Goal: Information Seeking & Learning: Find specific fact

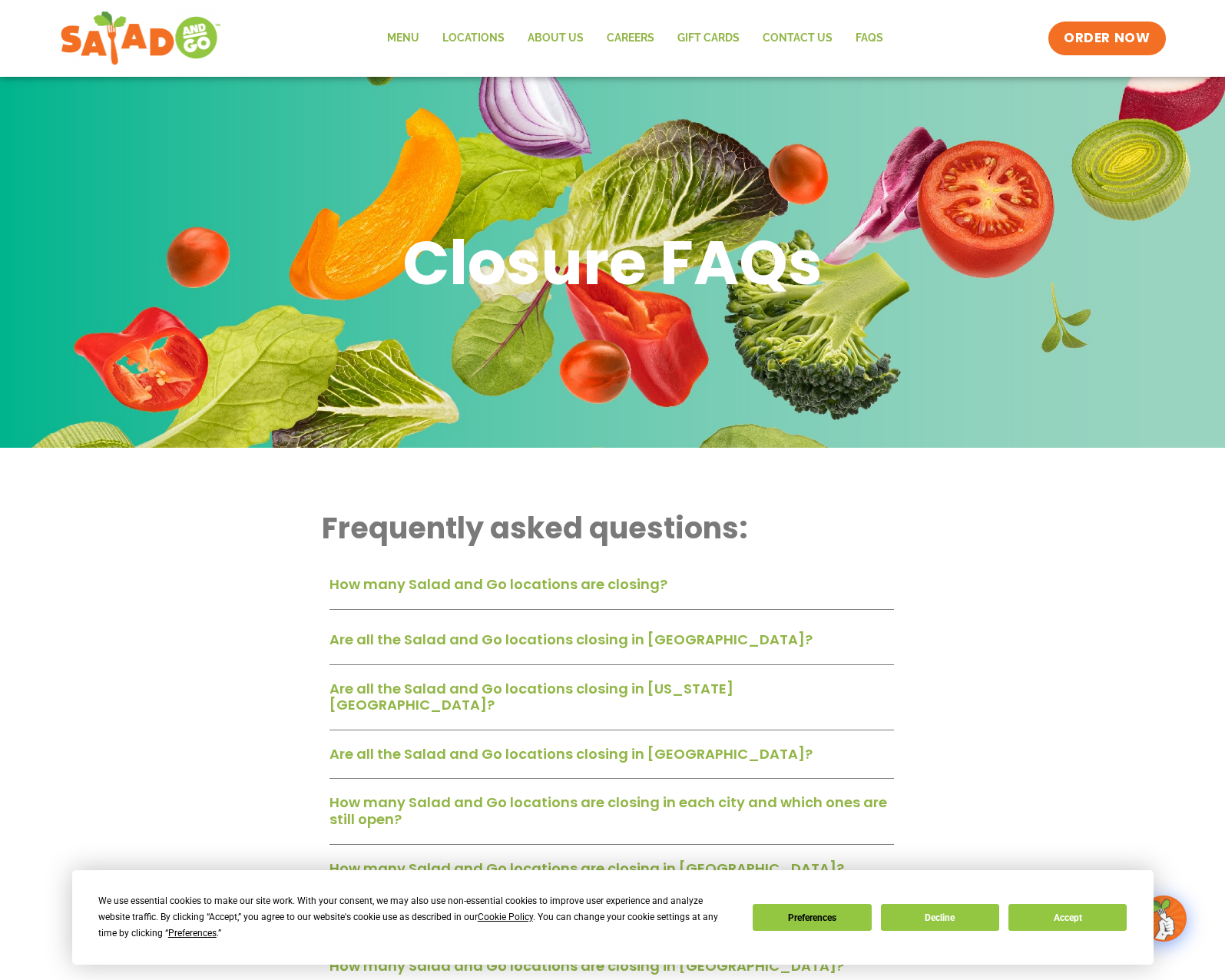
click at [554, 591] on link "How many Salad and Go locations are closing?" at bounding box center [499, 584] width 338 height 19
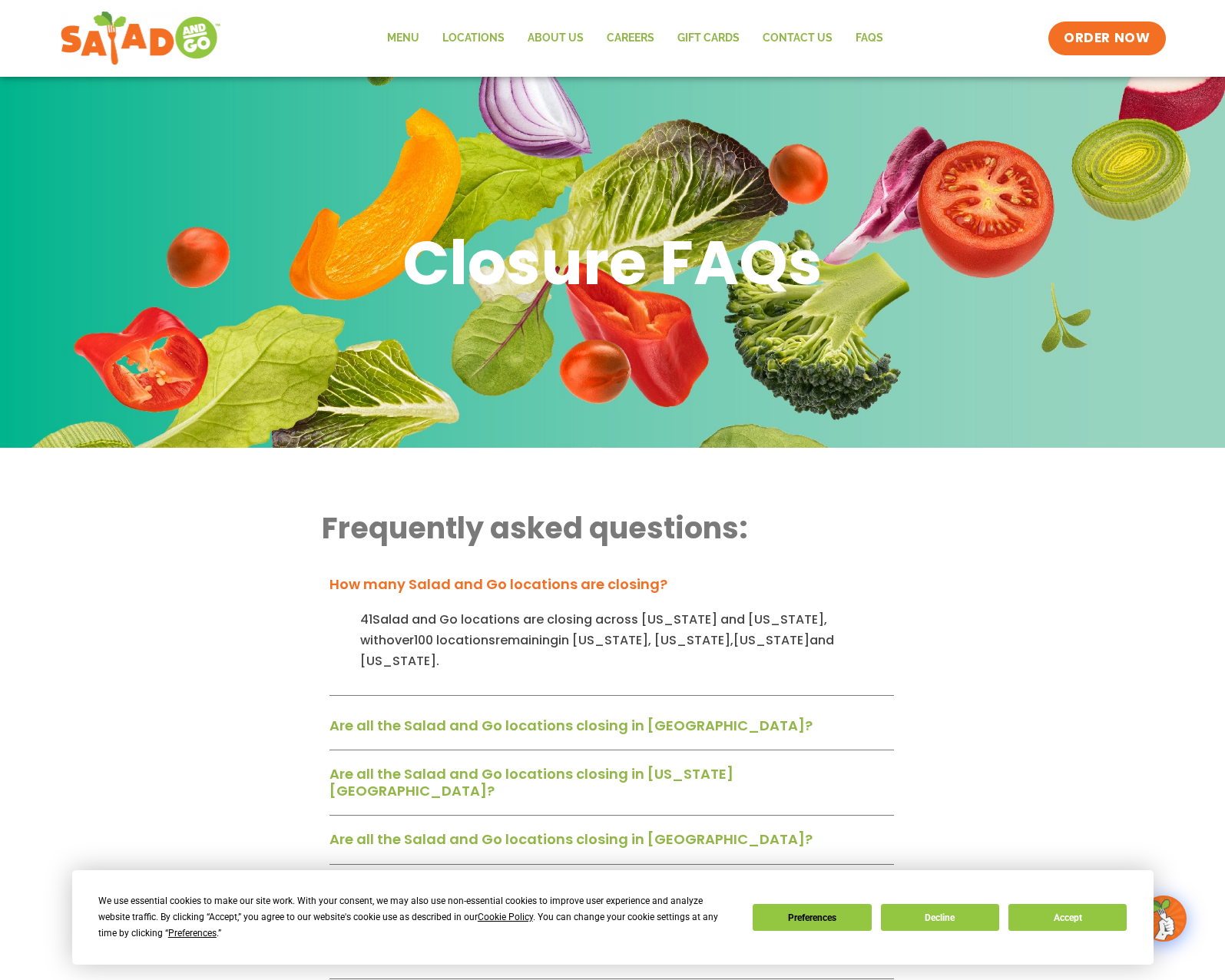
click at [756, 716] on link "Are all the Salad and Go locations closing in Dallas-Fort Worth?" at bounding box center [571, 725] width 483 height 19
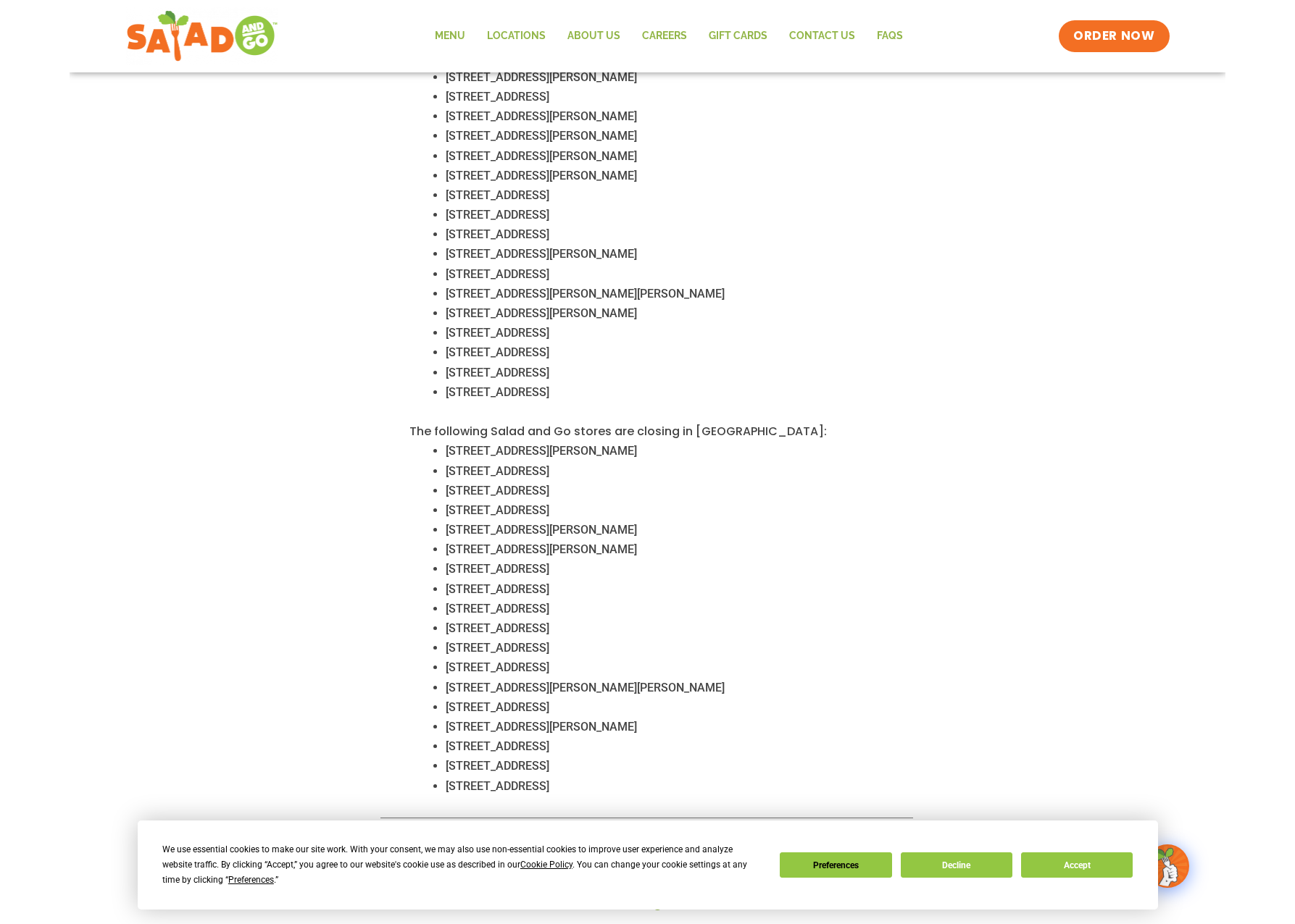
scroll to position [941, 0]
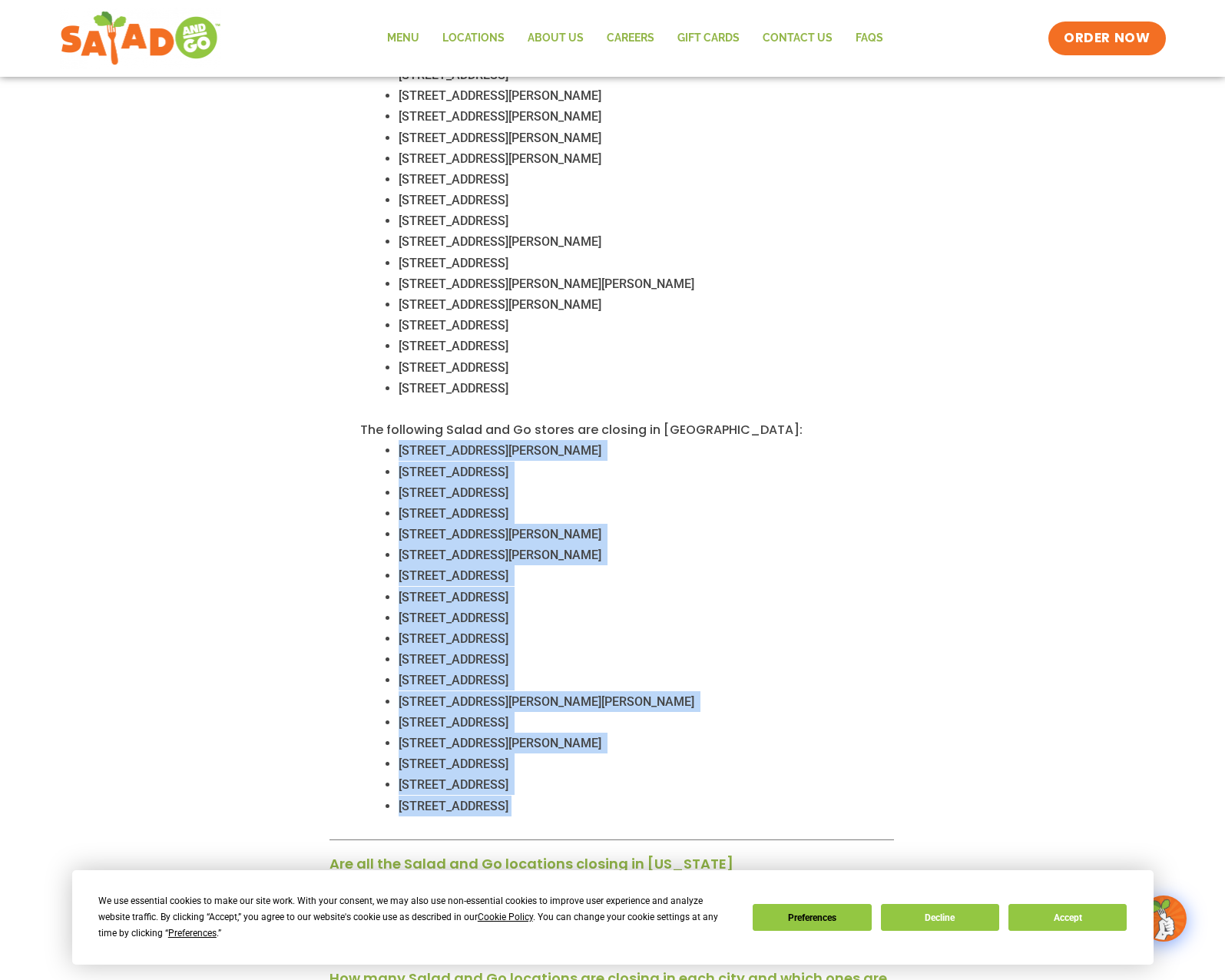
drag, startPoint x: 658, startPoint y: 765, endPoint x: 398, endPoint y: 403, distance: 445.7
click at [398, 403] on div "No. 25 Salad and Go locations in Dallas-Fort Worth remain open, with 18 closing…" at bounding box center [612, 295] width 565 height 1089
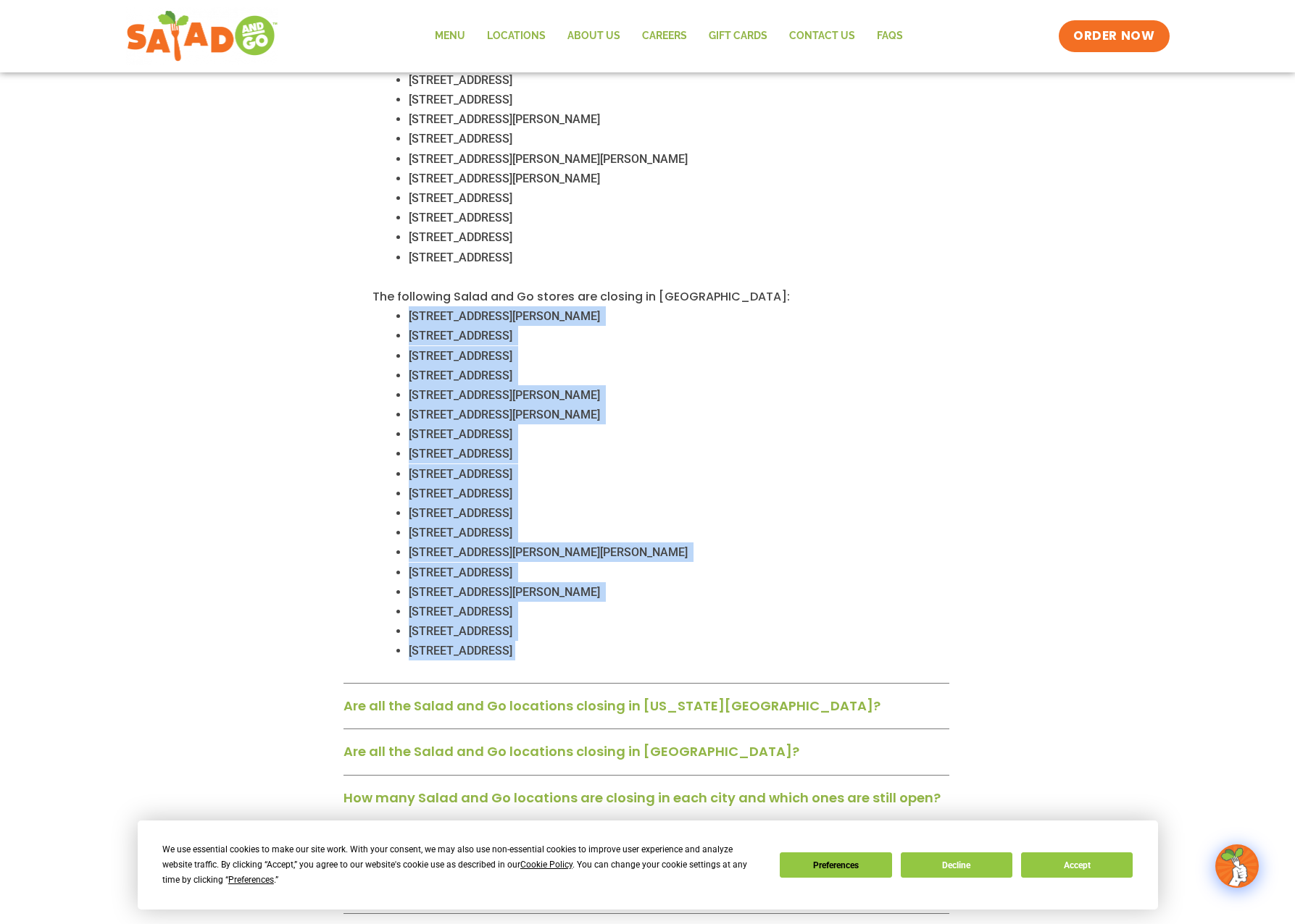
scroll to position [1018, 0]
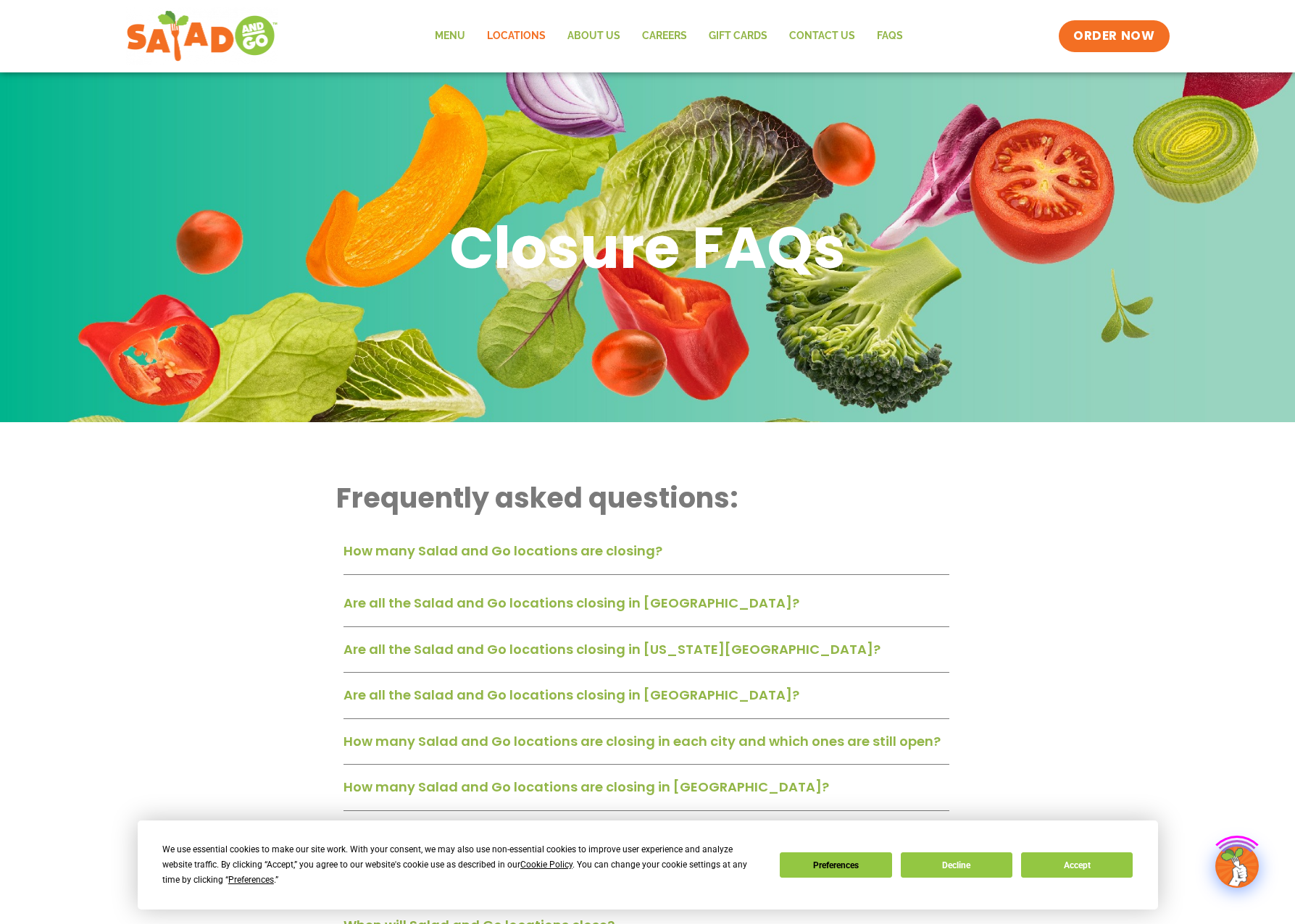
click at [547, 33] on link "Locations" at bounding box center [516, 36] width 80 height 33
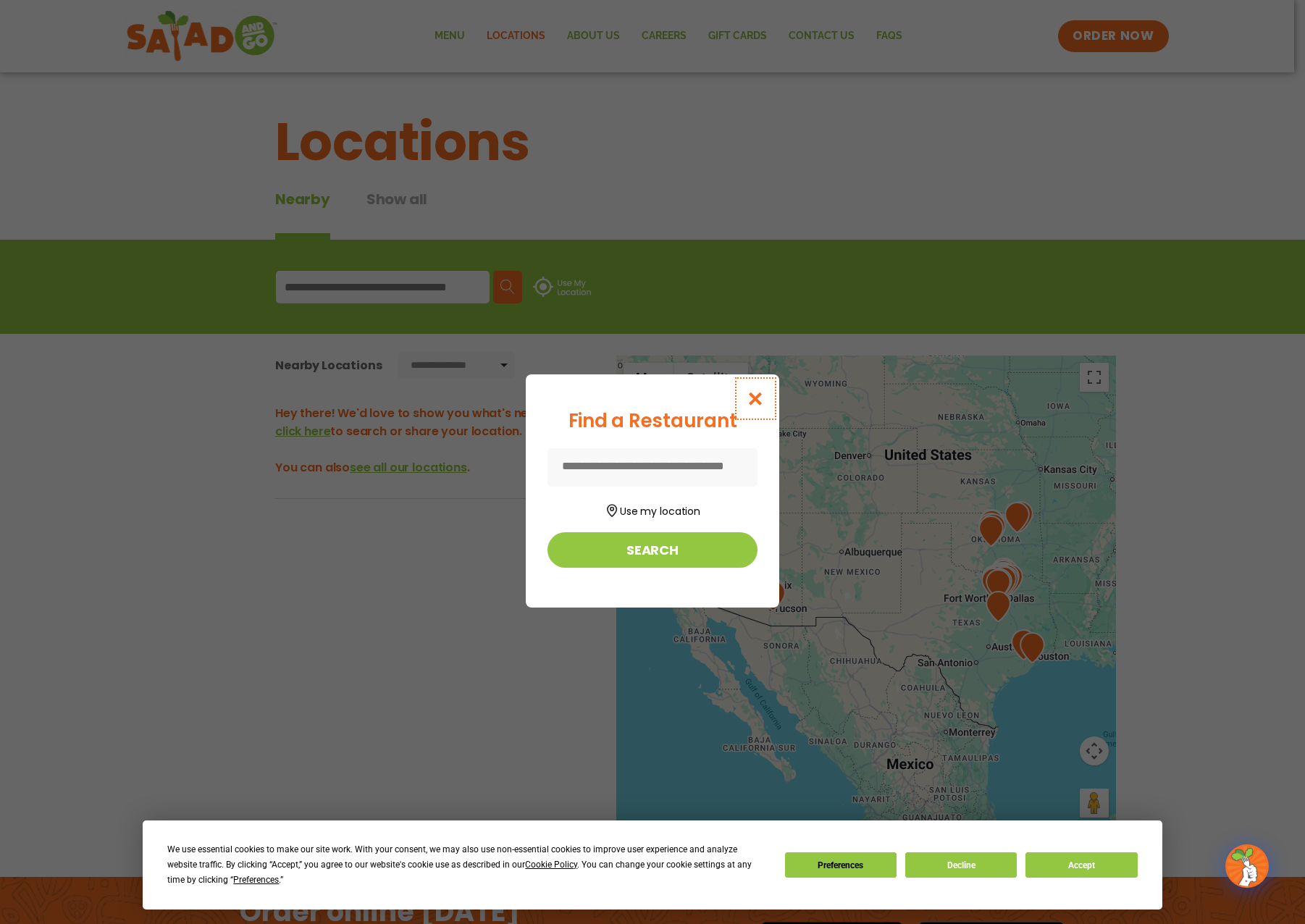
click at [750, 396] on icon "Close modal" at bounding box center [755, 398] width 18 height 15
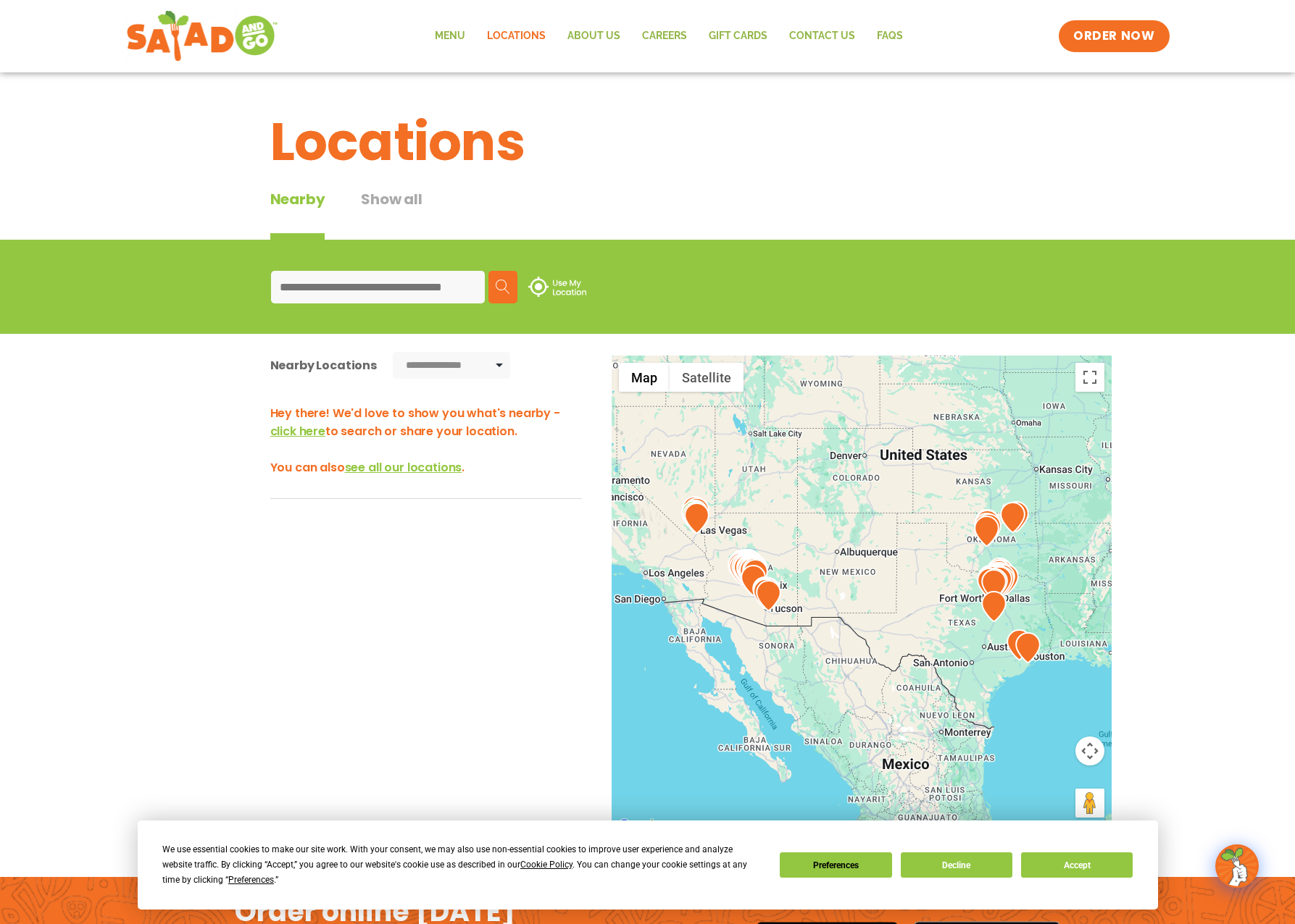
click at [398, 463] on span "see all our locations" at bounding box center [404, 467] width 117 height 17
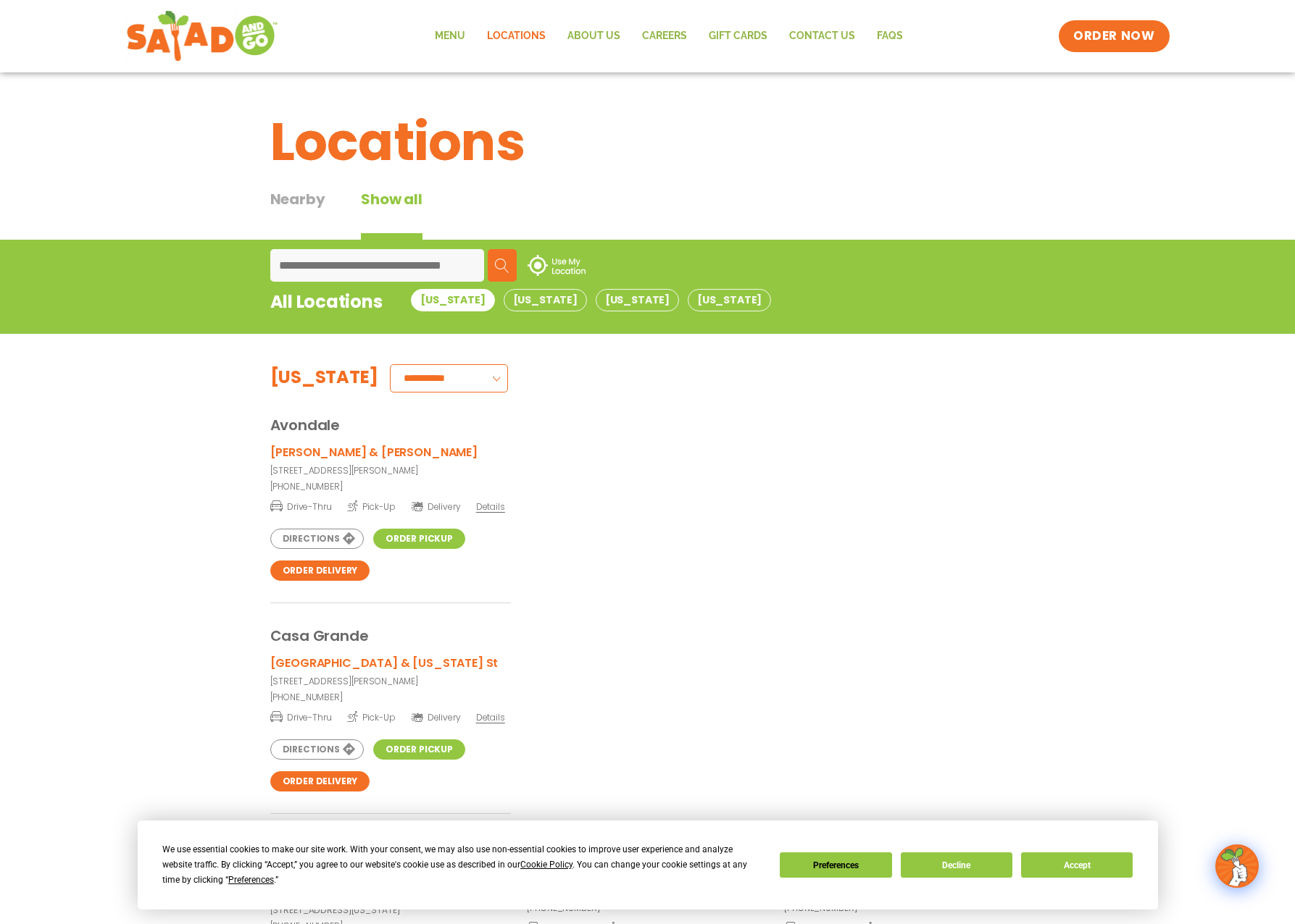
click at [303, 265] on input at bounding box center [377, 265] width 213 height 33
paste input "**********"
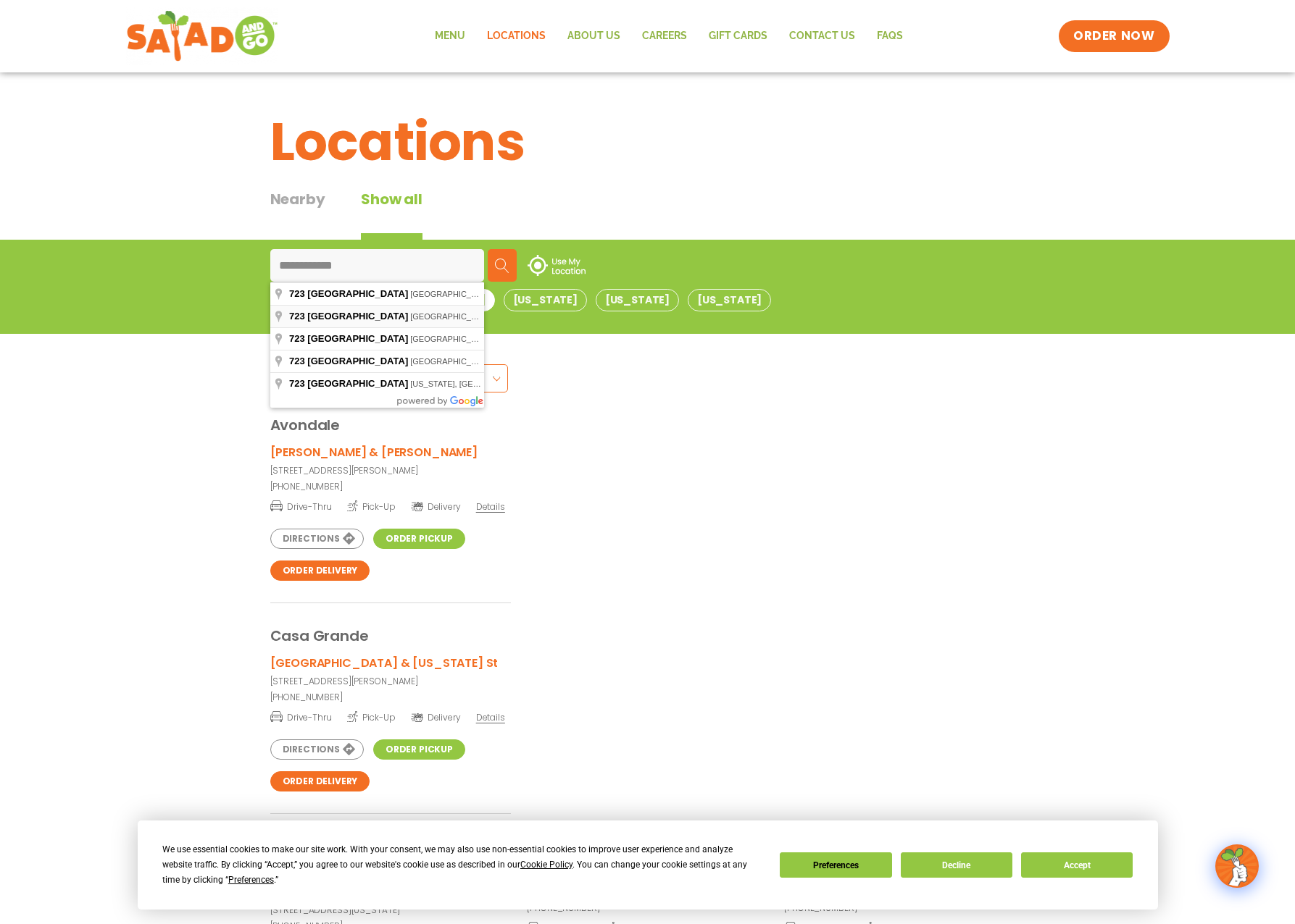
type input "**********"
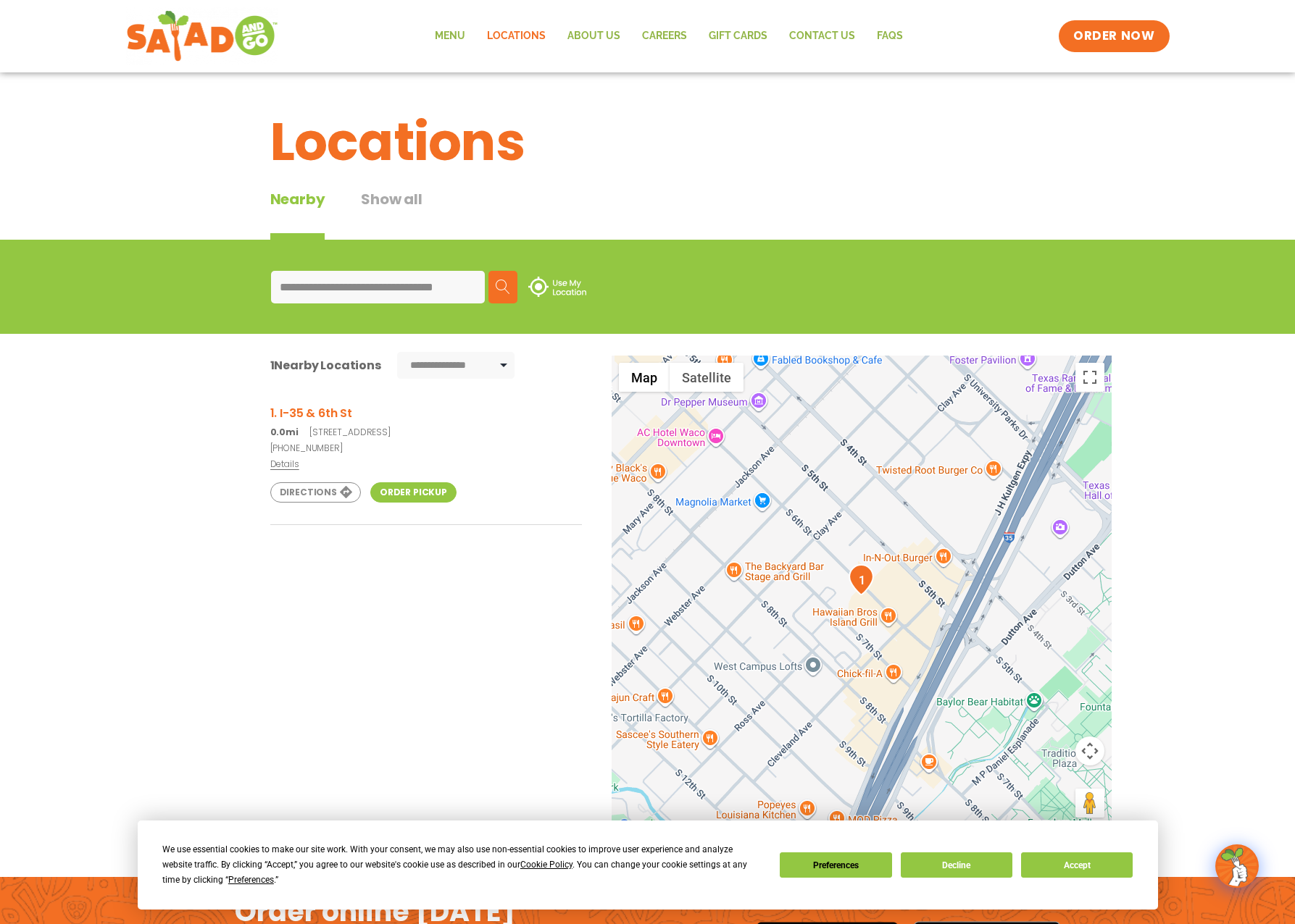
click at [279, 465] on span "Details" at bounding box center [285, 464] width 29 height 13
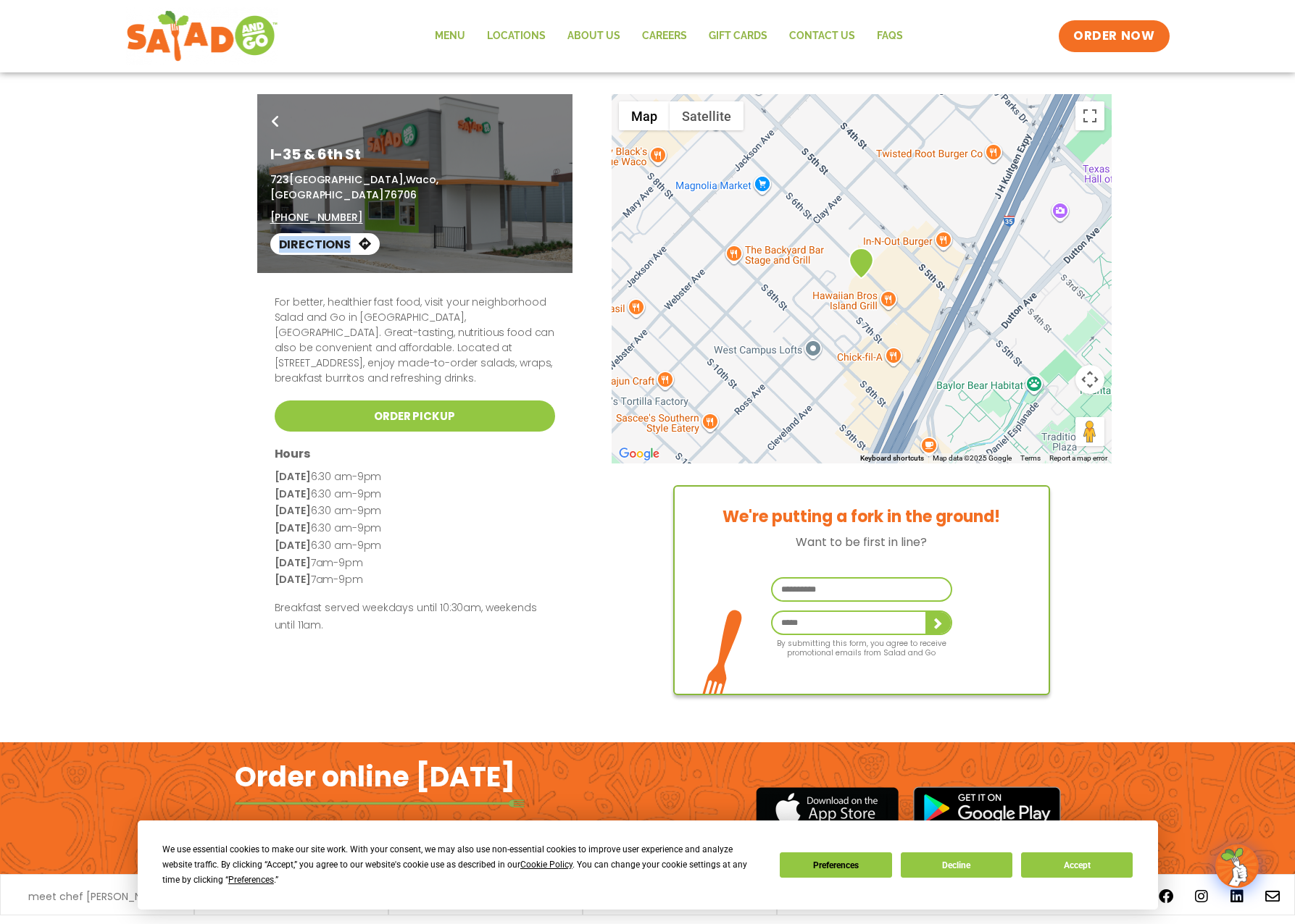
drag, startPoint x: 356, startPoint y: 195, endPoint x: 265, endPoint y: 204, distance: 91.4
click at [265, 204] on div "Go Back I-[GEOGRAPHIC_DATA][STREET_ADDRESS] (254) 230-0347 Directions" at bounding box center [414, 184] width 315 height 179
drag, startPoint x: 265, startPoint y: 204, endPoint x: 206, endPoint y: 187, distance: 61.4
click at [206, 187] on div "Go Back I-[GEOGRAPHIC_DATA][STREET_ADDRESS] (254) 230-0347 Directions" at bounding box center [648, 184] width 1295 height 179
drag, startPoint x: 351, startPoint y: 201, endPoint x: 267, endPoint y: 204, distance: 84.1
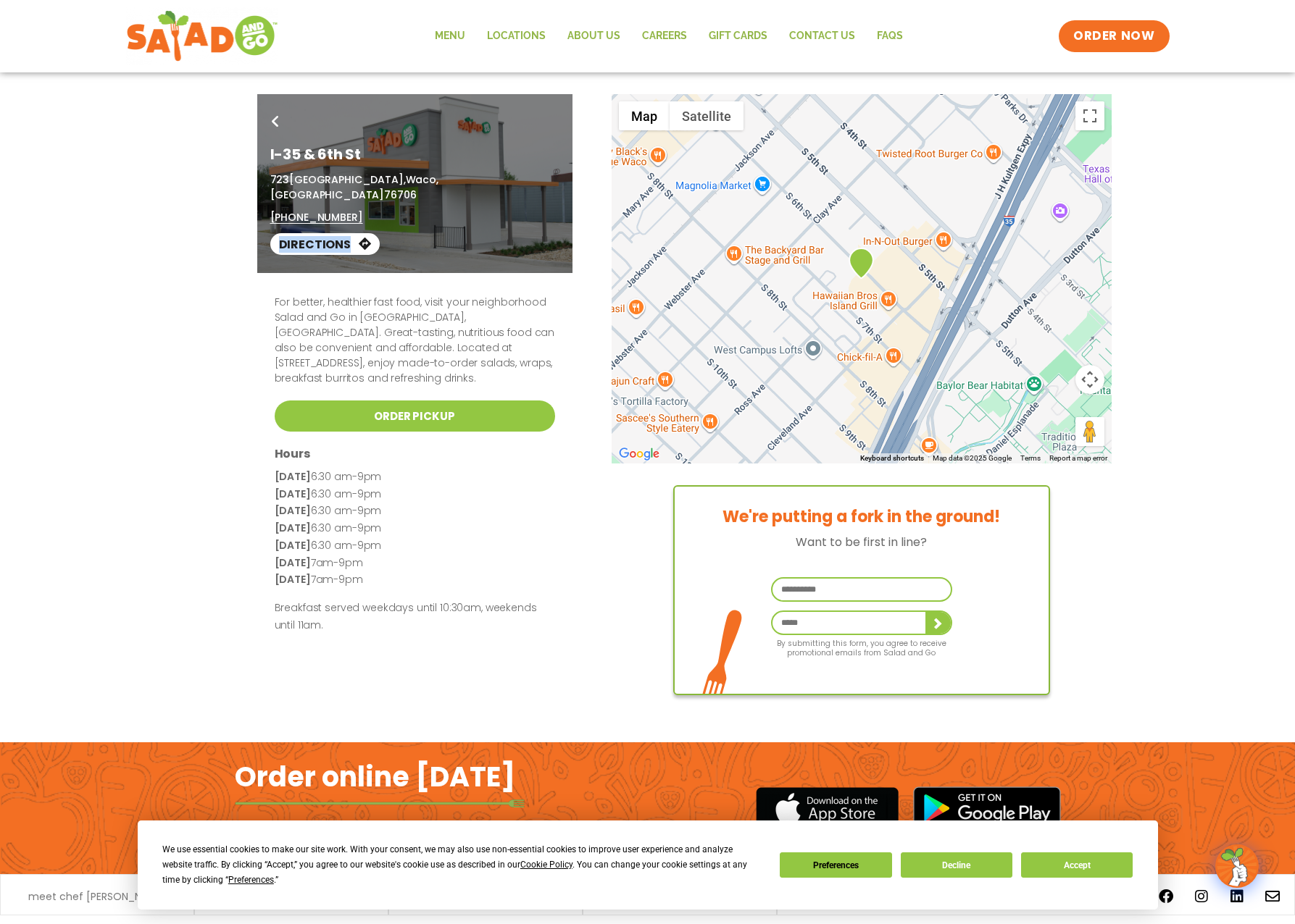
click at [267, 204] on div "Go Back I-35 & 6th St 723 South 6th Street, Waco, TX 76706 (254) 230-0347 Direc…" at bounding box center [414, 184] width 315 height 179
drag, startPoint x: 267, startPoint y: 204, endPoint x: 275, endPoint y: 199, distance: 9.4
click at [238, 199] on div "Go Back I-35 & 6th St 723 South 6th Street, Waco, TX 76706 (254) 230-0347 Direc…" at bounding box center [648, 184] width 1295 height 179
drag, startPoint x: 354, startPoint y: 197, endPoint x: 275, endPoint y: 196, distance: 79.0
click at [275, 196] on div "723 South 6th Street, Waco, TX 76706 (254) 230-0347" at bounding box center [415, 198] width 289 height 53
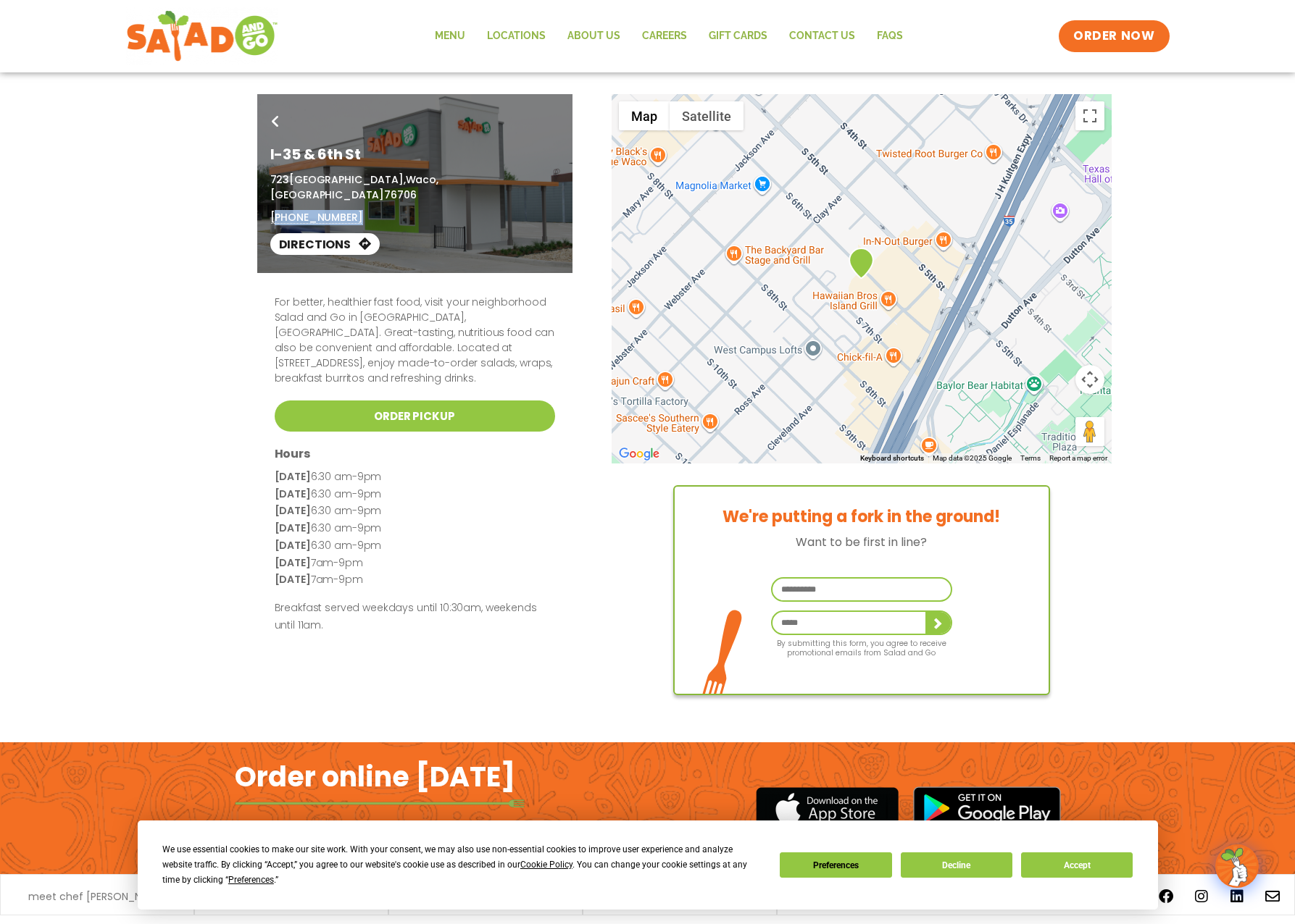
copy link "254) 230-0347"
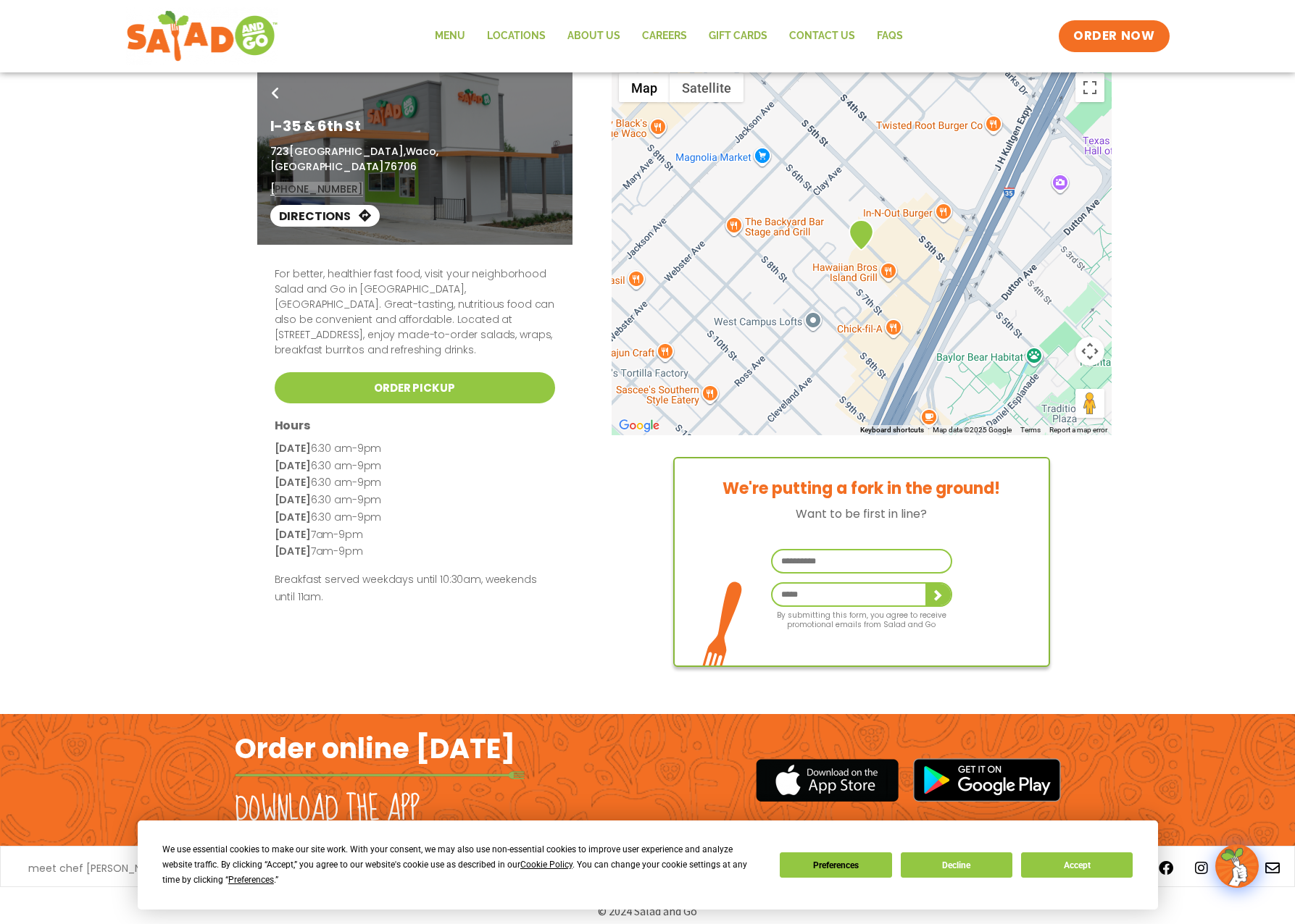
scroll to position [40, 0]
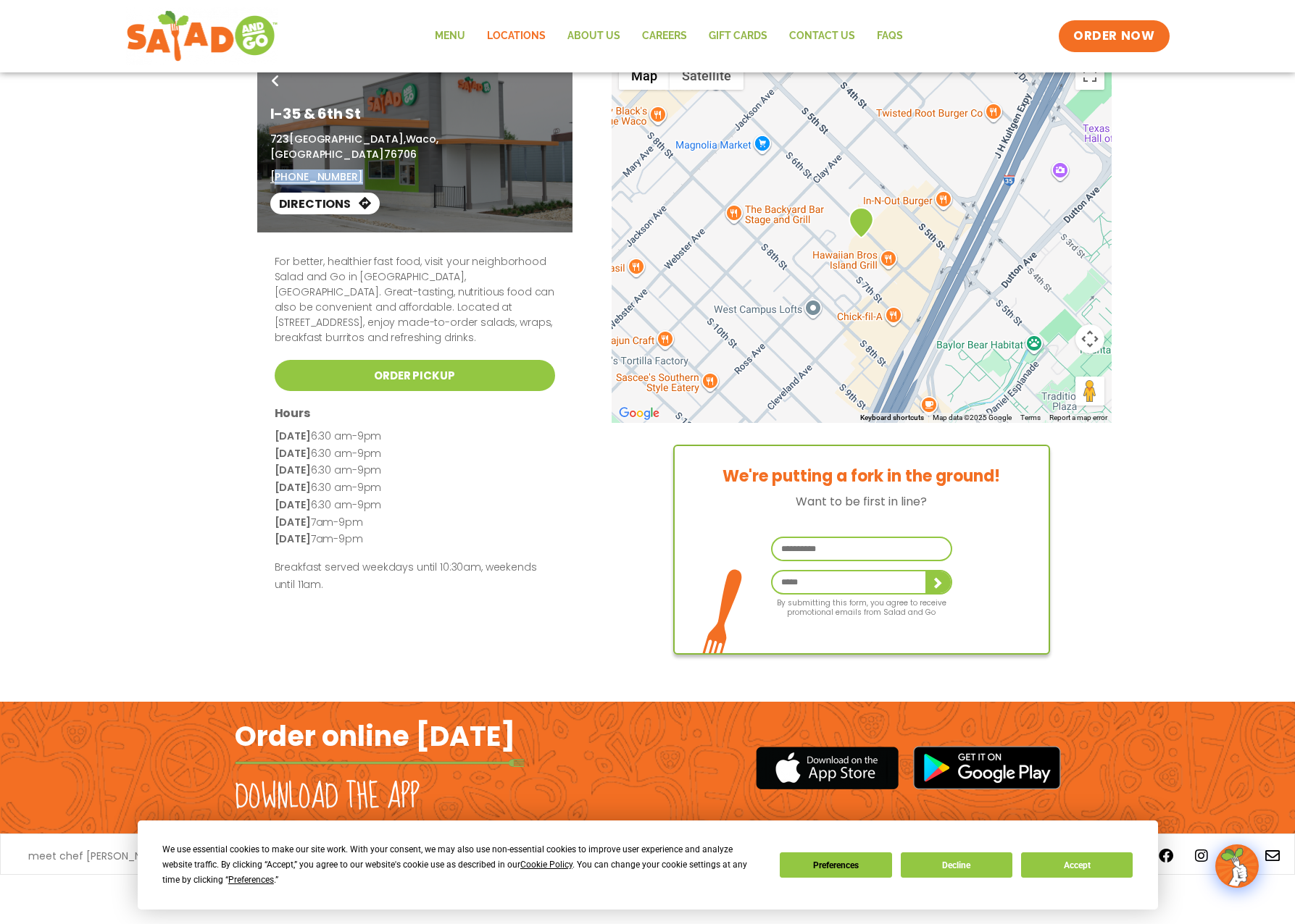
click at [523, 39] on link "Locations" at bounding box center [516, 36] width 80 height 33
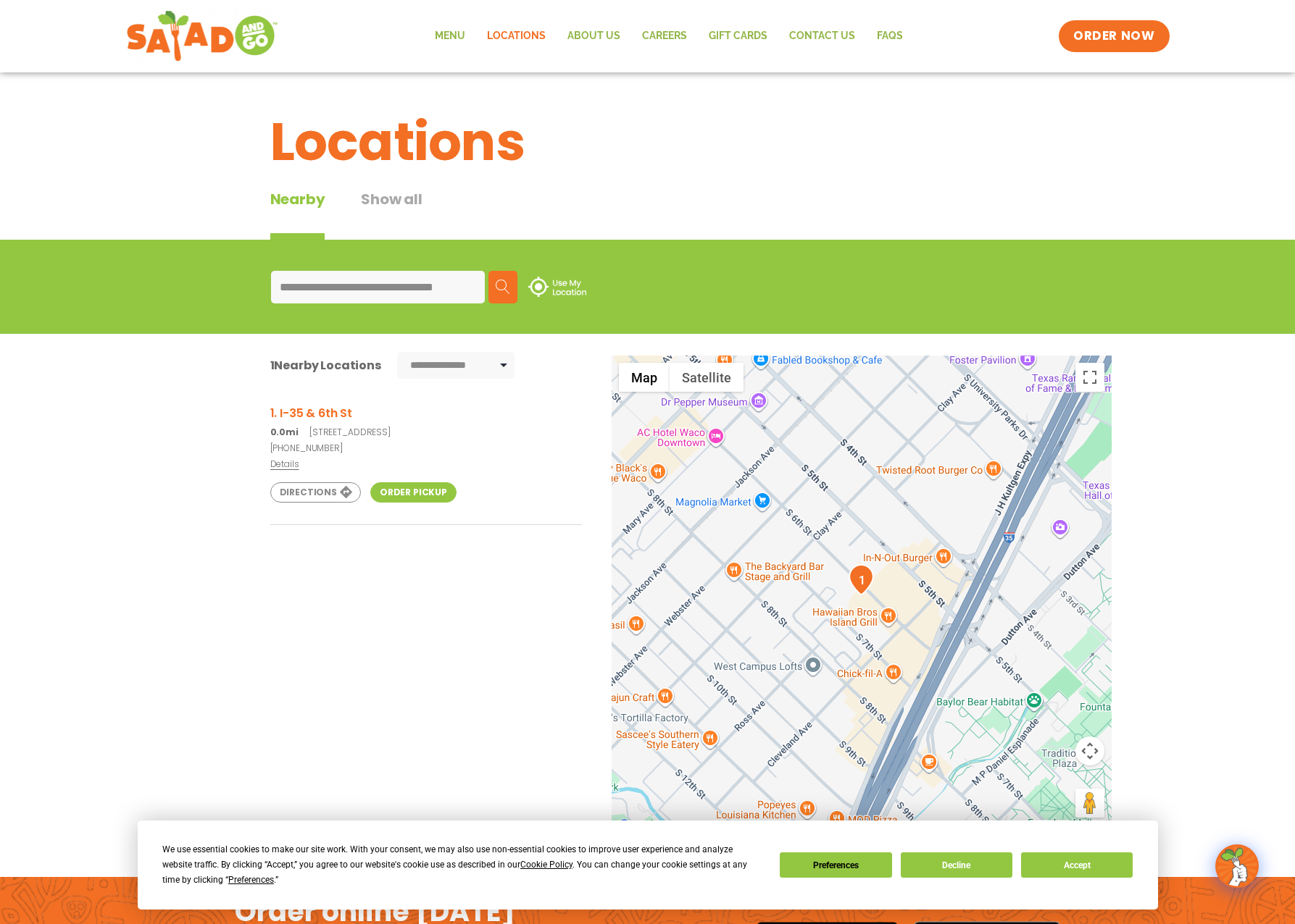
click at [387, 201] on button "Show all" at bounding box center [391, 213] width 61 height 52
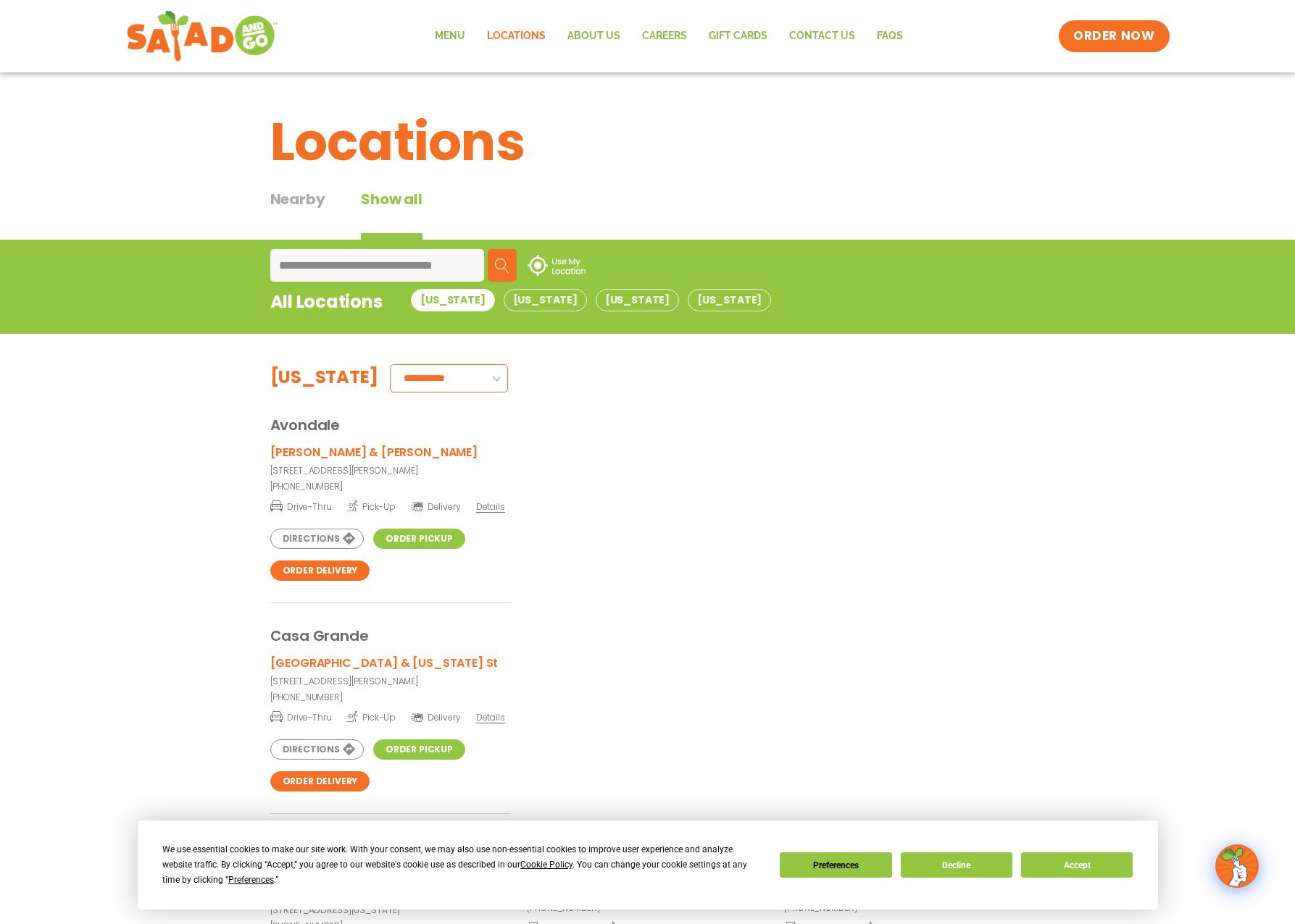
click at [286, 263] on input "**********" at bounding box center [377, 265] width 213 height 33
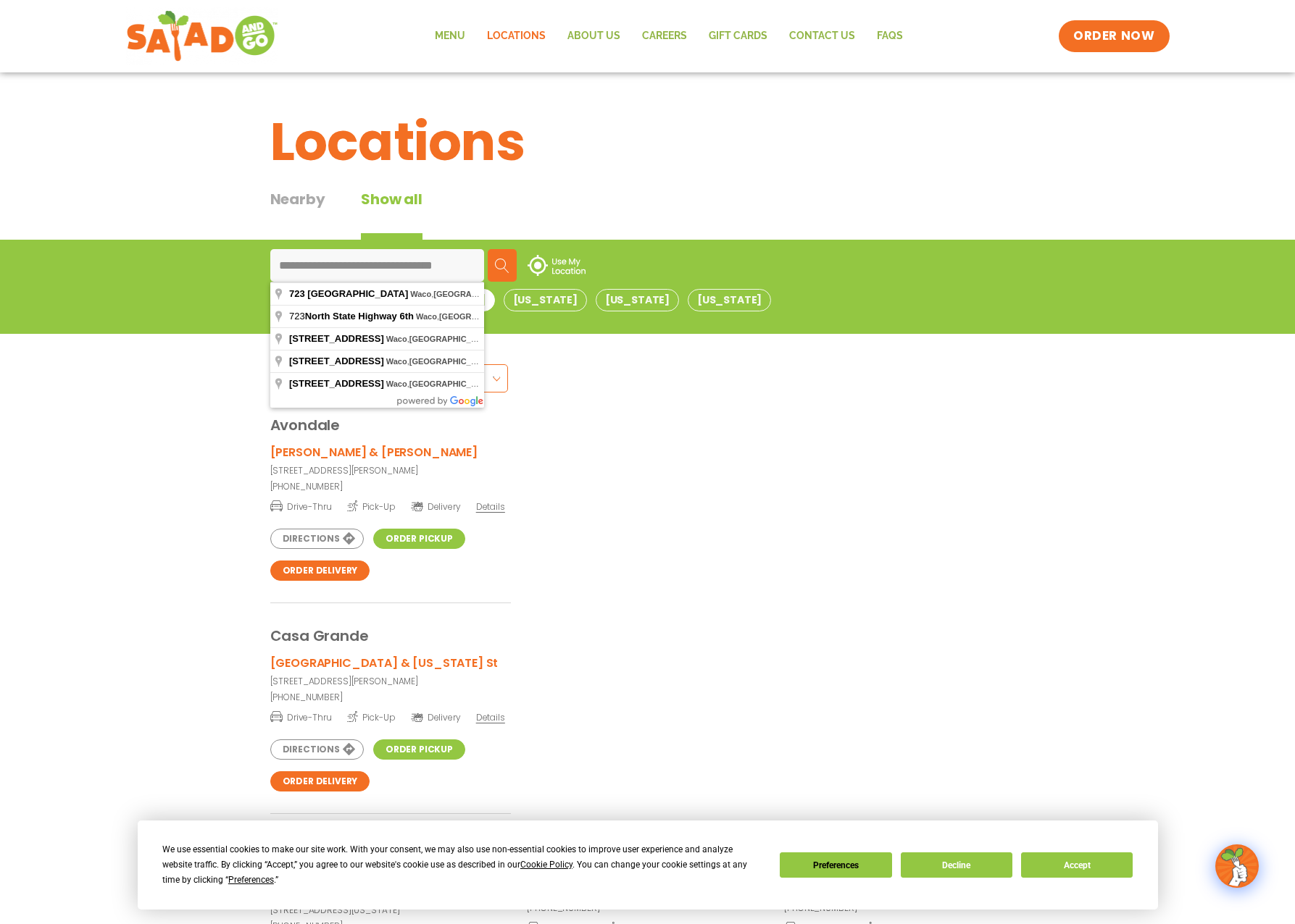
scroll to position [0, 2]
drag, startPoint x: 286, startPoint y: 263, endPoint x: 473, endPoint y: 264, distance: 187.0
click at [473, 264] on input "**********" at bounding box center [377, 265] width 213 height 33
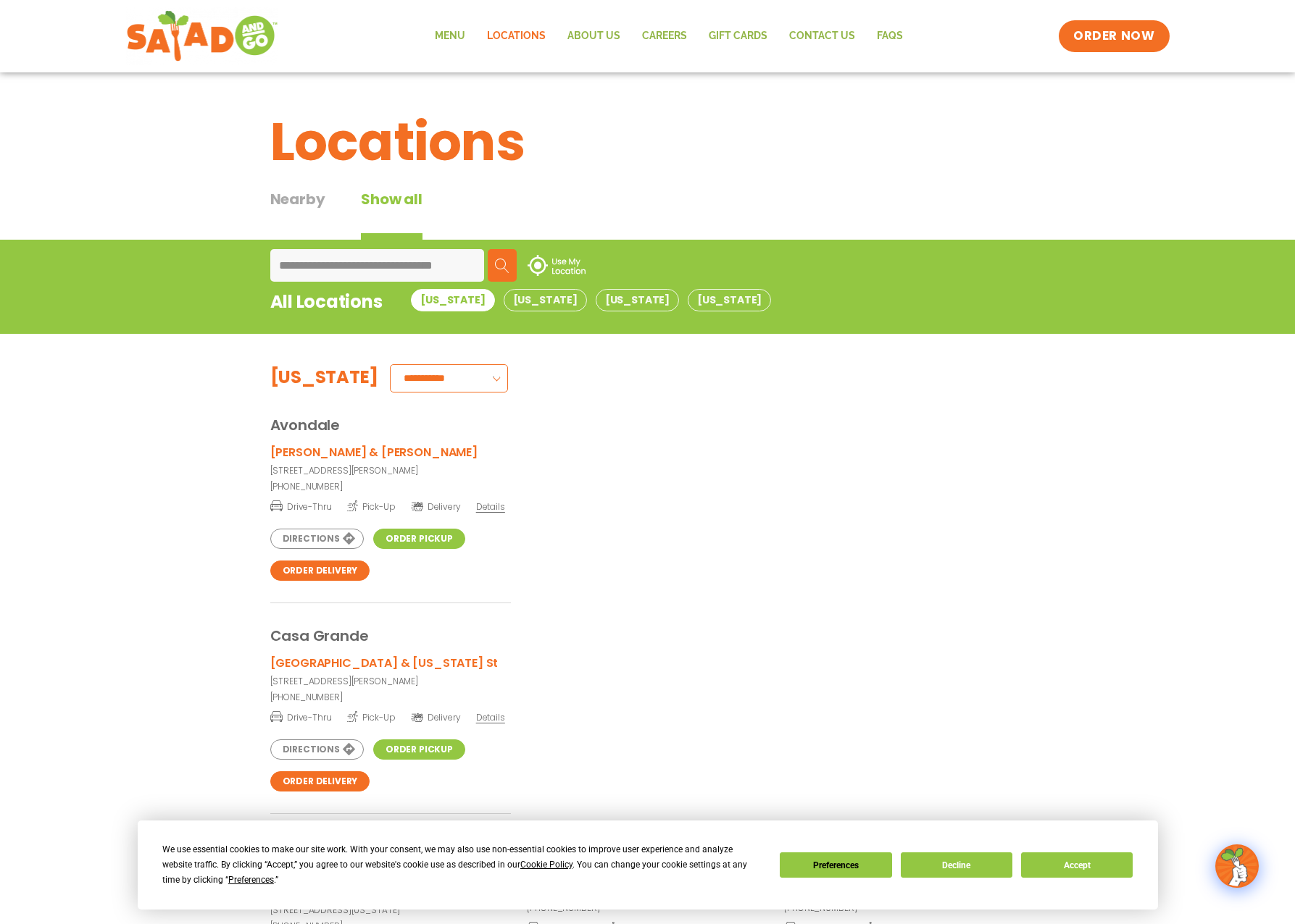
scroll to position [0, 0]
click at [307, 206] on div "Nearby" at bounding box center [298, 213] width 55 height 52
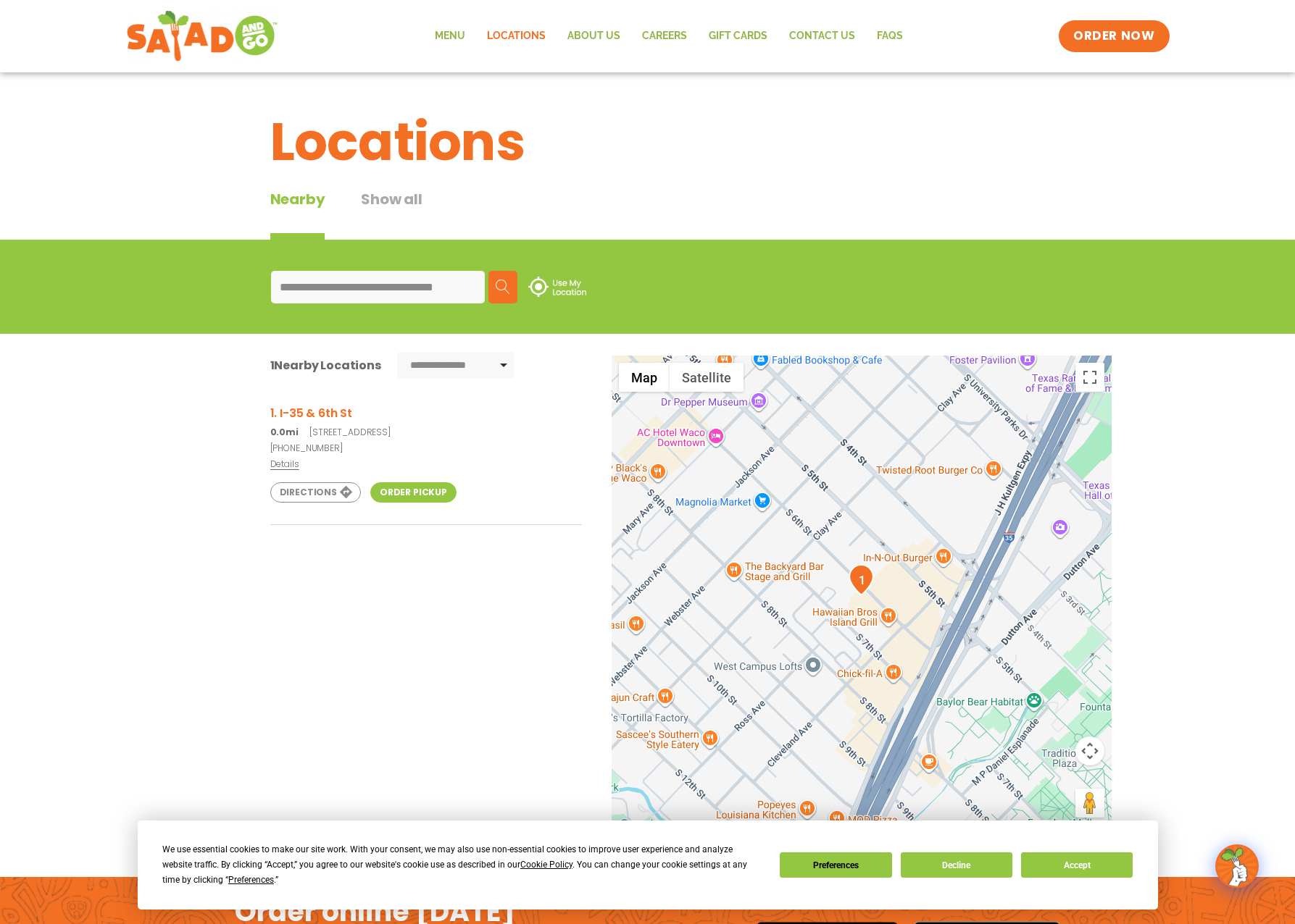
click at [286, 282] on input "**********" at bounding box center [377, 286] width 213 height 33
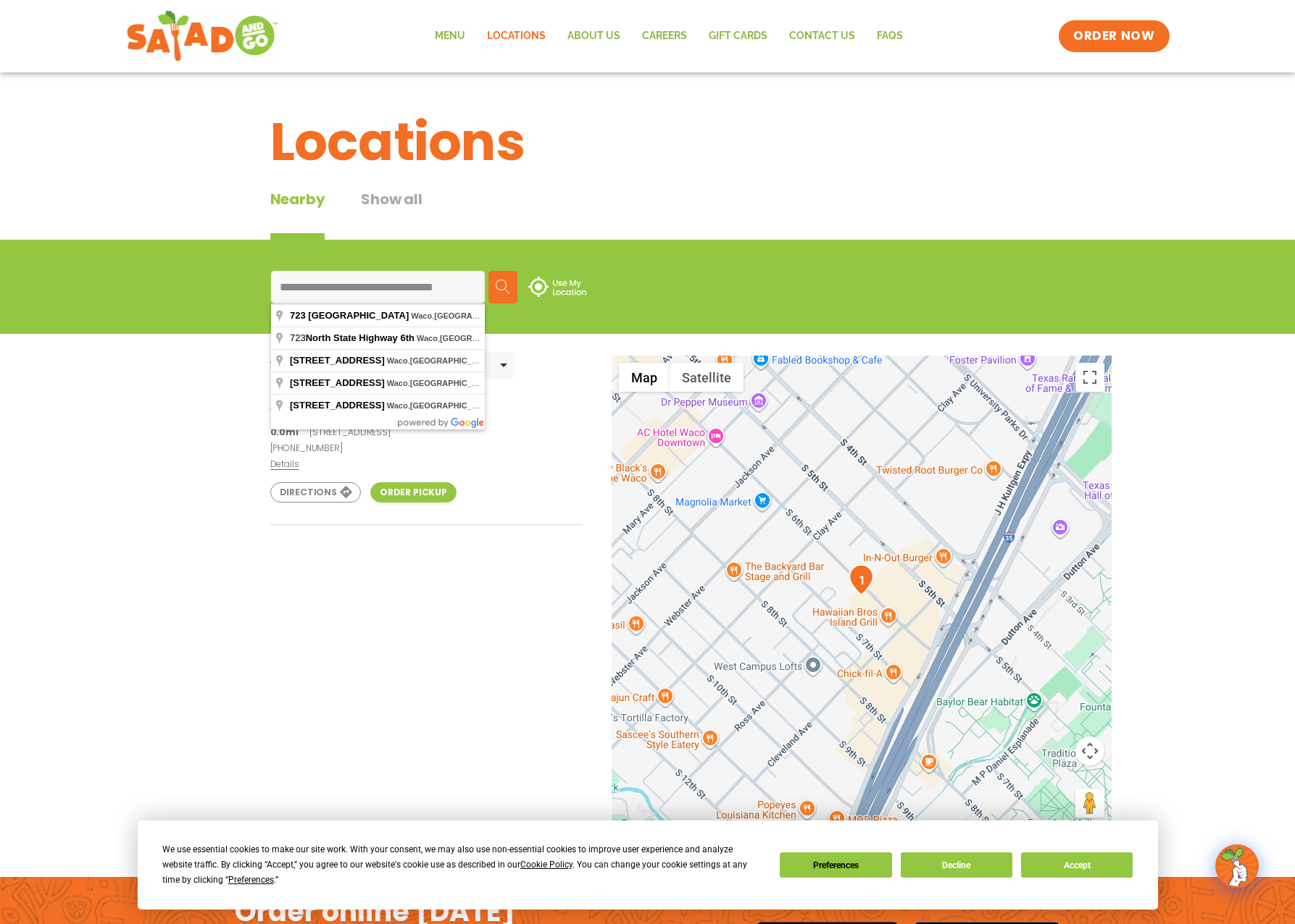
scroll to position [0, 2]
drag, startPoint x: 286, startPoint y: 282, endPoint x: 540, endPoint y: 282, distance: 254.0
click at [540, 282] on div "**********" at bounding box center [648, 286] width 754 height 33
type input "**********"
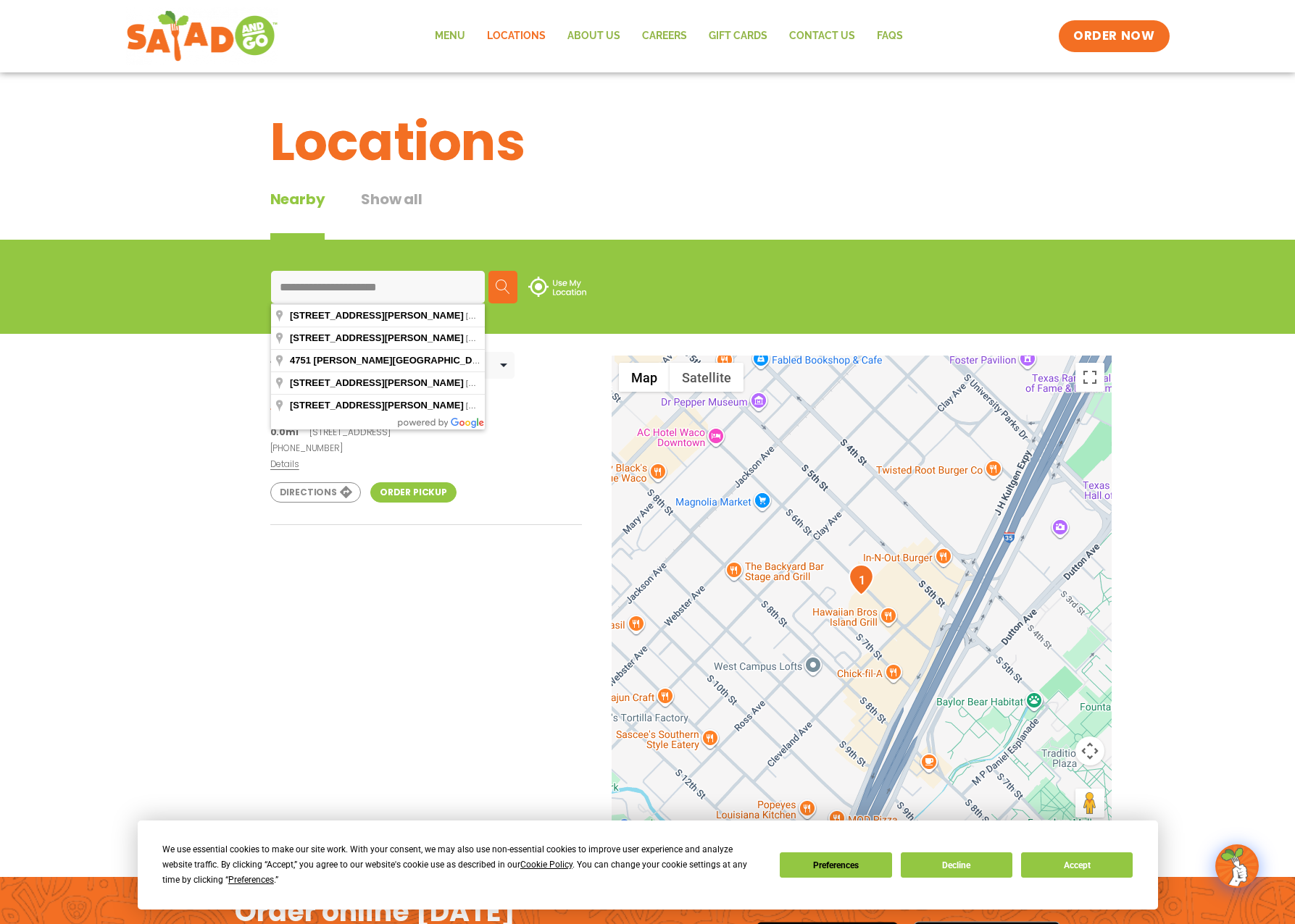
click at [504, 286] on img at bounding box center [503, 286] width 14 height 14
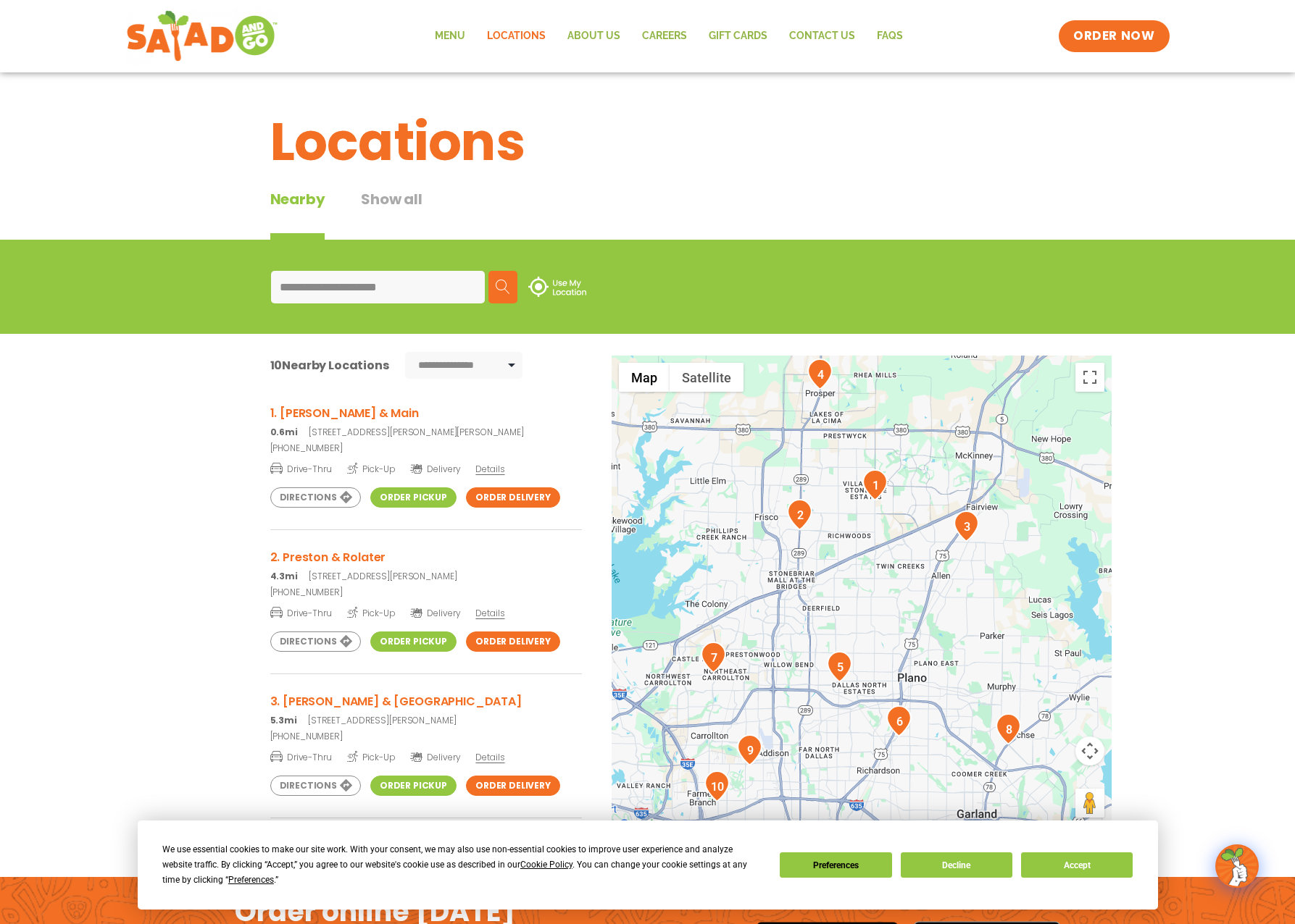
click at [491, 466] on span "Details" at bounding box center [490, 469] width 29 height 13
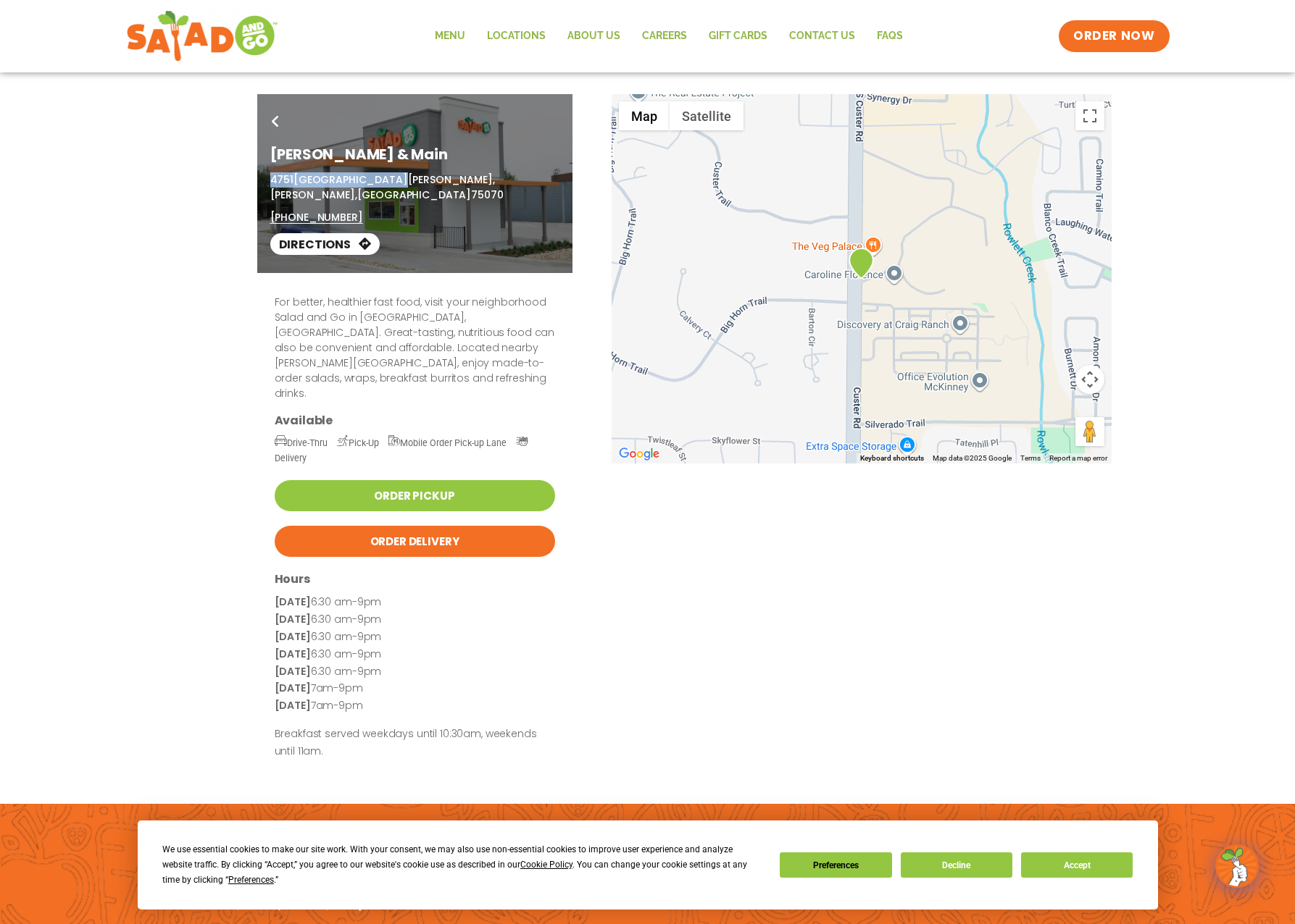
drag, startPoint x: 271, startPoint y: 176, endPoint x: 387, endPoint y: 182, distance: 116.2
click at [387, 182] on p "4751 South Custer Road, McKinney, TX 75070" at bounding box center [415, 187] width 289 height 30
copy p "4751 South Custer Road"
click at [275, 117] on icon at bounding box center [275, 121] width 7 height 12
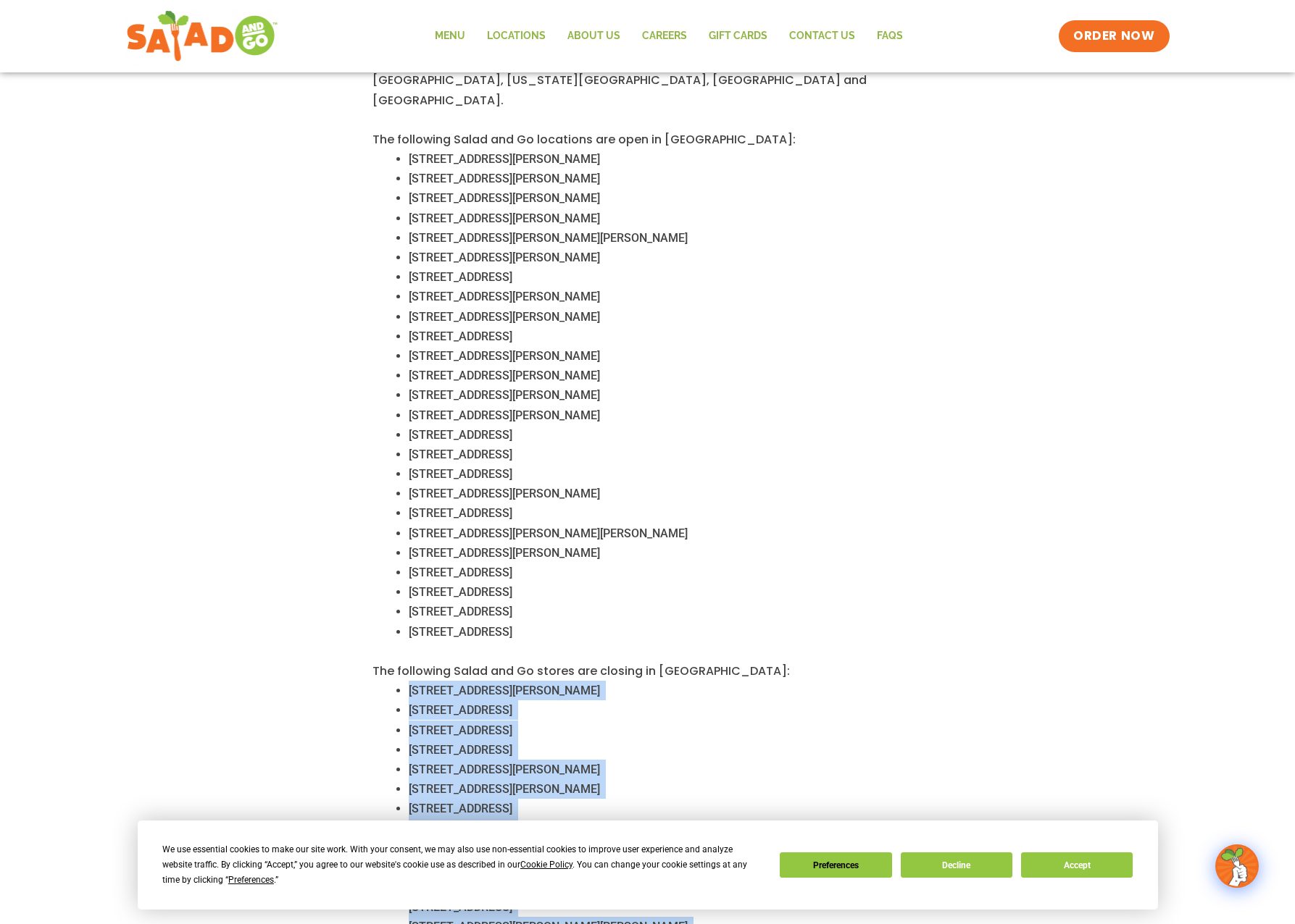
scroll to position [584, 0]
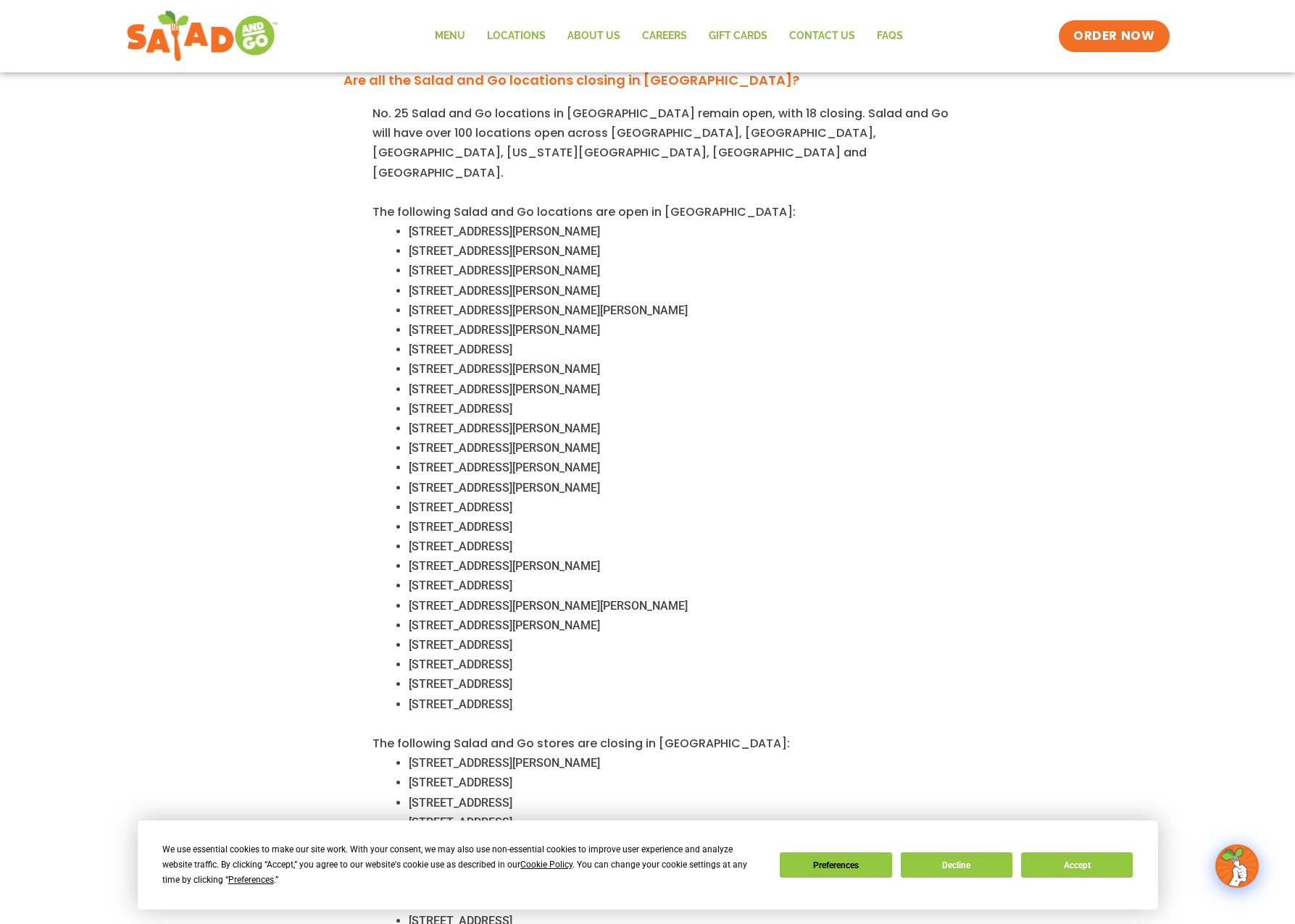
click at [413, 599] on span "4751 S Custer Rd, McKinney, TX 75070" at bounding box center [548, 605] width 279 height 13
drag, startPoint x: 413, startPoint y: 585, endPoint x: 598, endPoint y: 588, distance: 185.0
click at [598, 599] on span "4751 S Custer Rd, McKinney, TX 75070" at bounding box center [548, 605] width 279 height 13
click at [413, 619] on span "[STREET_ADDRESS][PERSON_NAME]" at bounding box center [504, 625] width 191 height 13
drag, startPoint x: 413, startPoint y: 607, endPoint x: 597, endPoint y: 612, distance: 184.1
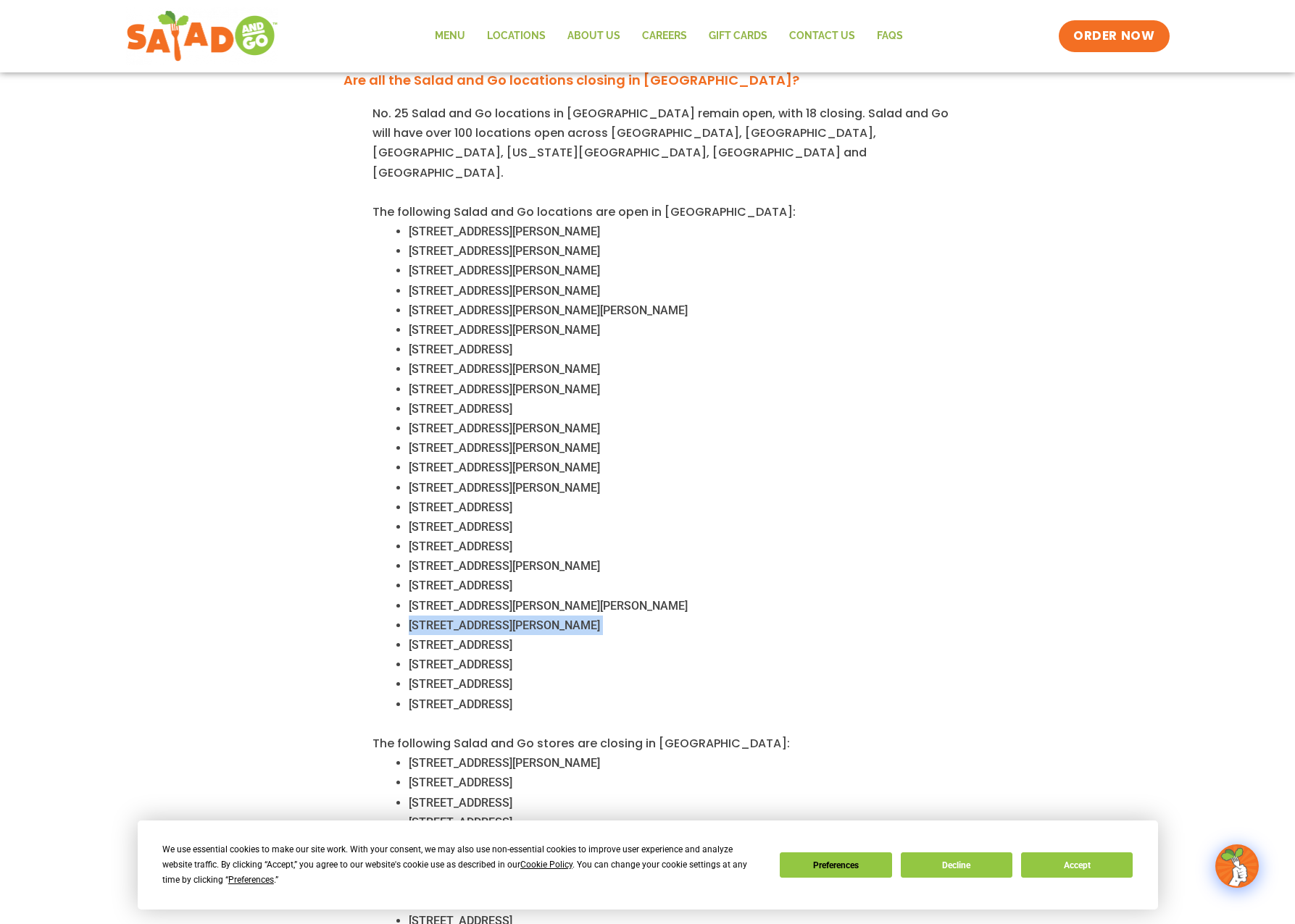
click at [597, 615] on li "[STREET_ADDRESS][PERSON_NAME]" at bounding box center [678, 625] width 540 height 20
click at [408, 596] on ul "4751 S Custer Rd, McKinney, TX 75070" at bounding box center [660, 605] width 577 height 20
drag, startPoint x: 409, startPoint y: 587, endPoint x: 550, endPoint y: 591, distance: 141.1
click at [550, 599] on span "4751 S Custer Rd, McKinney, TX 75070" at bounding box center [548, 605] width 279 height 13
copy span "4751 S Custer Rd, McKinne"
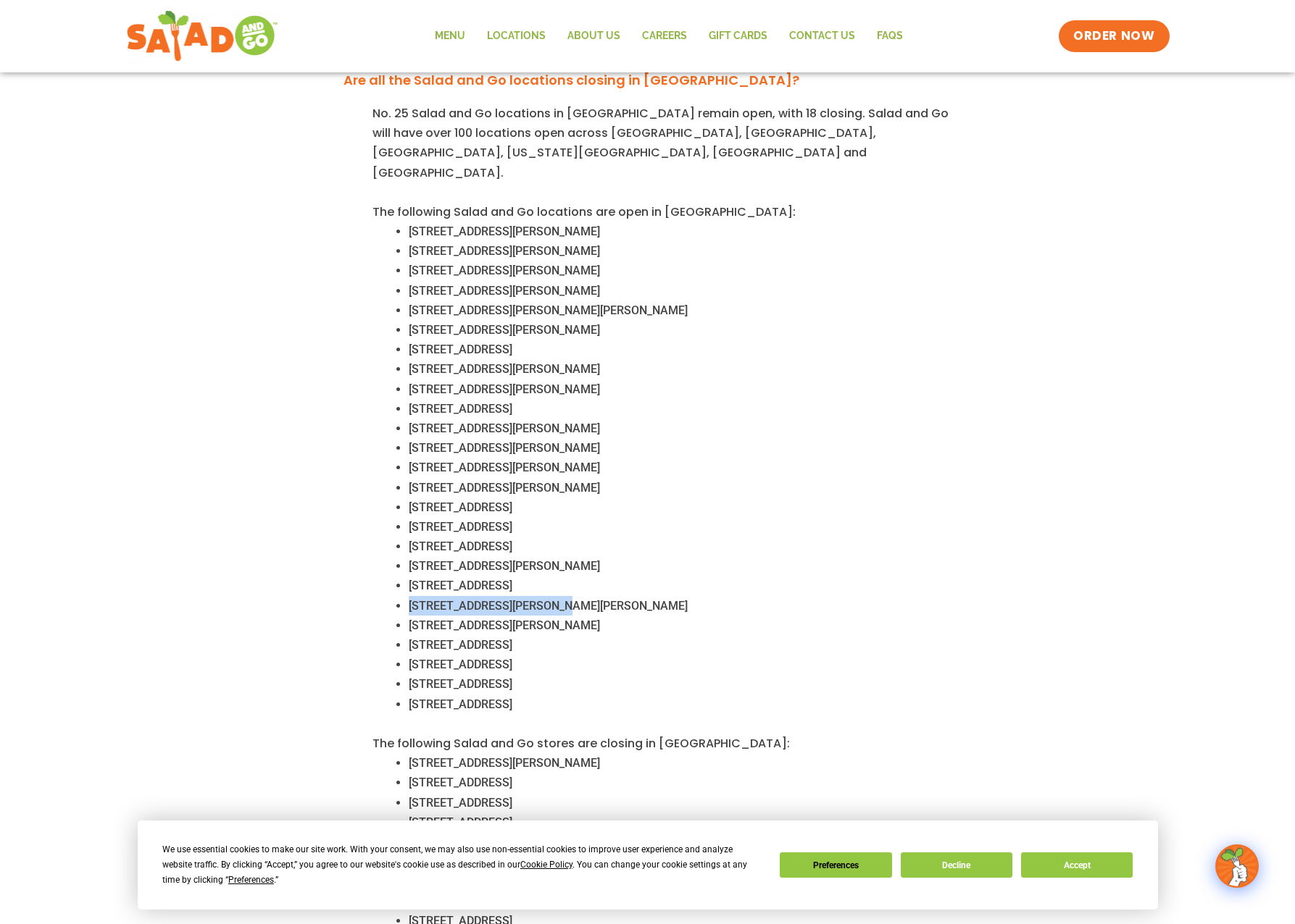
copy span "4751 S Custer Rd, McKinne"
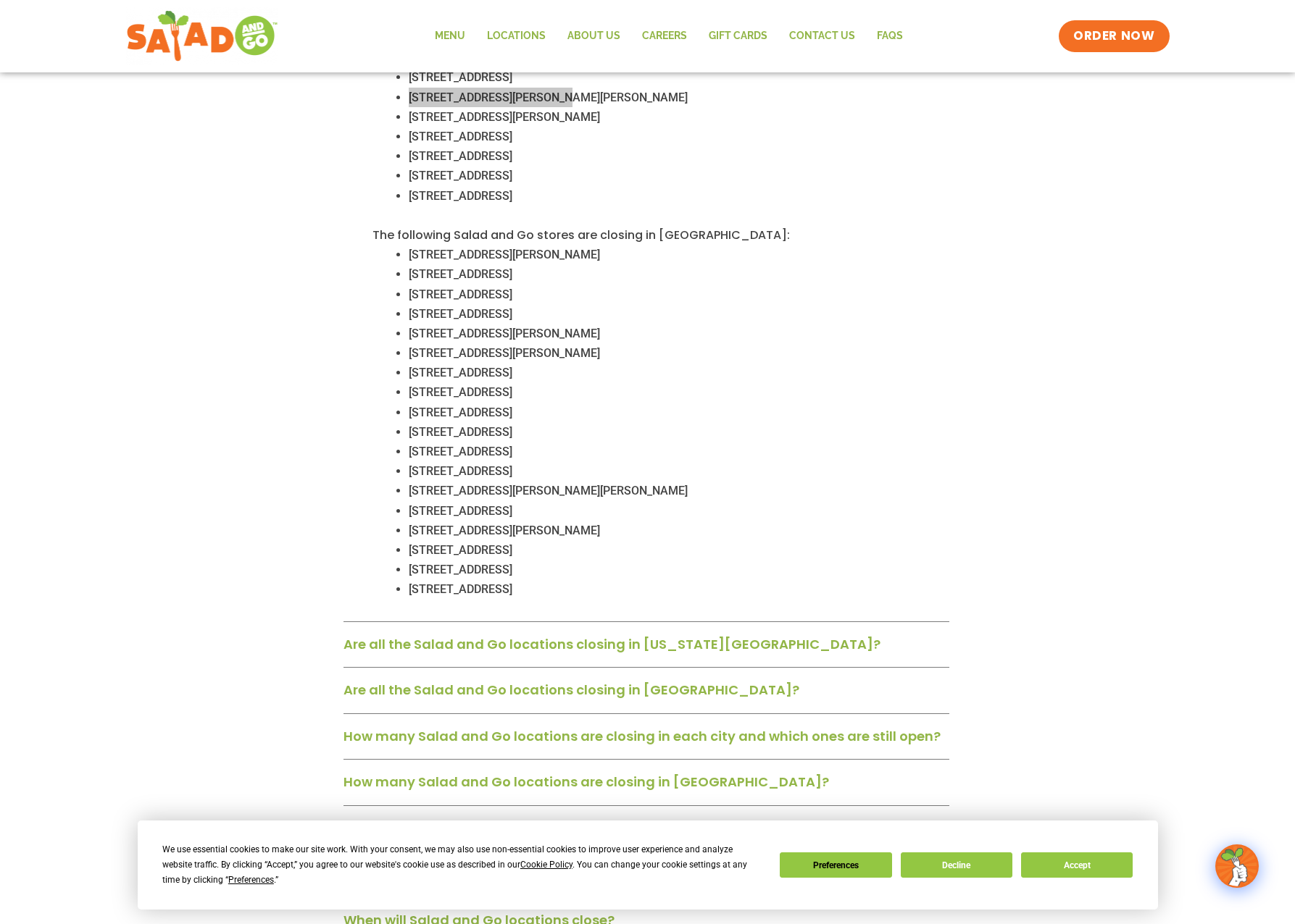
scroll to position [1091, 0]
click at [435, 637] on link "Are all the Salad and Go locations closing in Oklahoma City?" at bounding box center [612, 646] width 537 height 18
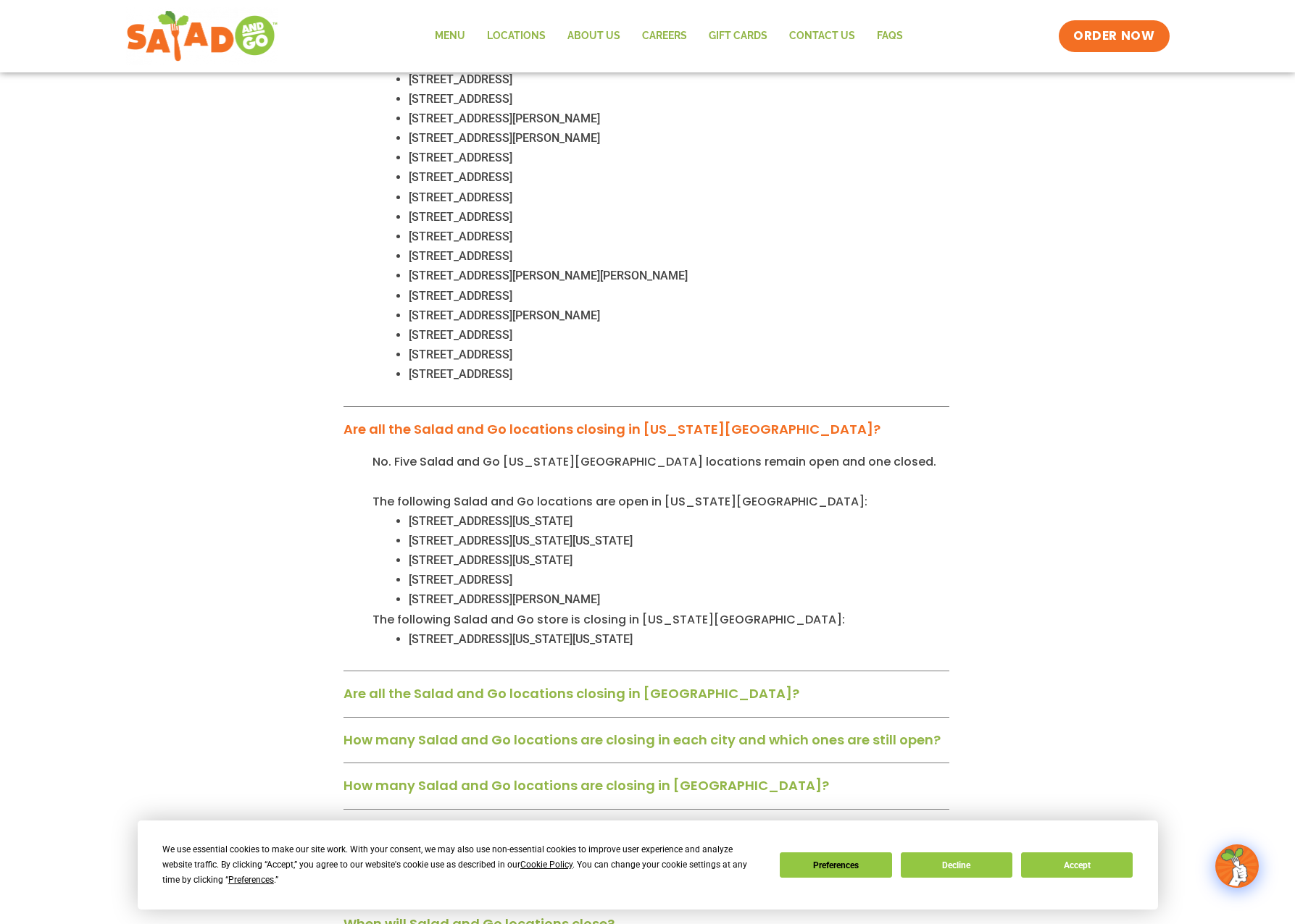
scroll to position [1308, 0]
click at [637, 684] on link "Are all the Salad and Go locations closing in Tulsa?" at bounding box center [571, 692] width 455 height 18
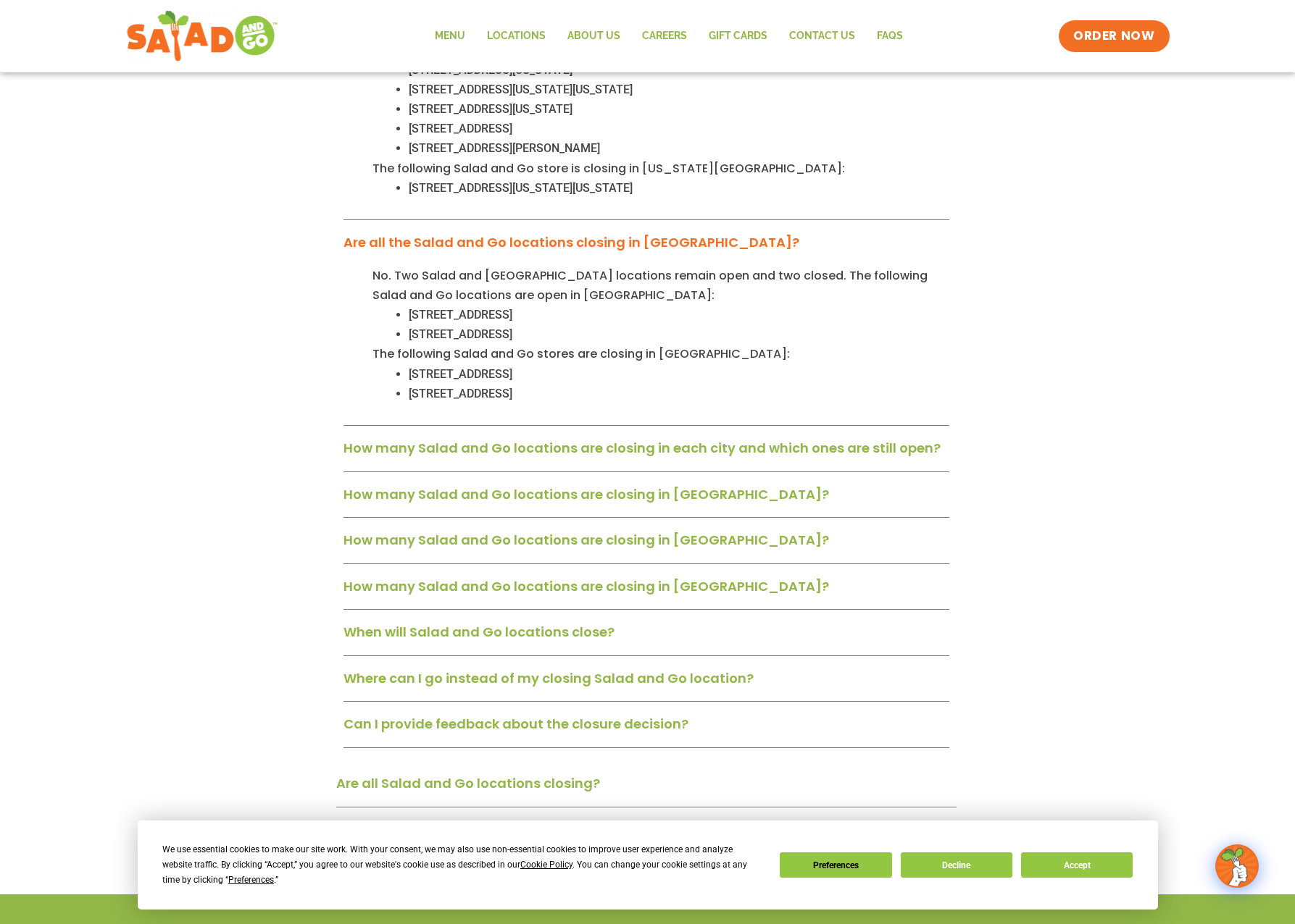
scroll to position [1887, 0]
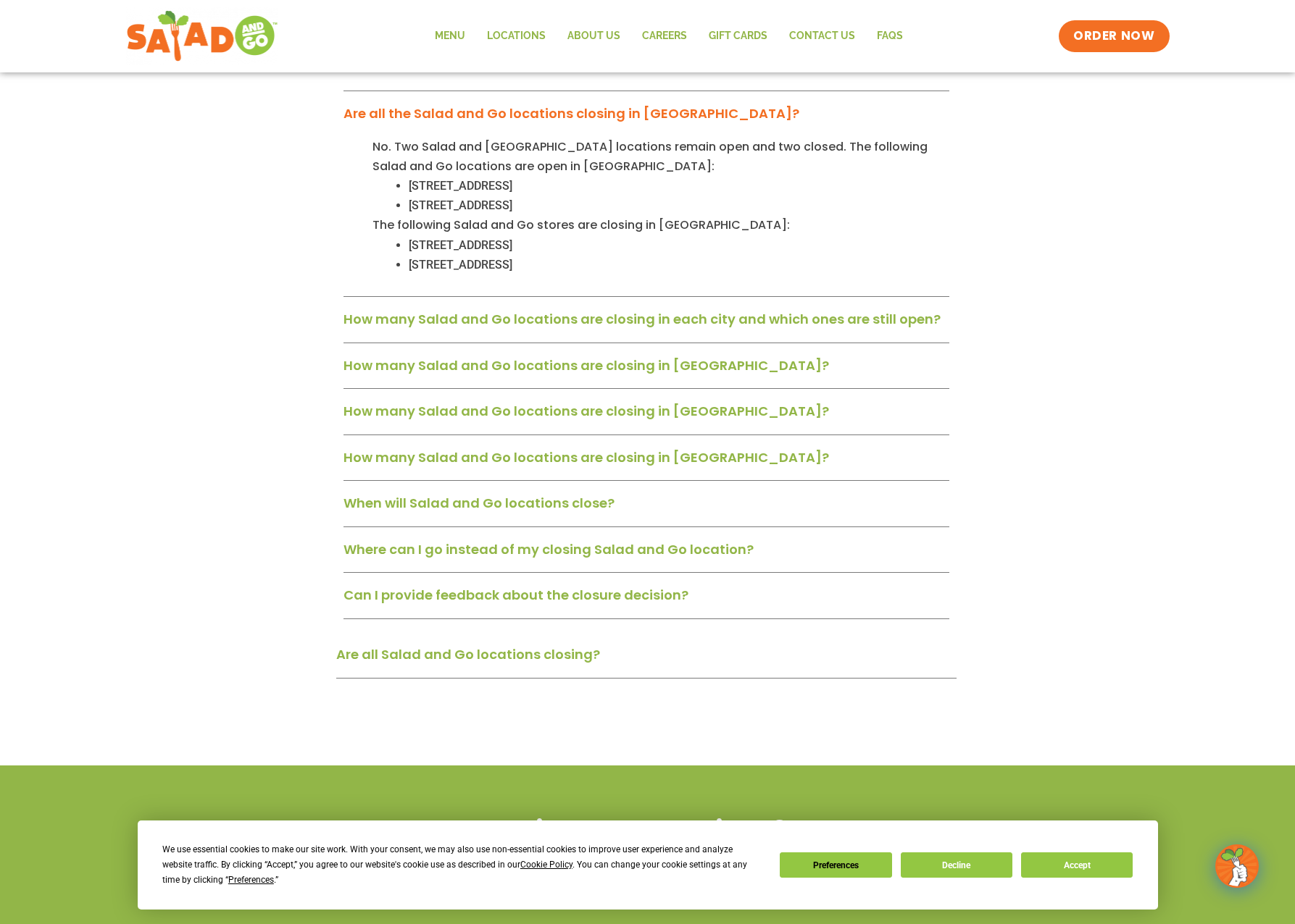
click at [571, 310] on div "How many Salad and Go locations are closing in each city and which ones are sti…" at bounding box center [646, 324] width 605 height 37
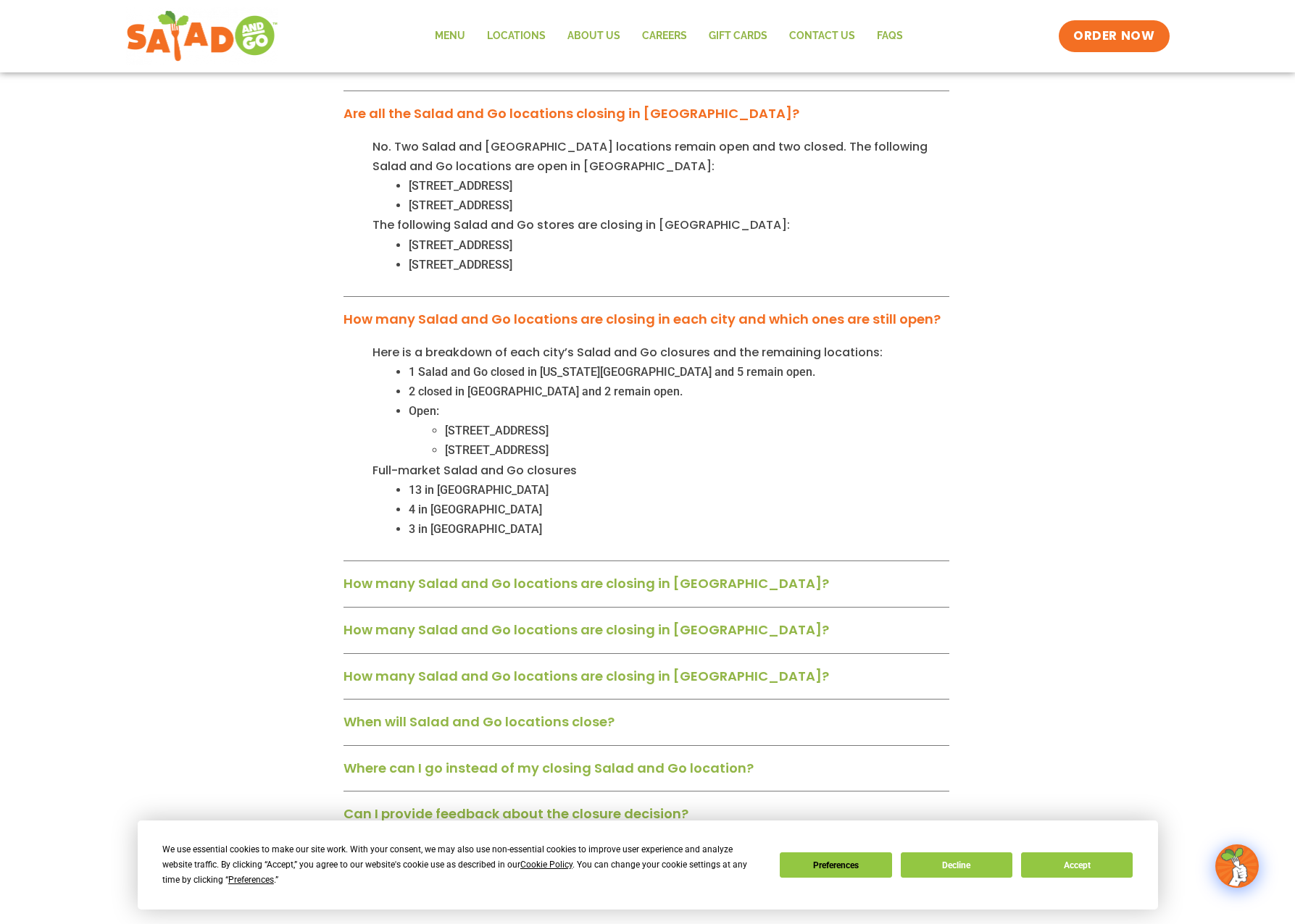
click at [505, 574] on link "How many Salad and Go locations are closing in Houston?" at bounding box center [586, 583] width 486 height 18
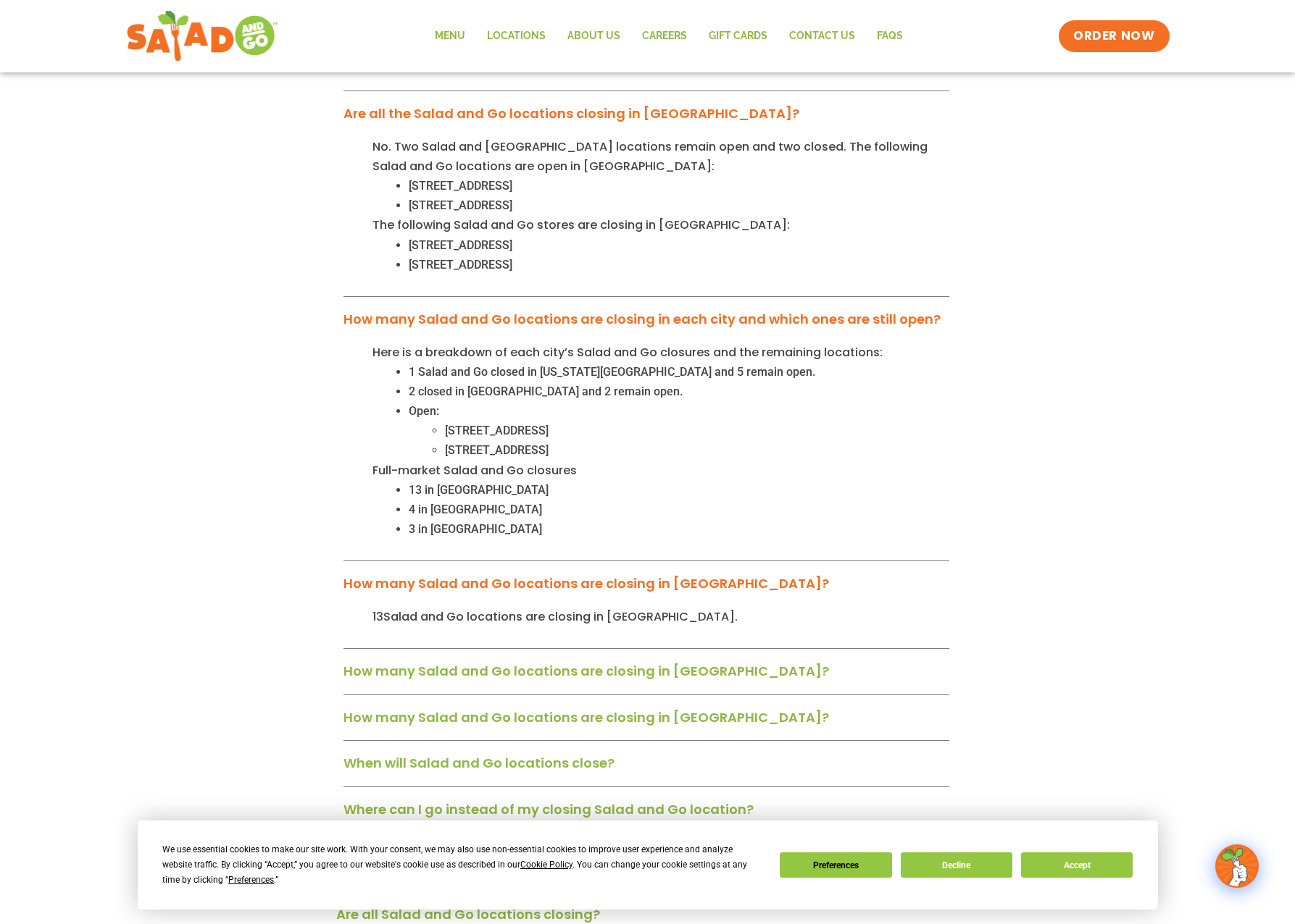
click at [445, 440] on li "[STREET_ADDRESS]" at bounding box center [697, 450] width 504 height 20
click at [373, 310] on link "How many Salad and Go locations are closing in each city and which ones are sti…" at bounding box center [642, 319] width 597 height 18
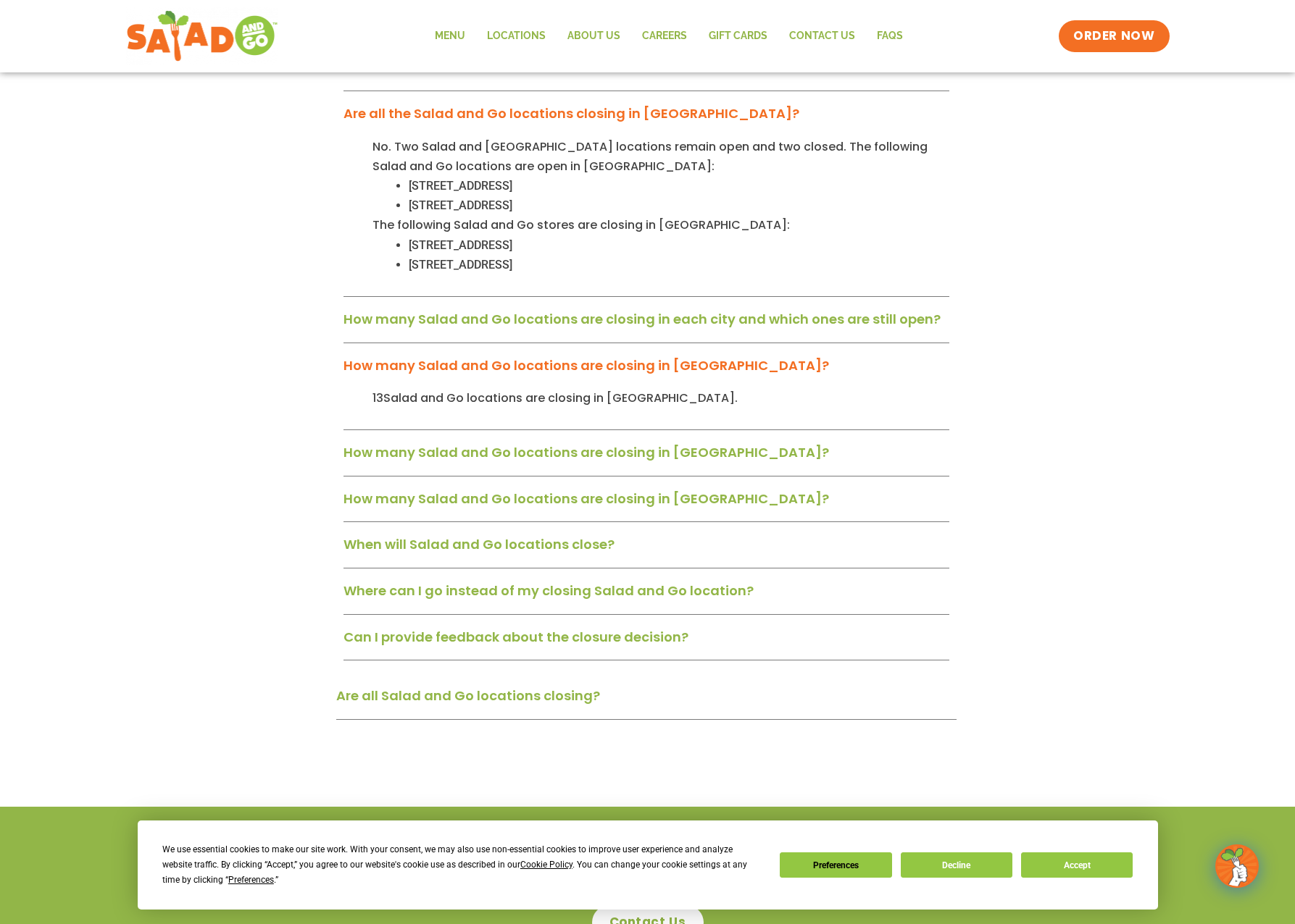
click at [354, 443] on link "How many Salad and Go locations are closing in San Antonio?" at bounding box center [586, 452] width 486 height 18
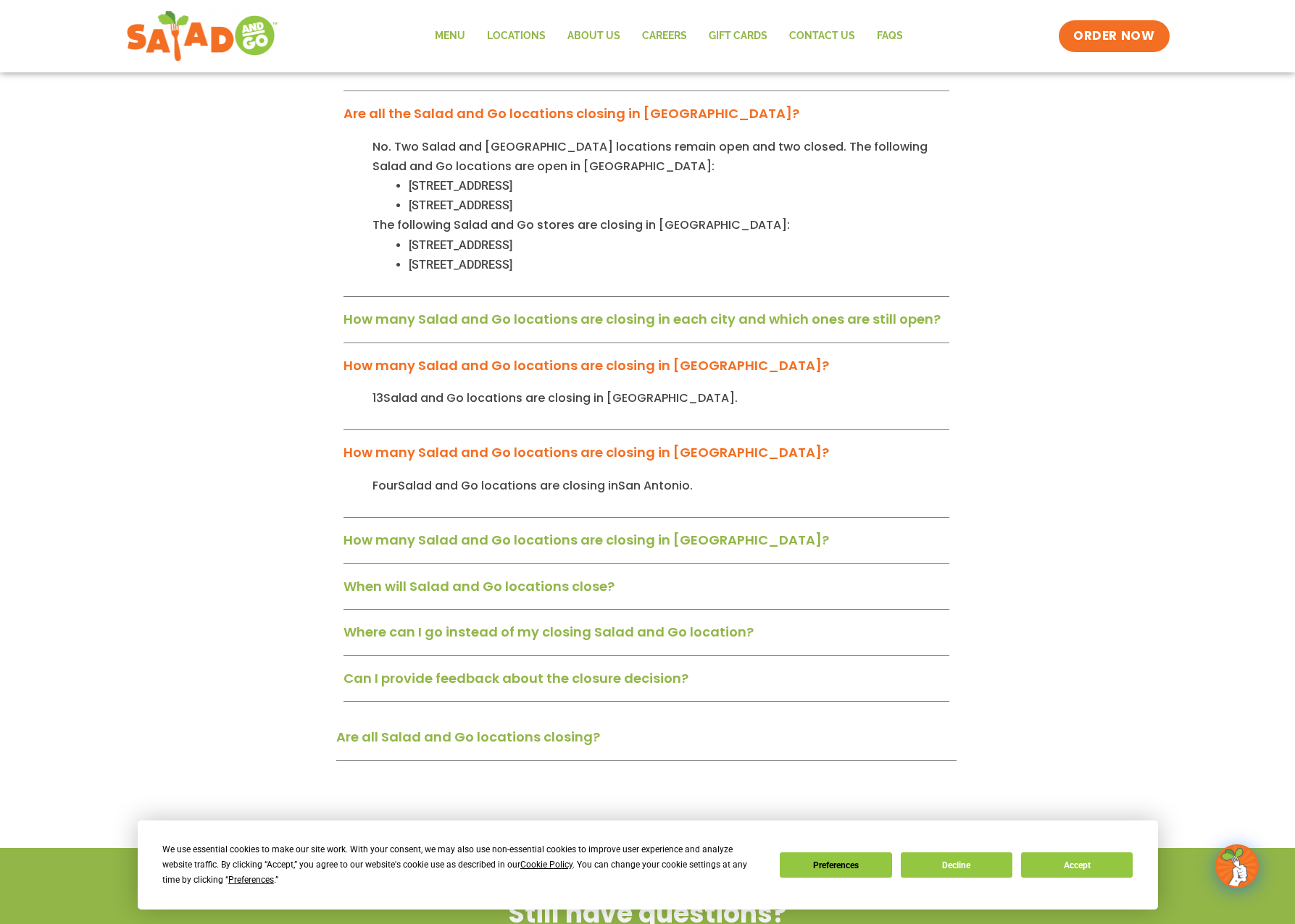
click at [347, 531] on link "How many Salad and Go locations are closing in Austin?" at bounding box center [586, 539] width 486 height 18
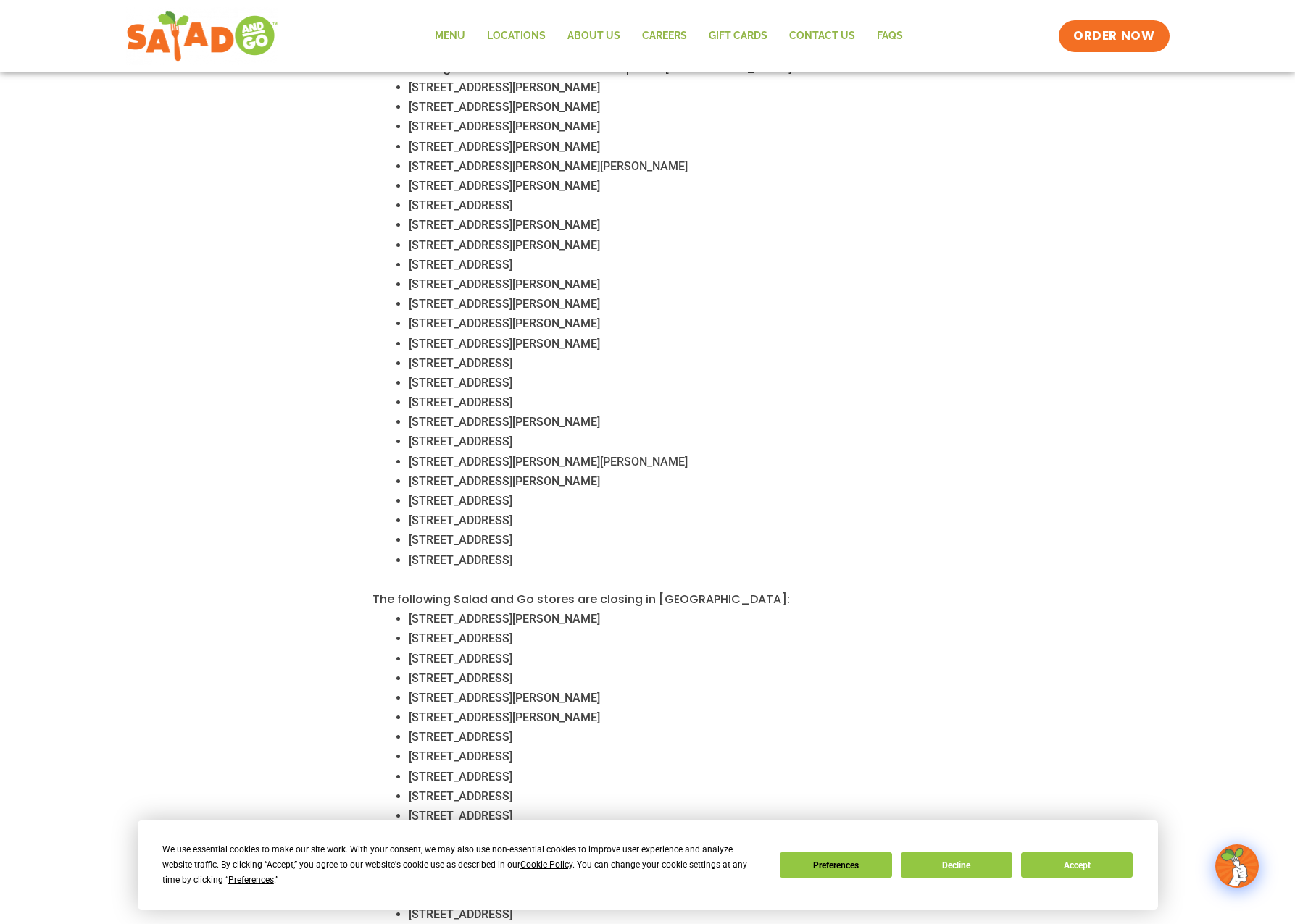
scroll to position [512, 0]
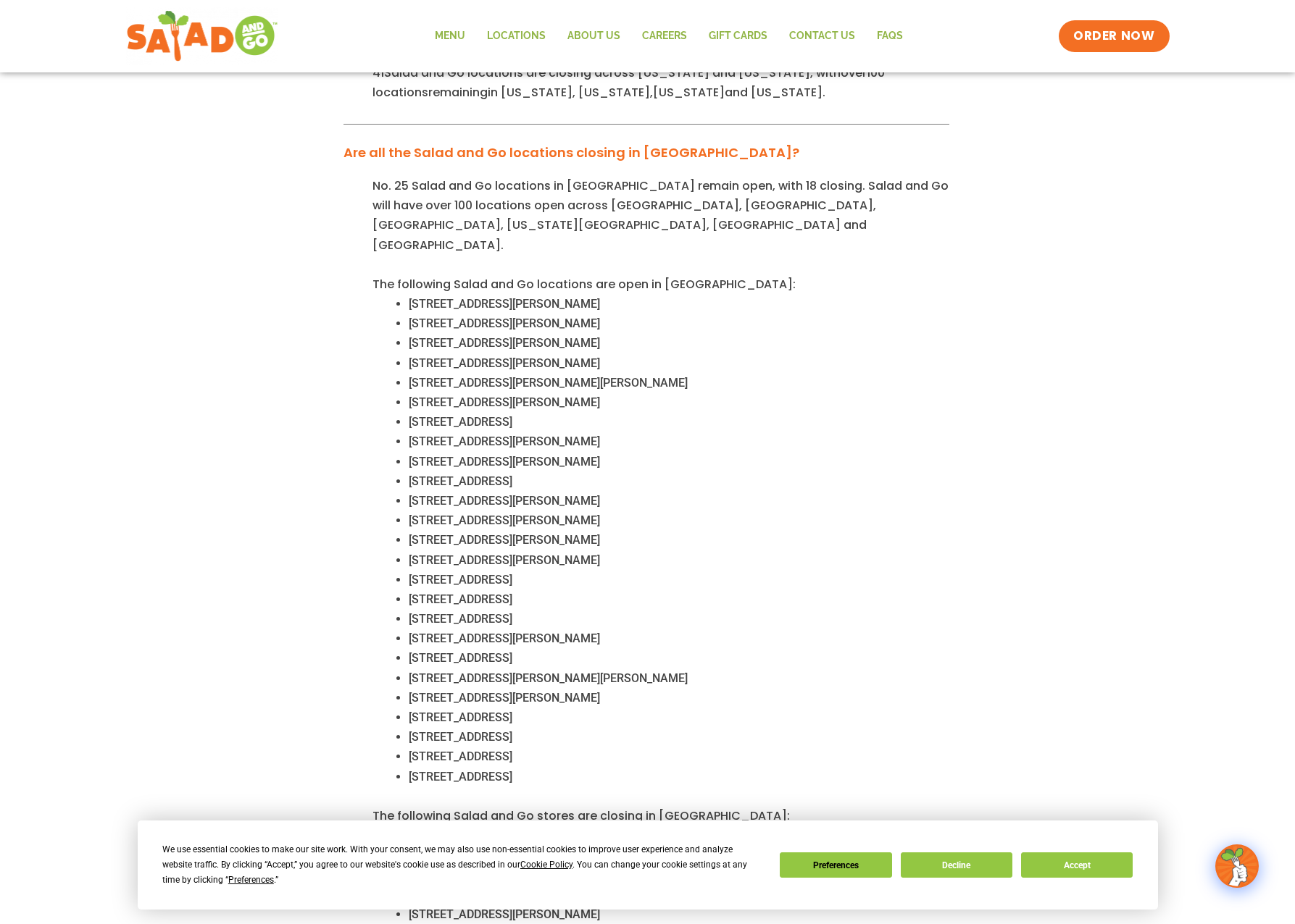
click at [632, 276] on span "The following Salad and Go locations are open in Dallas-Fort Worth:" at bounding box center [583, 284] width 423 height 17
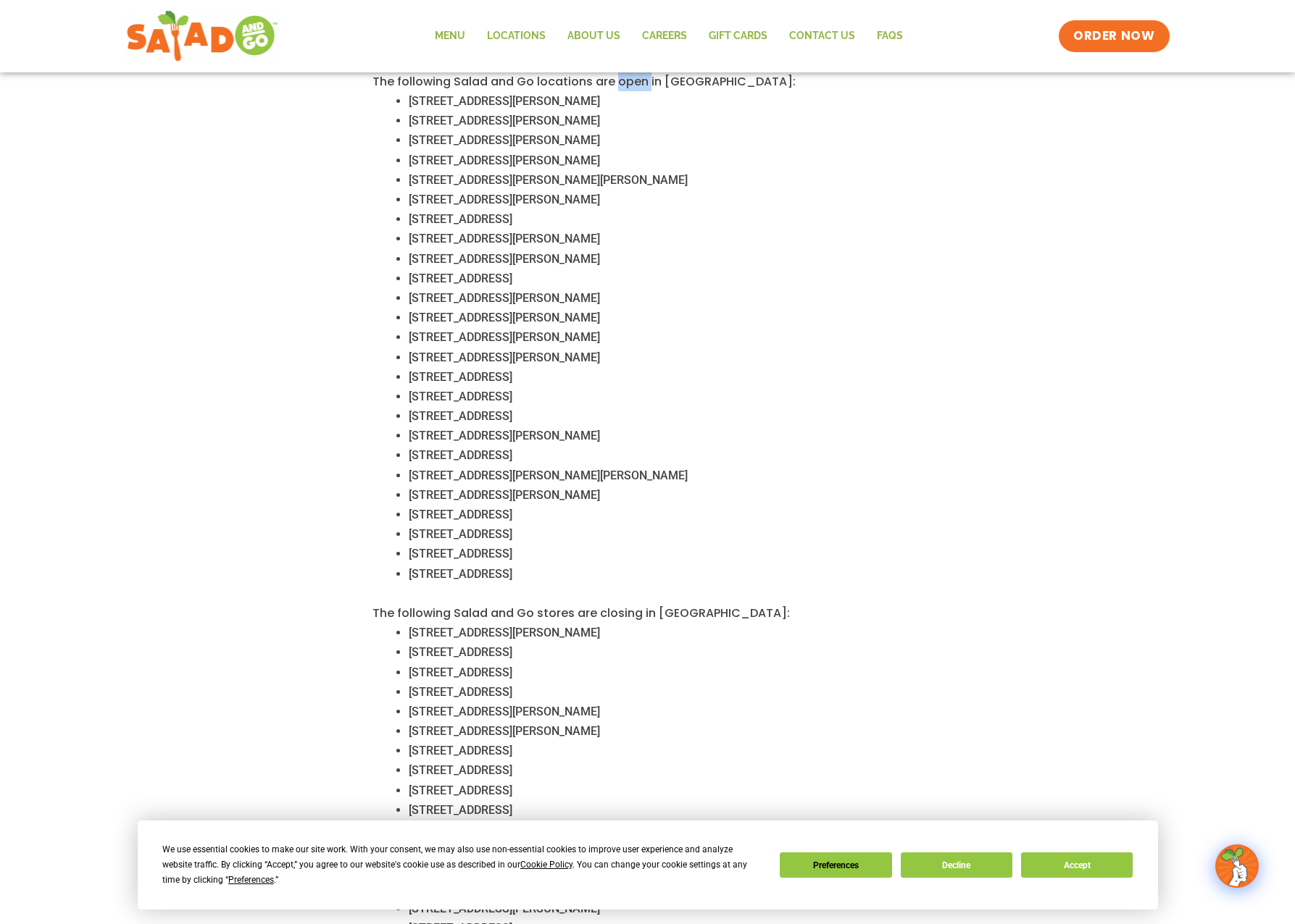
scroll to position [729, 0]
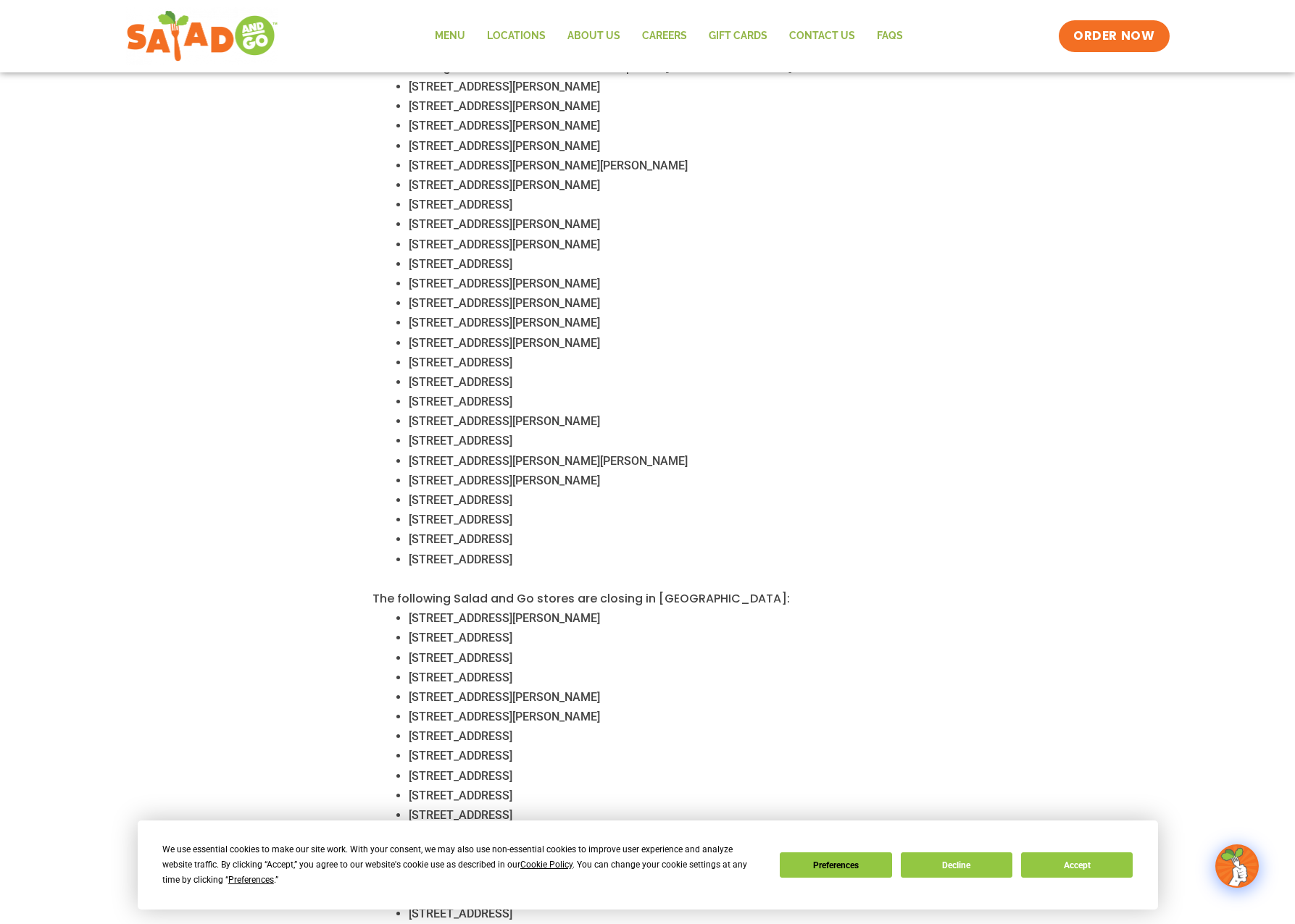
click at [618, 590] on span "The following Salad and Go stores are closing in Dallas-Fort Worth:" at bounding box center [581, 598] width 417 height 17
drag, startPoint x: 618, startPoint y: 577, endPoint x: 780, endPoint y: 508, distance: 176.1
click at [780, 510] on li "3810 Belt Line Rd, Addison, TX 75001" at bounding box center [678, 520] width 540 height 20
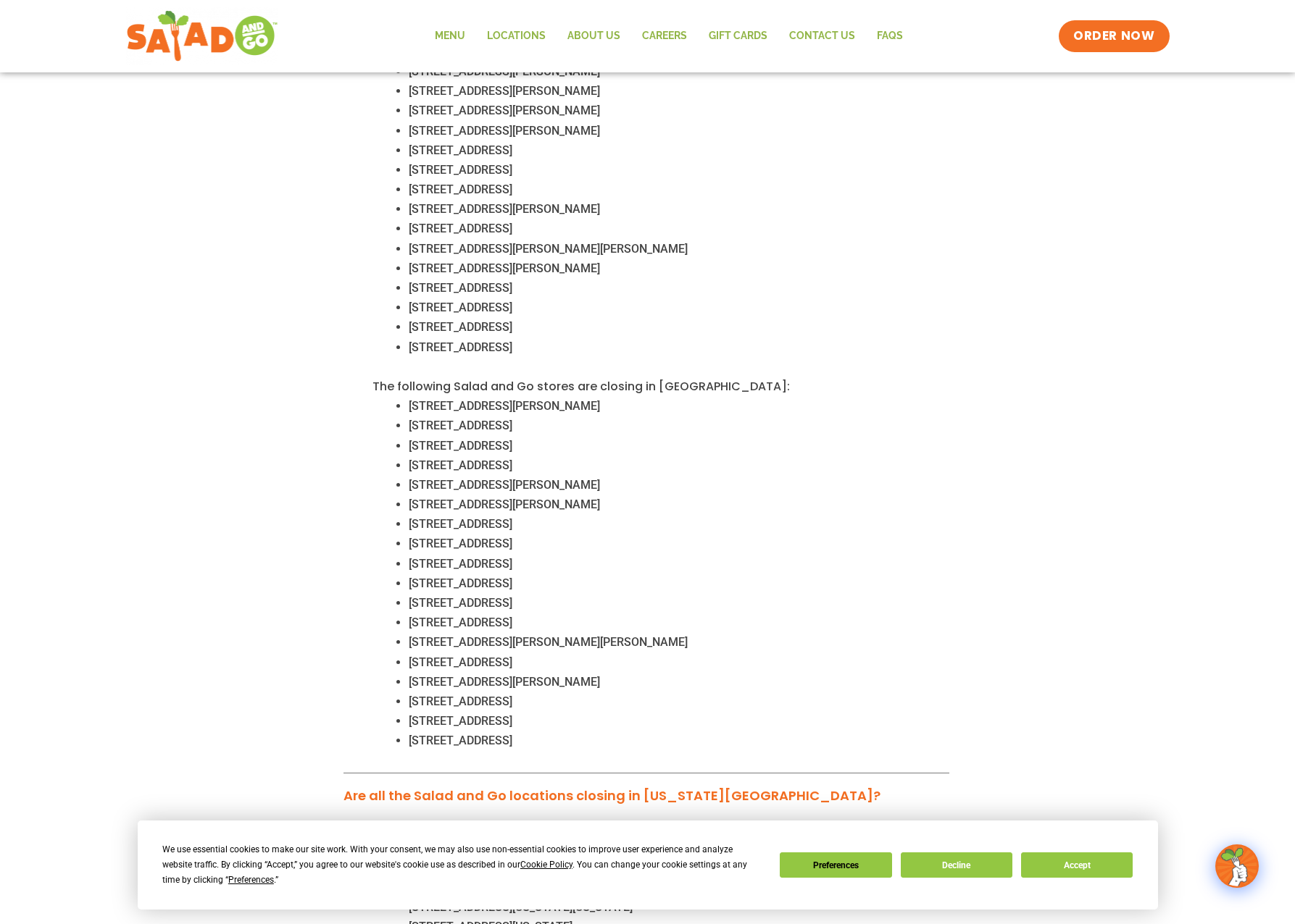
scroll to position [1018, 0]
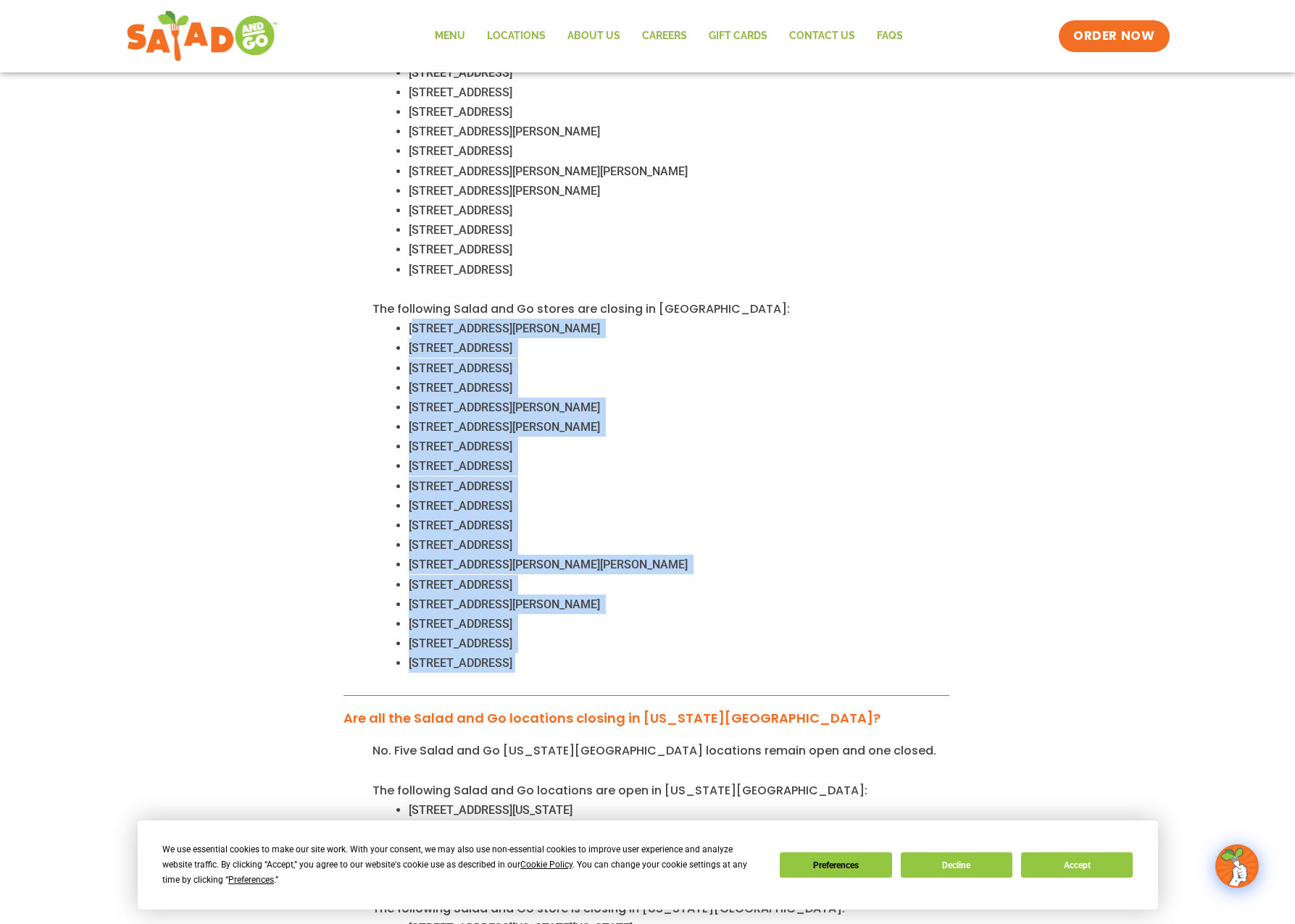
drag, startPoint x: 413, startPoint y: 311, endPoint x: 636, endPoint y: 651, distance: 406.6
click at [636, 651] on div "No. 25 Salad and Go locations in Dallas-Fort Worth remain open, with 18 closing…" at bounding box center [646, 182] width 605 height 1027
click at [416, 321] on span "14909 Coit Rd, Dallas, TX 75248" at bounding box center [504, 328] width 191 height 13
drag, startPoint x: 416, startPoint y: 309, endPoint x: 637, endPoint y: 644, distance: 401.3
click at [637, 644] on div "No. 25 Salad and Go locations in Dallas-Fort Worth remain open, with 18 closing…" at bounding box center [646, 182] width 605 height 1027
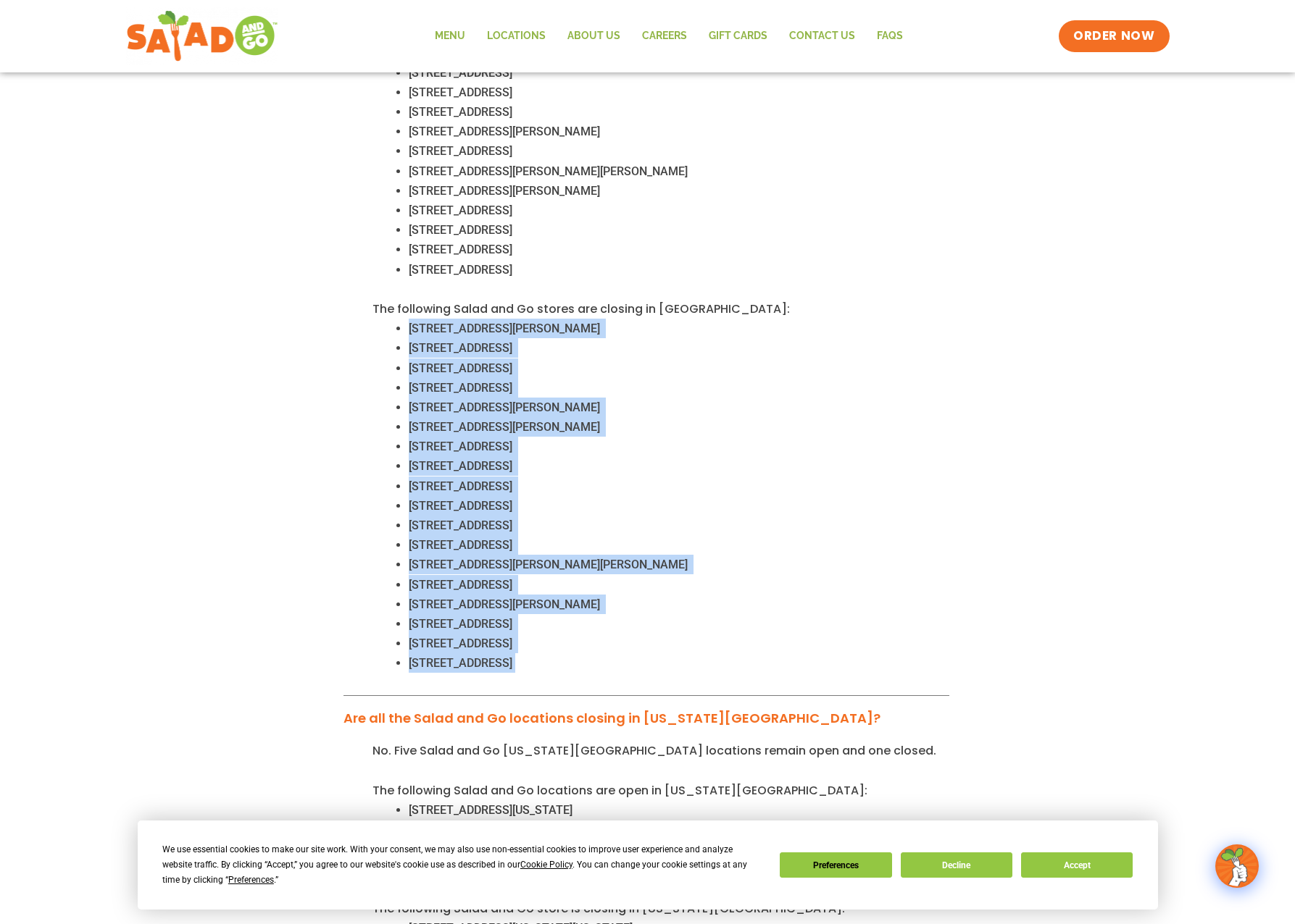
click at [421, 319] on li "14909 Coit Rd, Dallas, TX 75248" at bounding box center [678, 328] width 540 height 20
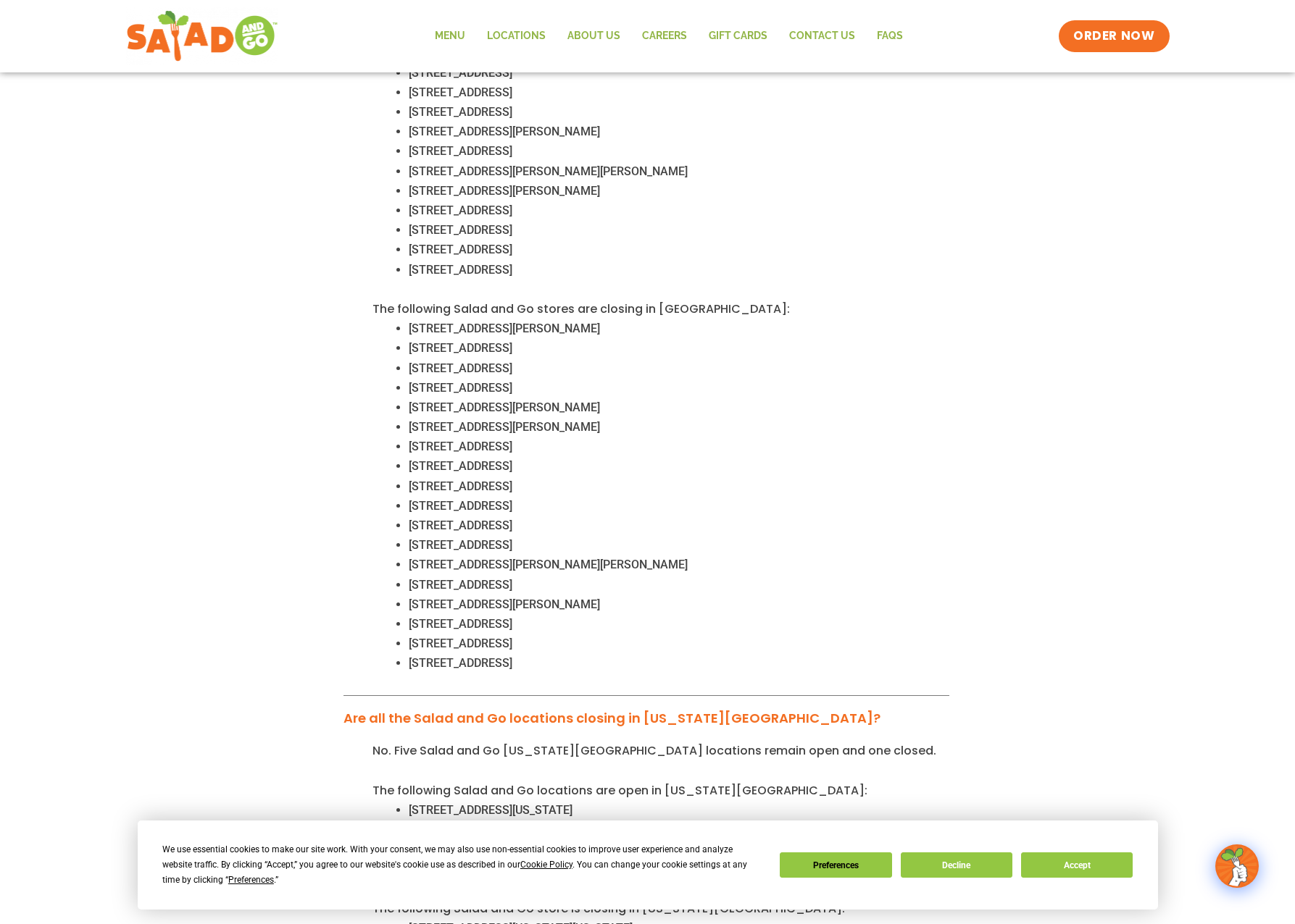
click at [424, 321] on span "14909 Coit Rd, Dallas, TX 75248" at bounding box center [504, 328] width 191 height 13
drag, startPoint x: 424, startPoint y: 309, endPoint x: 477, endPoint y: 310, distance: 53.0
click at [477, 321] on span "14909 Coit Rd, Dallas, TX 75248" at bounding box center [504, 328] width 191 height 13
copy span "14909 Coit Rd"
click at [417, 341] on span "12556 N Beach St, Fort Worth, TX 76244" at bounding box center [460, 347] width 104 height 13
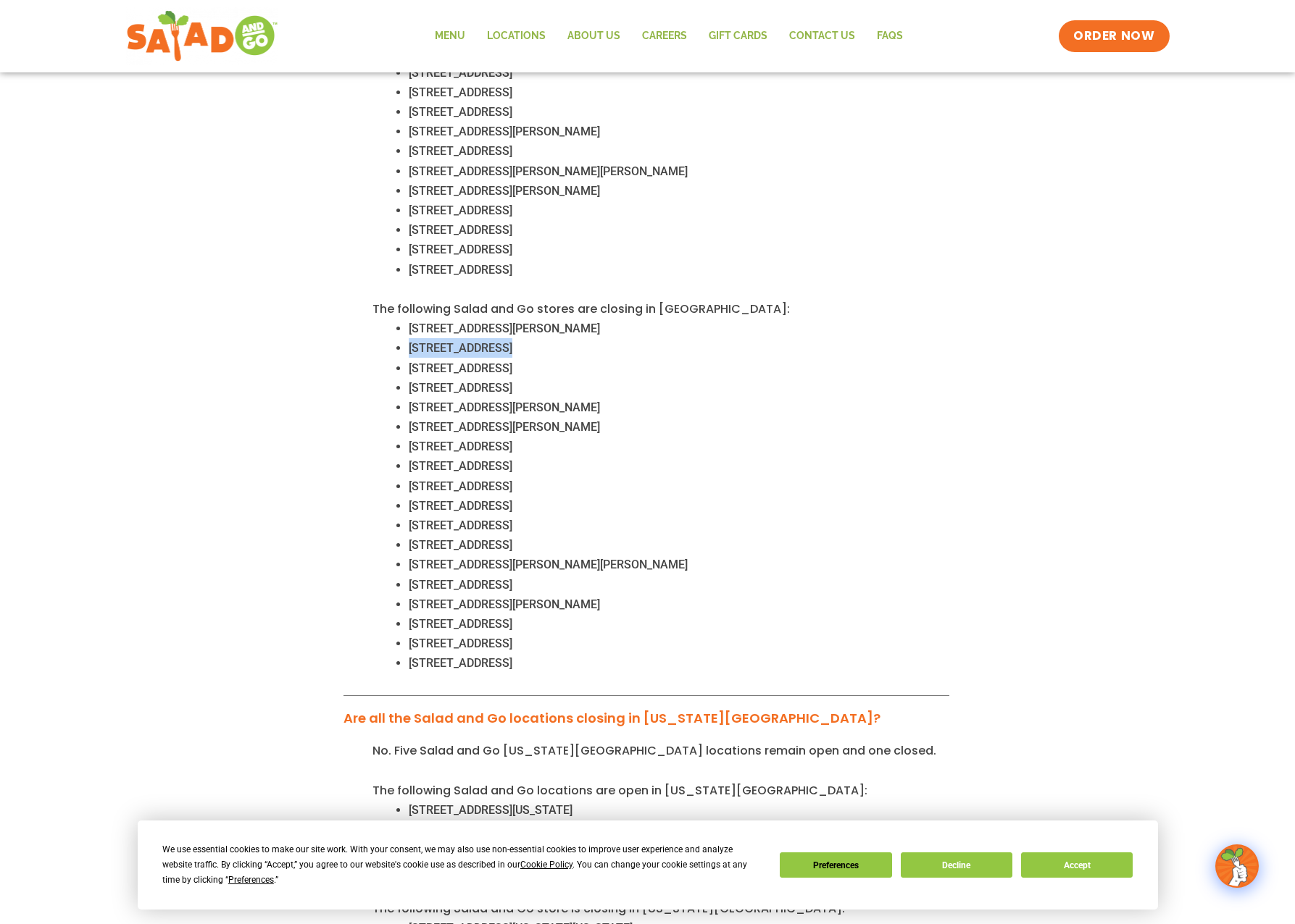
drag, startPoint x: 417, startPoint y: 328, endPoint x: 490, endPoint y: 330, distance: 73.0
click at [490, 341] on span "12556 N Beach St, Fort Worth, TX 76244" at bounding box center [460, 347] width 104 height 13
copy span "12556 N Beach St"
click at [423, 341] on span "12556 N Beach St, Fort Worth, TX 76244" at bounding box center [460, 347] width 104 height 13
drag, startPoint x: 423, startPoint y: 323, endPoint x: 490, endPoint y: 323, distance: 67.0
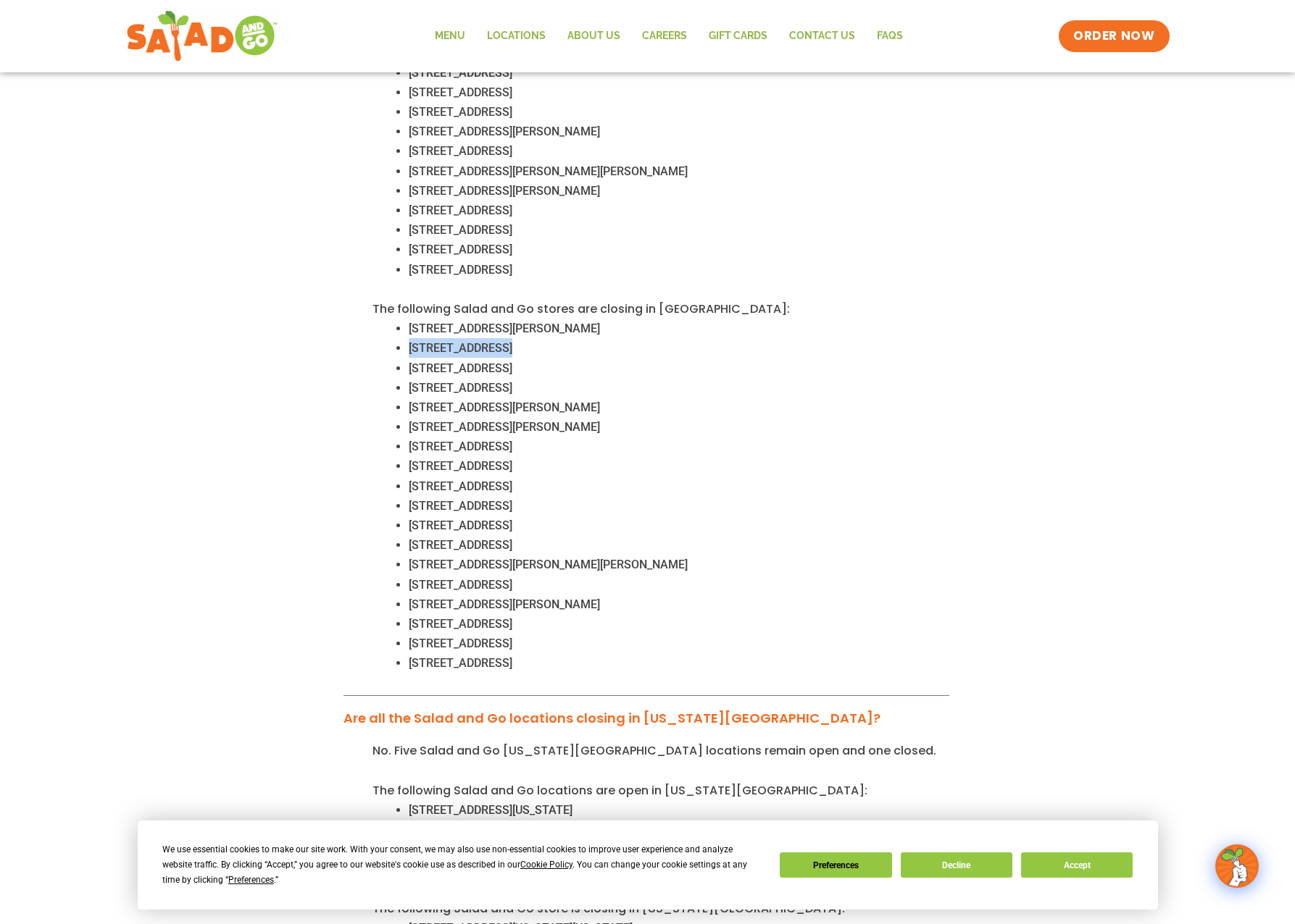
click at [490, 341] on span "12556 N Beach St, Fort Worth, TX 76244" at bounding box center [460, 347] width 104 height 13
drag, startPoint x: 490, startPoint y: 323, endPoint x: 480, endPoint y: 323, distance: 10.0
click at [423, 362] on span "8900 N Tarrant Pkwy, North Richland Hills, TX 76182" at bounding box center [460, 368] width 104 height 13
drag, startPoint x: 423, startPoint y: 347, endPoint x: 493, endPoint y: 350, distance: 70.1
click at [493, 362] on span "8900 N Tarrant Pkwy, North Richland Hills, TX 76182" at bounding box center [460, 368] width 104 height 13
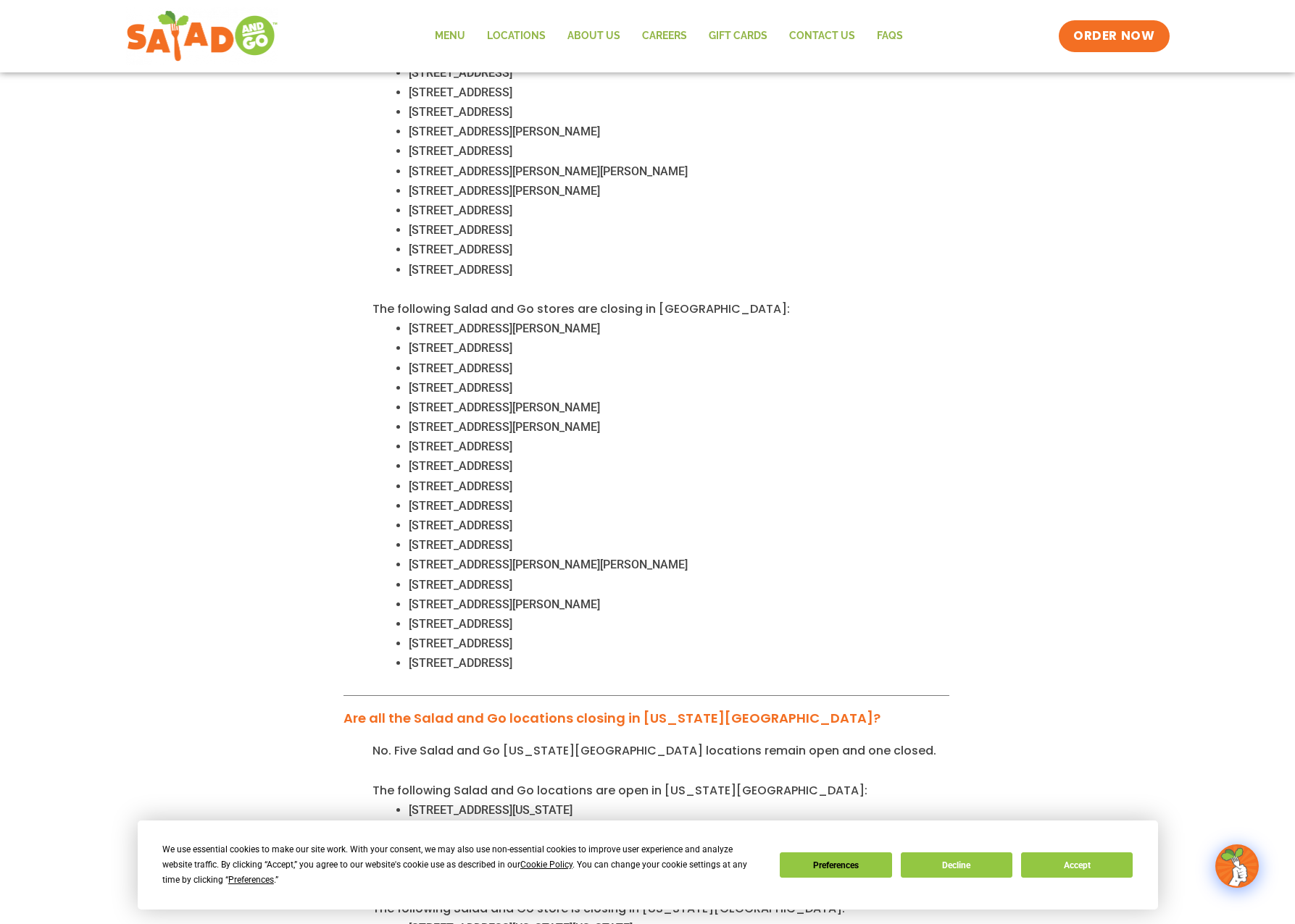
copy span "8900 N Tarrant Pkwy"
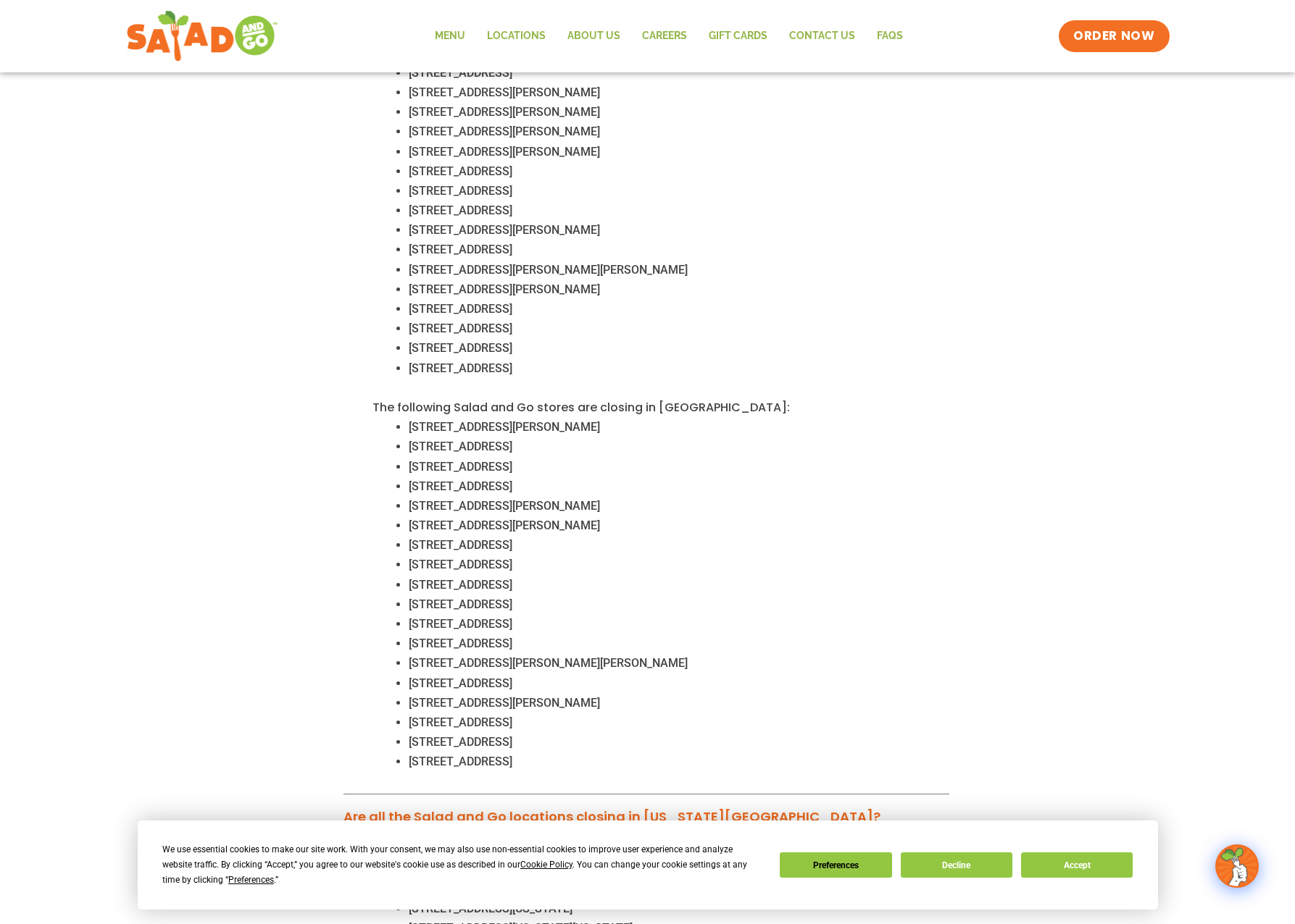
scroll to position [945, 0]
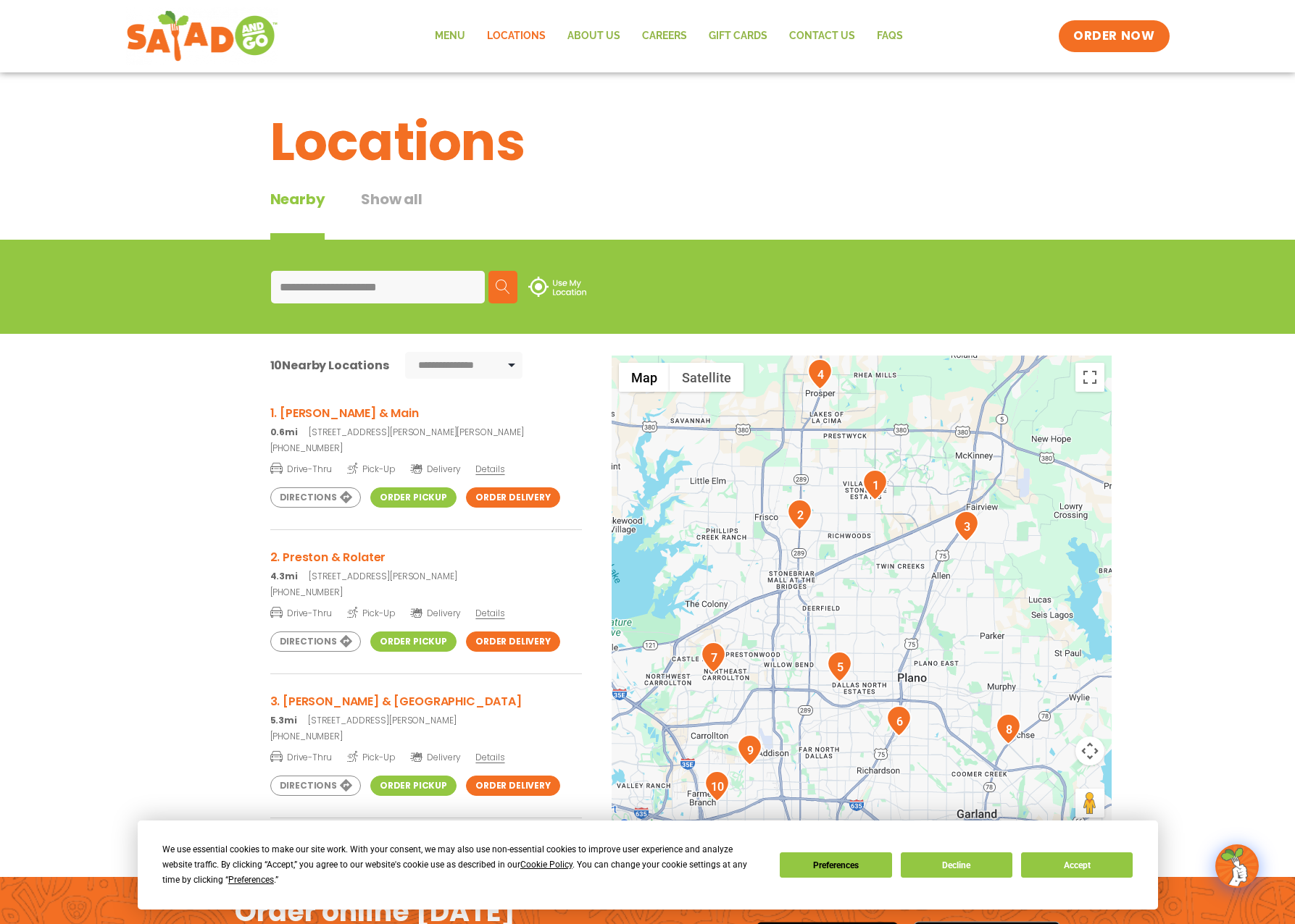
click at [442, 301] on input "**********" at bounding box center [377, 286] width 213 height 33
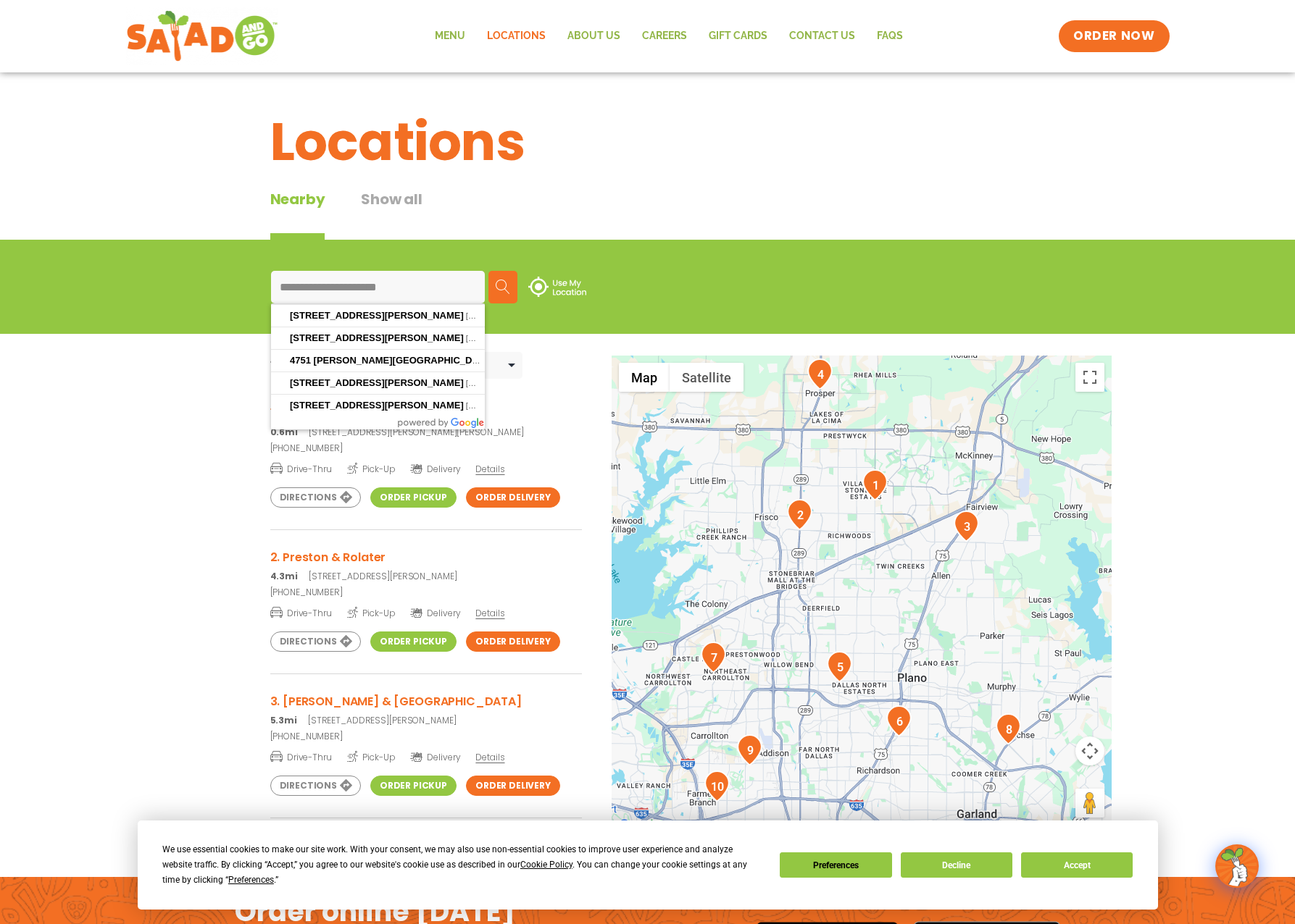
drag, startPoint x: 440, startPoint y: 301, endPoint x: 190, endPoint y: 290, distance: 250.2
click at [190, 290] on div "**********" at bounding box center [648, 286] width 1295 height 94
paste input
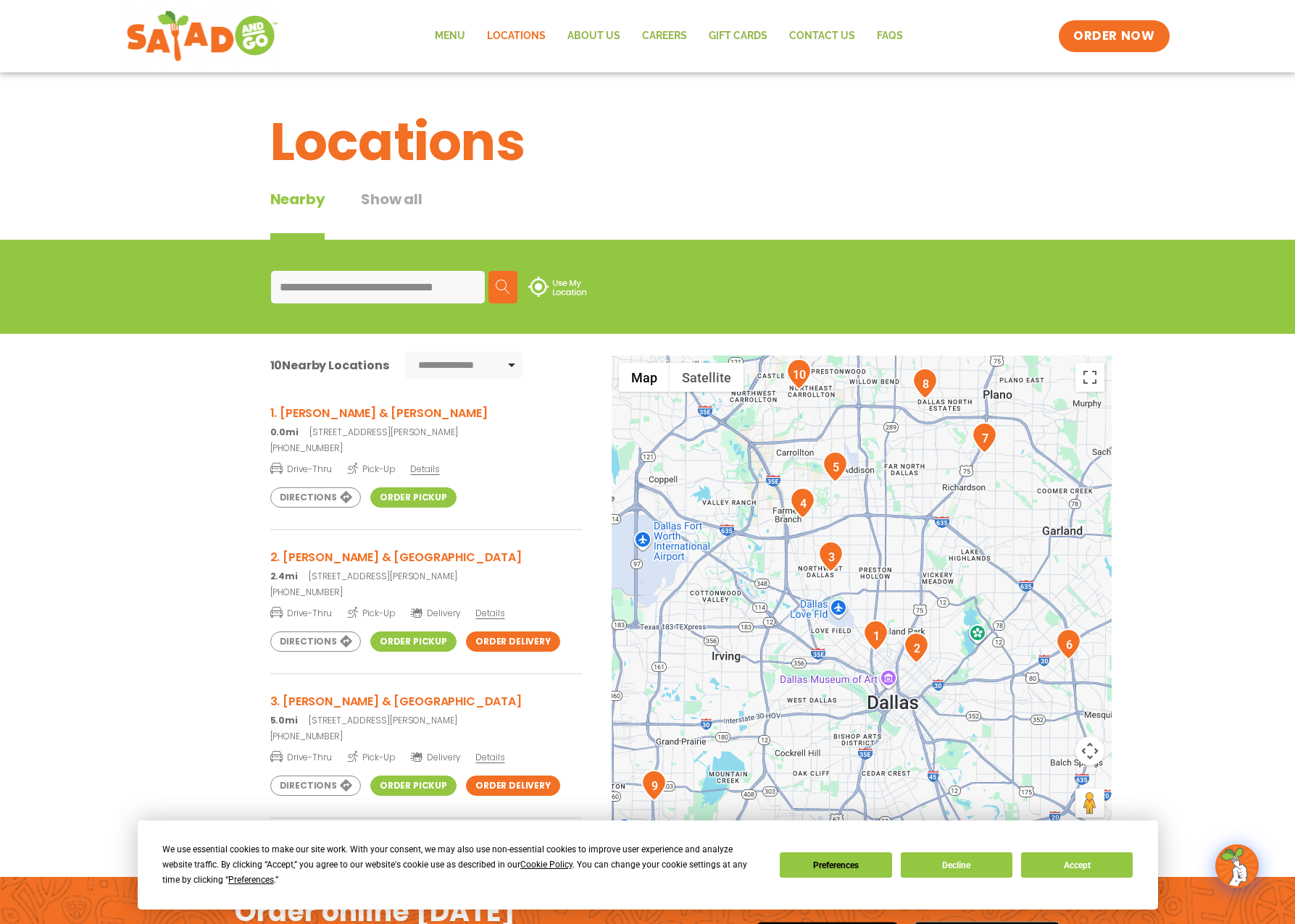
click at [287, 286] on input "**********" at bounding box center [377, 286] width 213 height 33
drag, startPoint x: 287, startPoint y: 286, endPoint x: 515, endPoint y: 278, distance: 228.1
click at [515, 278] on div "**********" at bounding box center [648, 286] width 754 height 33
paste input
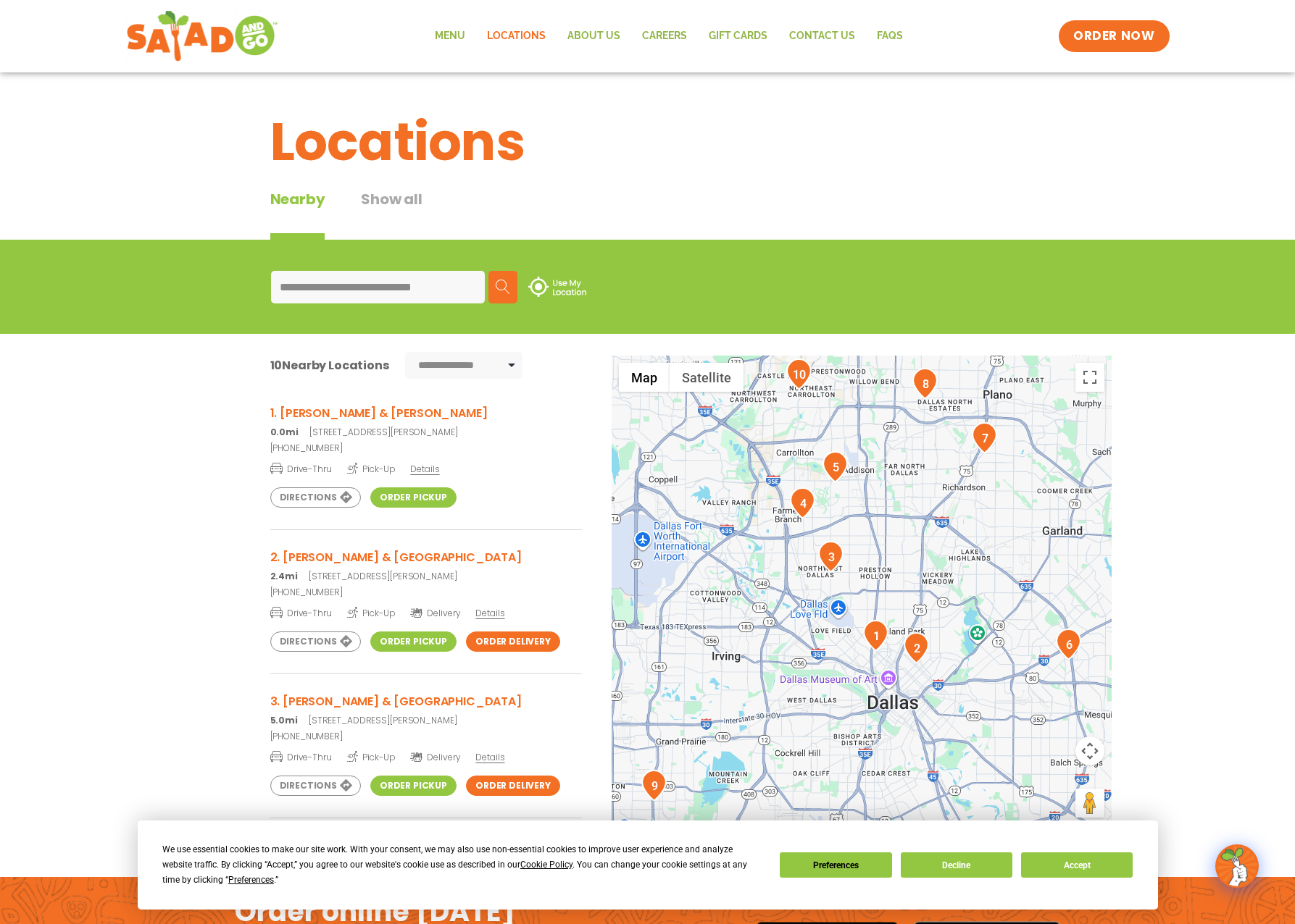
scroll to position [0, 0]
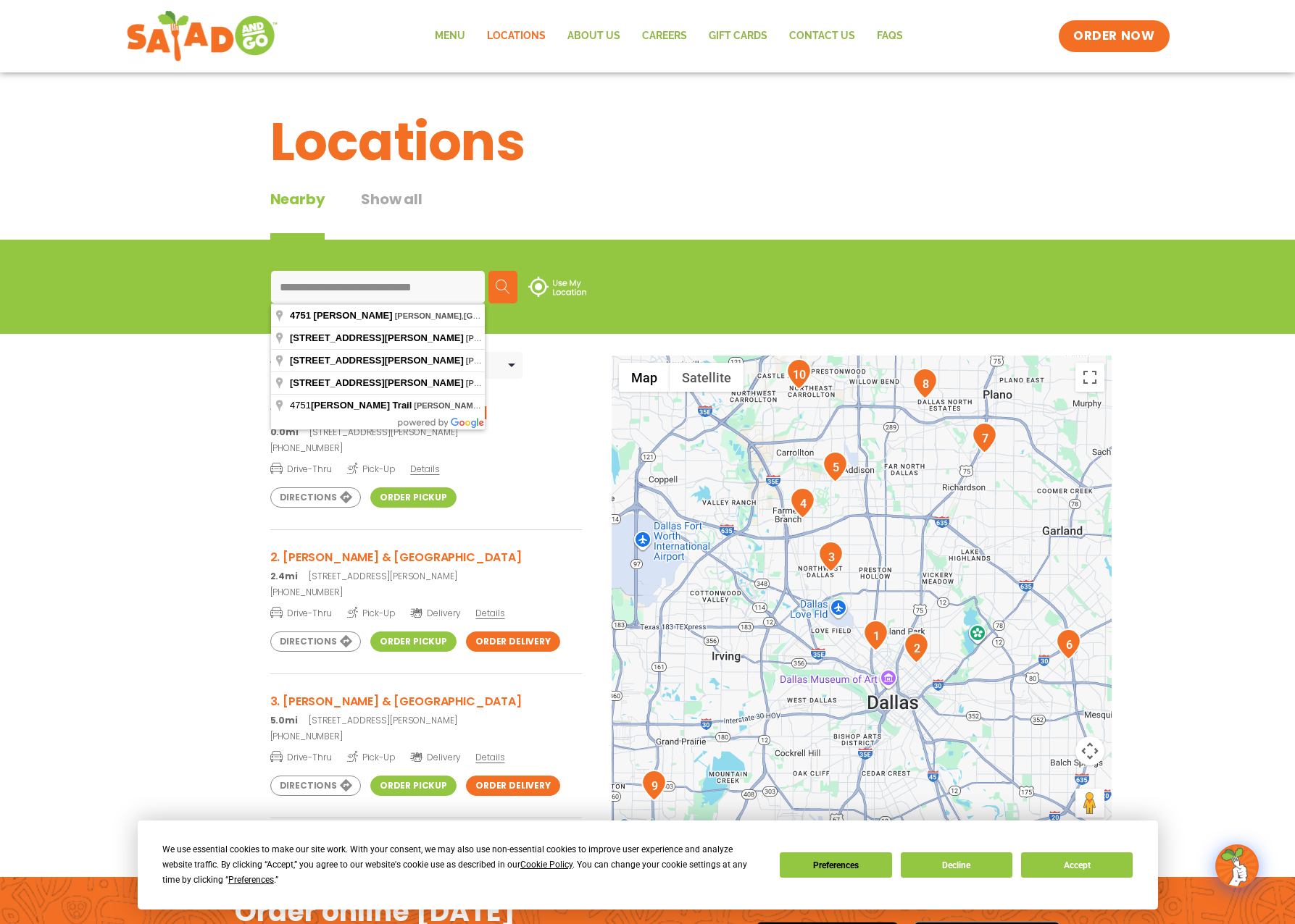
type input "**********"
click at [498, 291] on img at bounding box center [503, 286] width 14 height 14
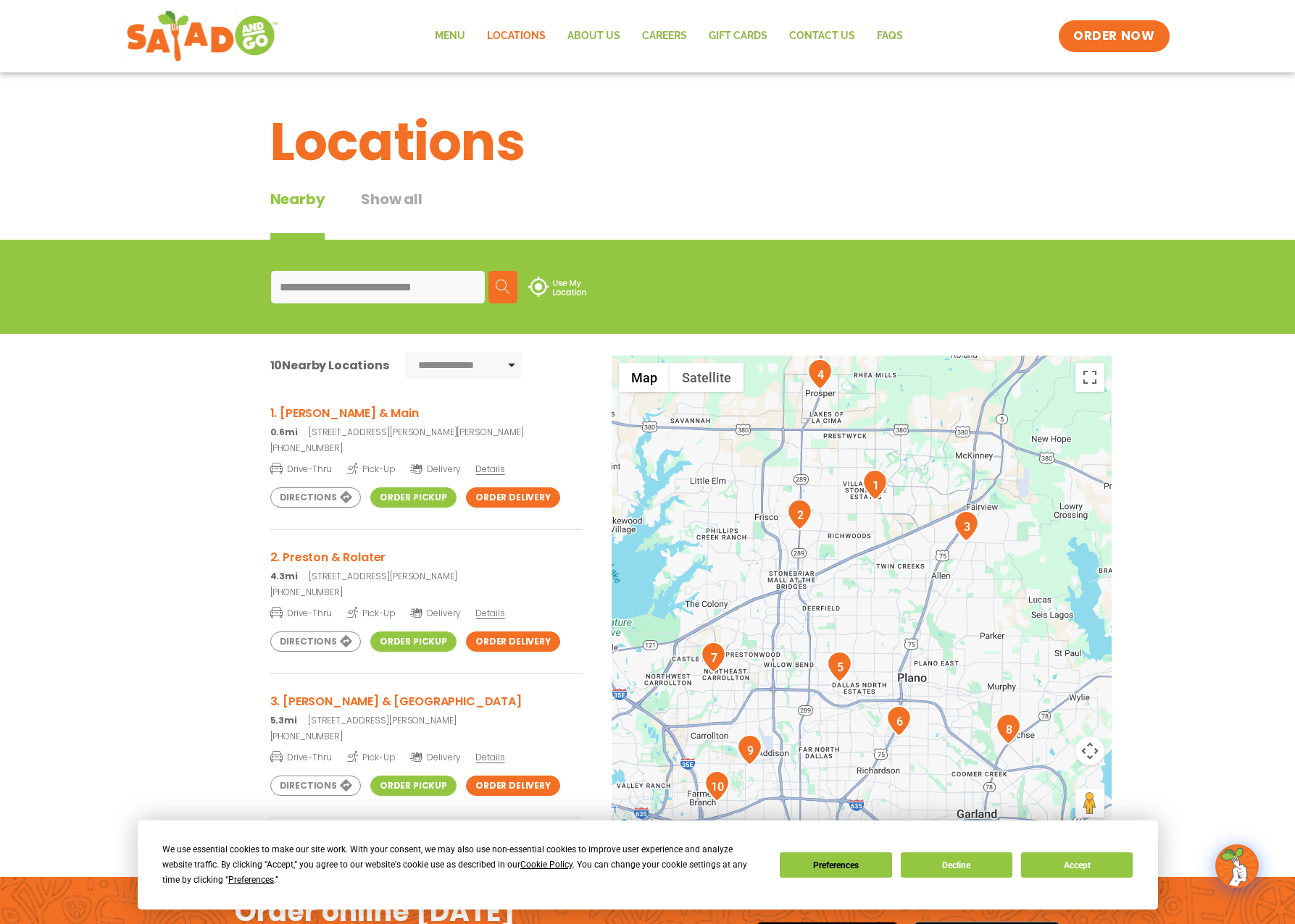
drag, startPoint x: 255, startPoint y: 450, endPoint x: 322, endPoint y: 450, distance: 67.0
click at [322, 450] on div "**********" at bounding box center [648, 612] width 1295 height 558
drag, startPoint x: 265, startPoint y: 447, endPoint x: 322, endPoint y: 447, distance: 57.0
click at [322, 447] on div "**********" at bounding box center [648, 612] width 1295 height 558
click at [475, 466] on span "Details" at bounding box center [490, 469] width 29 height 13
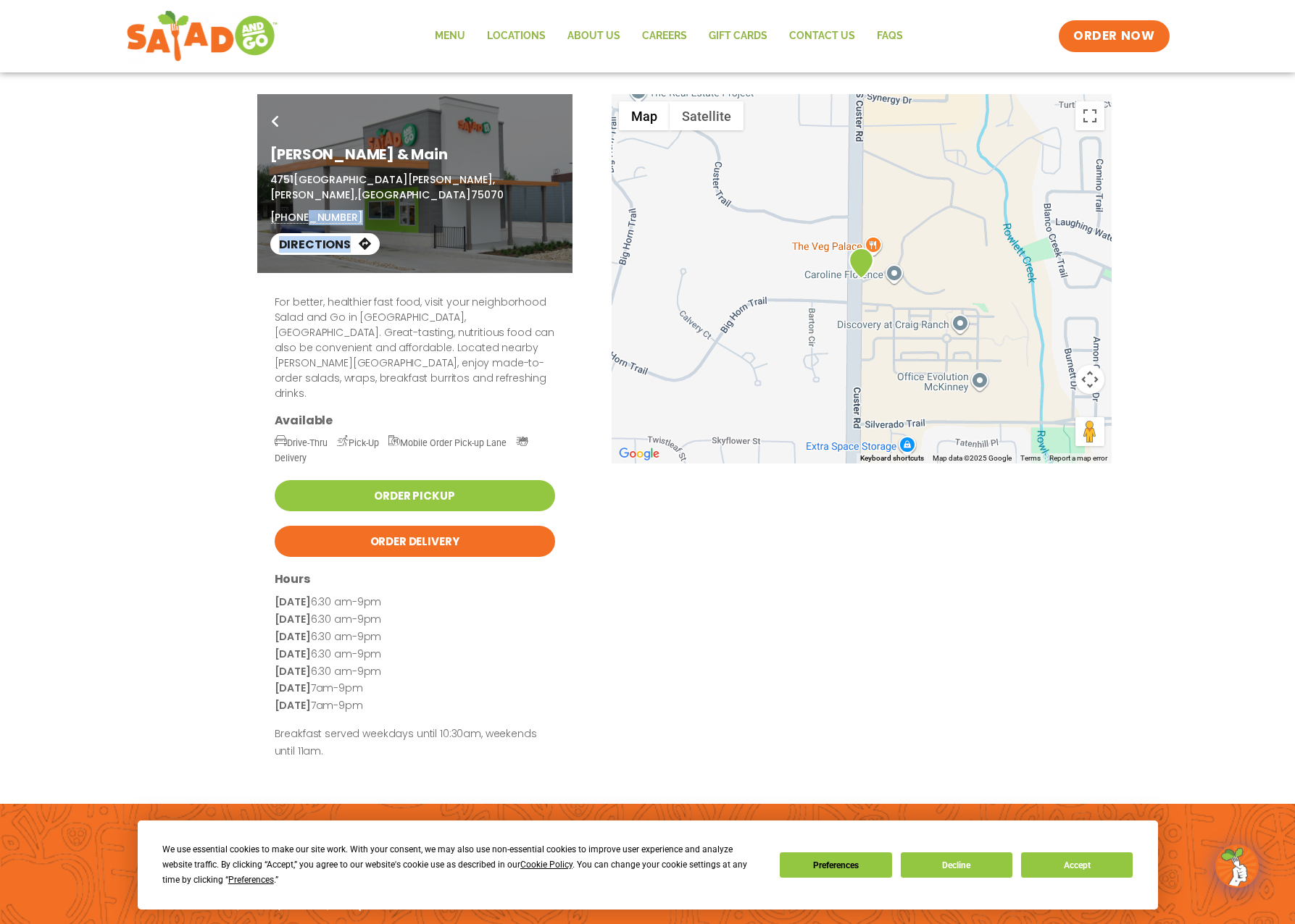
drag, startPoint x: 269, startPoint y: 205, endPoint x: 298, endPoint y: 201, distance: 29.3
click at [298, 201] on div "Go Back [PERSON_NAME][GEOGRAPHIC_DATA][STREET_ADDRESS][PERSON_NAME][PERSON_NAME…" at bounding box center [414, 184] width 315 height 179
drag, startPoint x: 298, startPoint y: 201, endPoint x: 245, endPoint y: 199, distance: 53.0
click at [240, 201] on div "Go Back [PERSON_NAME][GEOGRAPHIC_DATA][STREET_ADDRESS][PERSON_NAME][PERSON_NAME…" at bounding box center [648, 184] width 1295 height 179
click at [268, 202] on div "Go Back [PERSON_NAME][GEOGRAPHIC_DATA][STREET_ADDRESS][PERSON_NAME][PERSON_NAME…" at bounding box center [414, 184] width 315 height 179
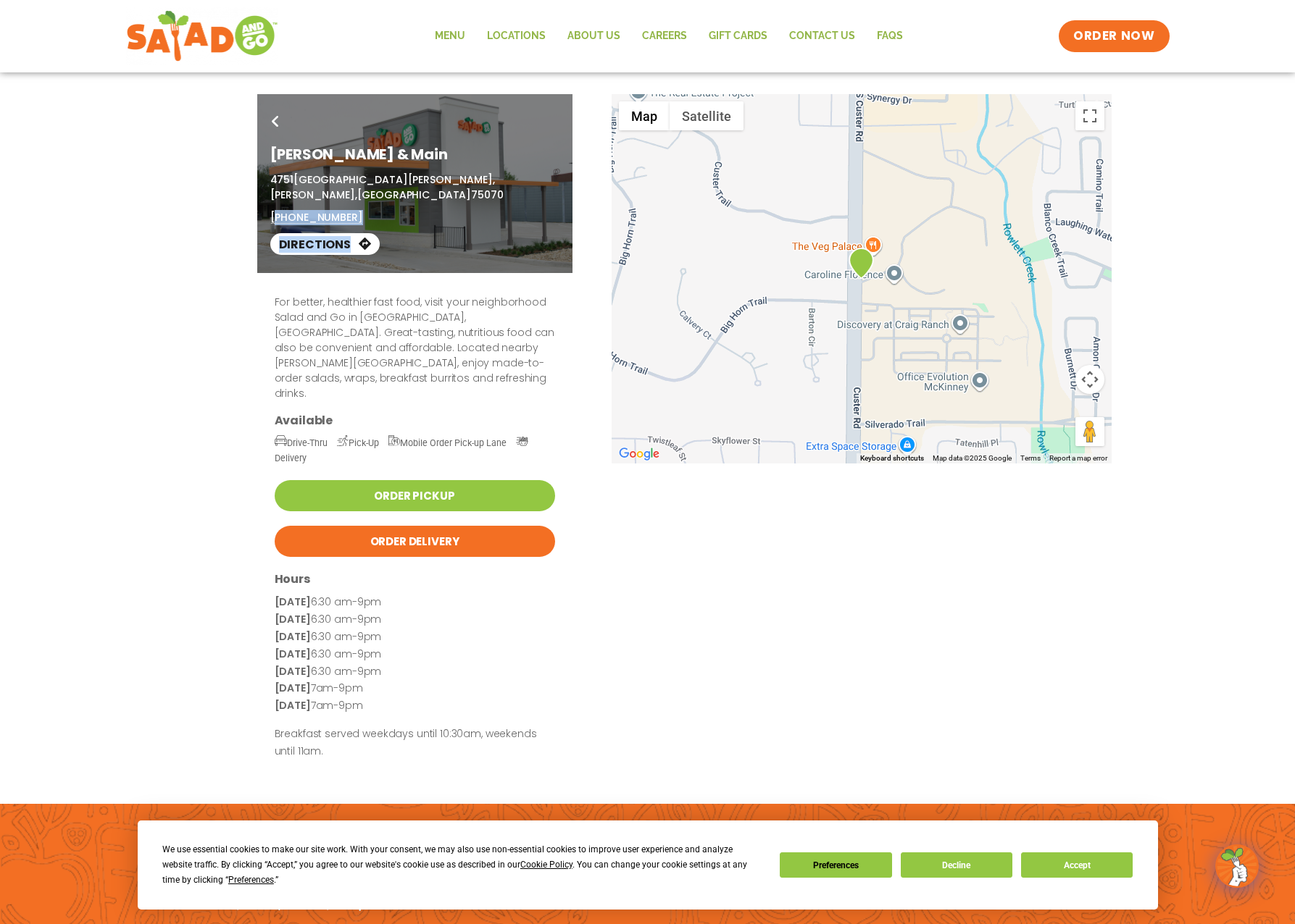
click at [270, 200] on div "Go Back [PERSON_NAME][GEOGRAPHIC_DATA][STREET_ADDRESS][PERSON_NAME][PERSON_NAME…" at bounding box center [414, 184] width 315 height 179
copy div "[PHONE_NUMBER] Directions"
click at [179, 184] on div "Go Back [PERSON_NAME][GEOGRAPHIC_DATA][STREET_ADDRESS][PERSON_NAME][PERSON_NAME…" at bounding box center [648, 184] width 1295 height 179
drag, startPoint x: 270, startPoint y: 179, endPoint x: 489, endPoint y: 179, distance: 219.0
click at [489, 179] on p "[STREET_ADDRESS][PERSON_NAME][PERSON_NAME]" at bounding box center [415, 187] width 289 height 30
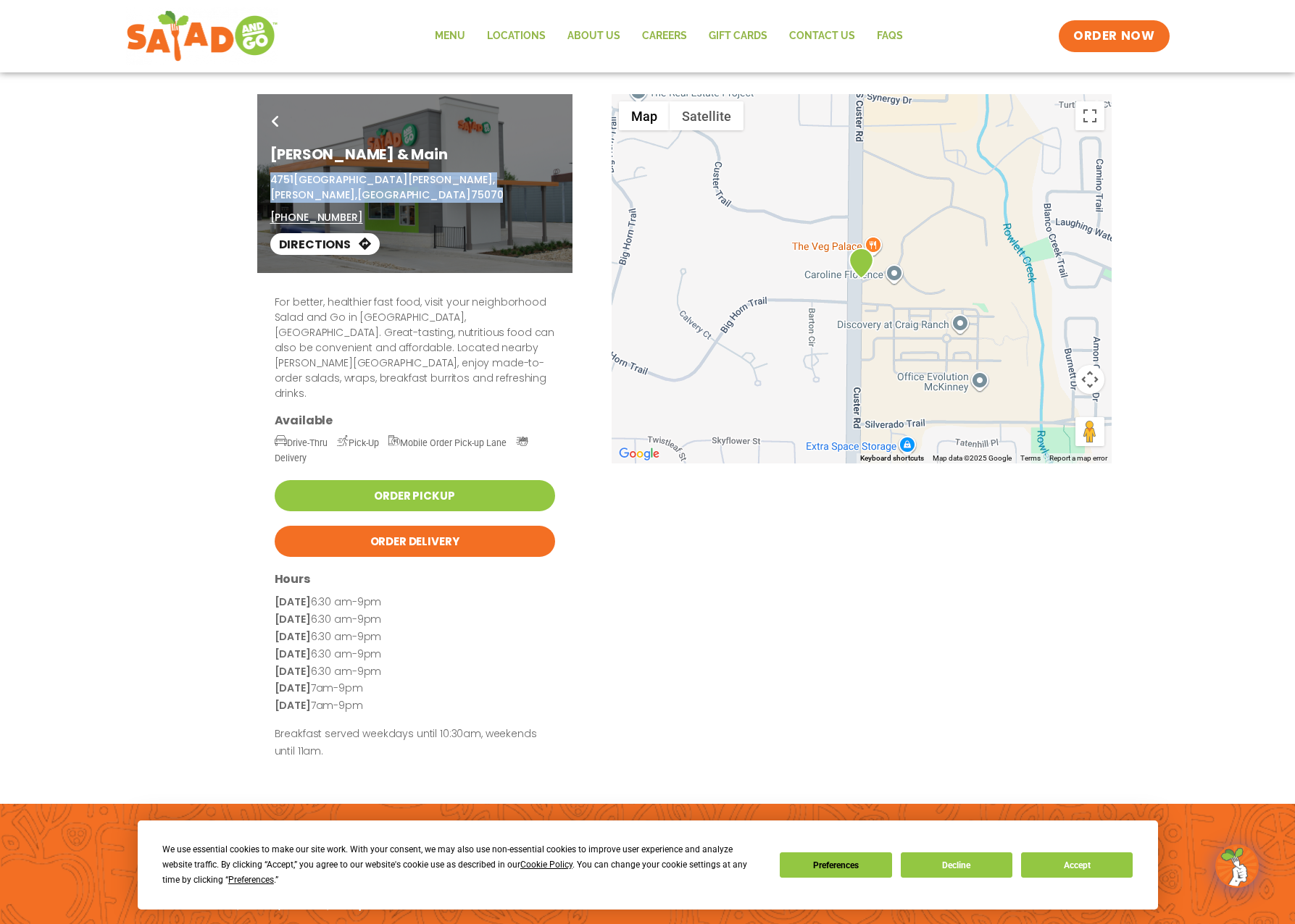
copy p "[STREET_ADDRESS][PERSON_NAME][PERSON_NAME]"
click at [271, 203] on div "Go Back [PERSON_NAME][GEOGRAPHIC_DATA][STREET_ADDRESS][PERSON_NAME][PERSON_NAME…" at bounding box center [414, 184] width 315 height 179
copy div "[PHONE_NUMBER] Directions"
click at [270, 113] on link "Go Back" at bounding box center [275, 124] width 33 height 34
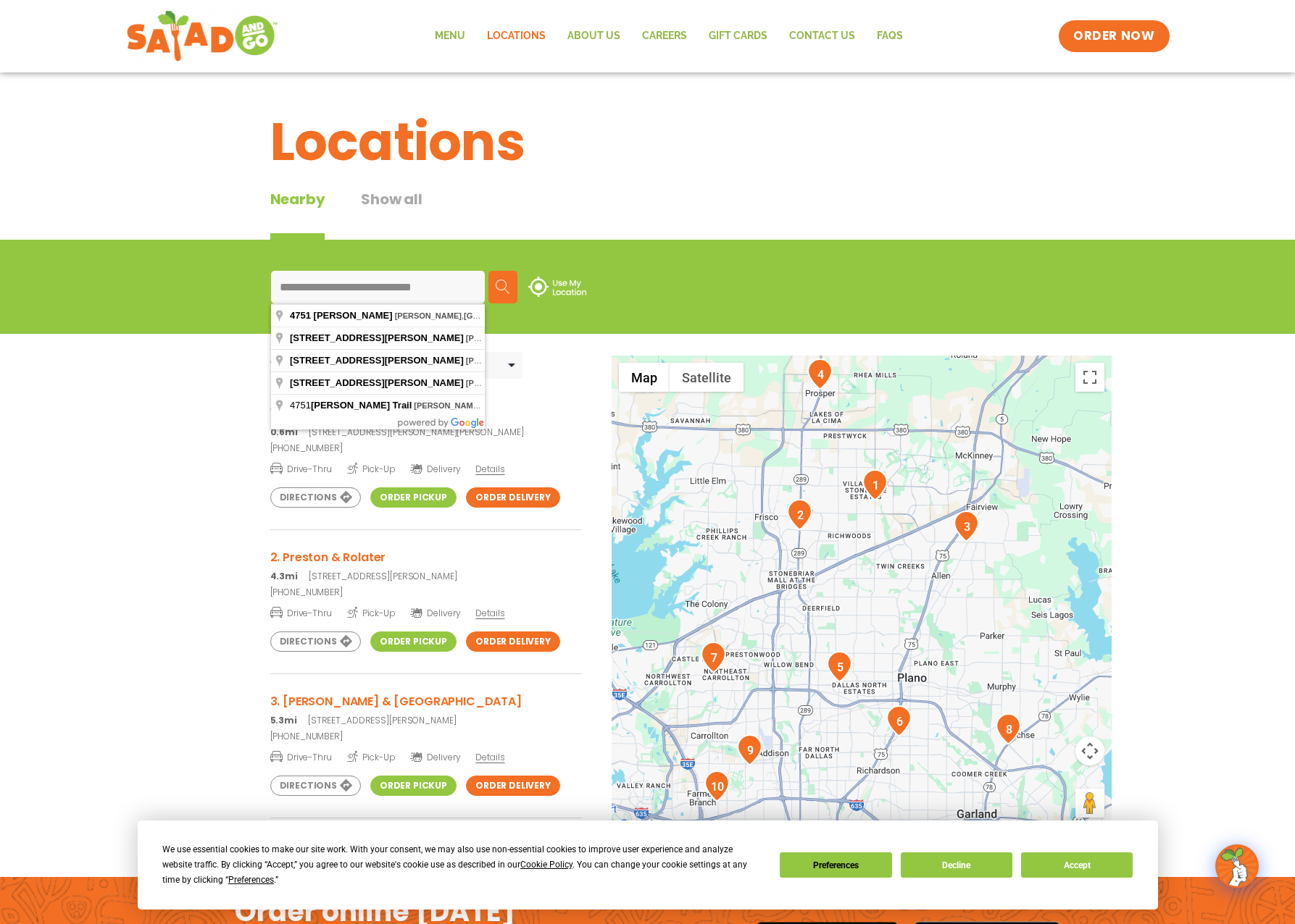
drag, startPoint x: 450, startPoint y: 286, endPoint x: 243, endPoint y: 284, distance: 207.0
click at [243, 284] on div "**********" at bounding box center [648, 286] width 1295 height 94
paste input
type input "**********"
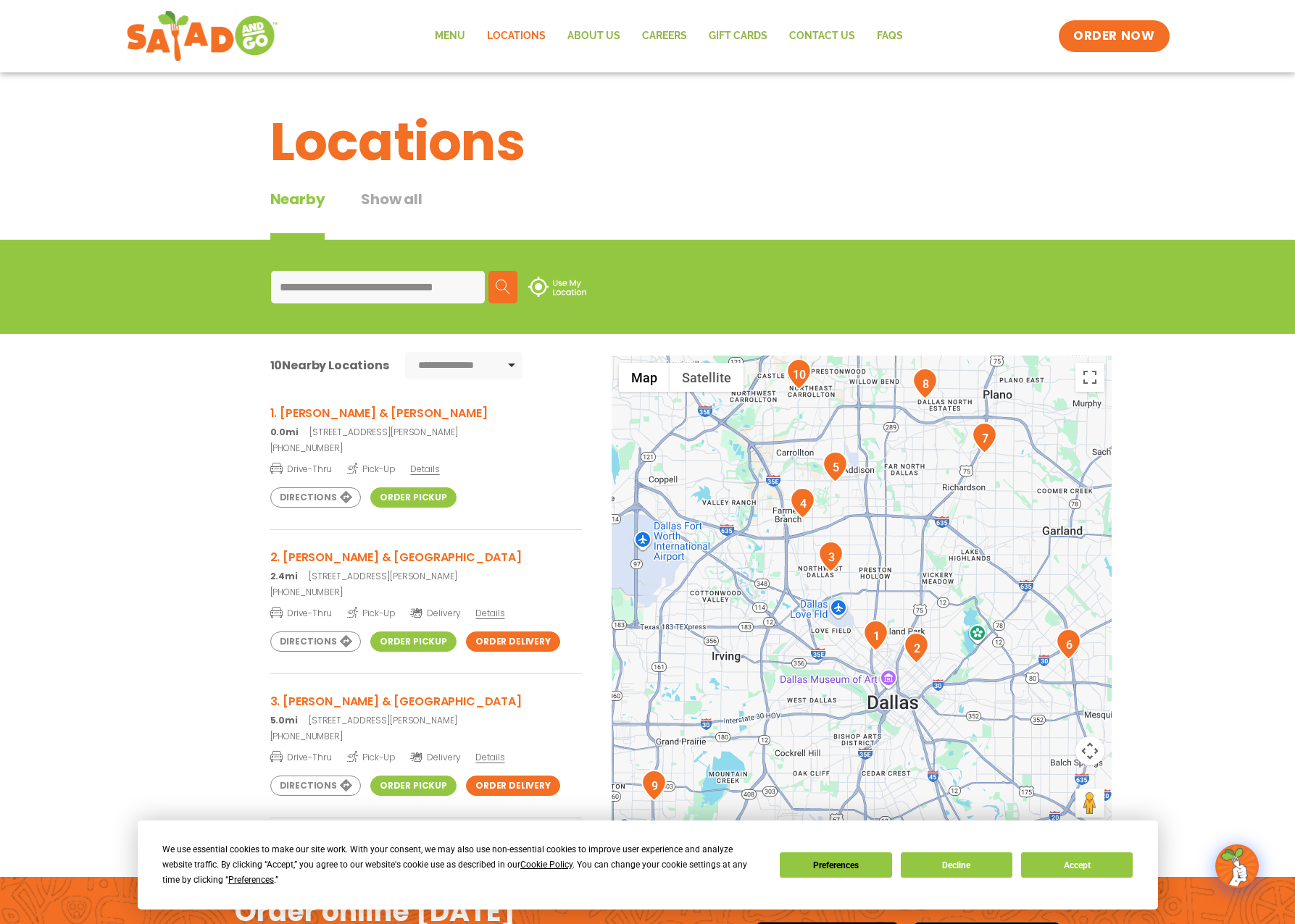
click at [417, 469] on span "Details" at bounding box center [425, 469] width 29 height 13
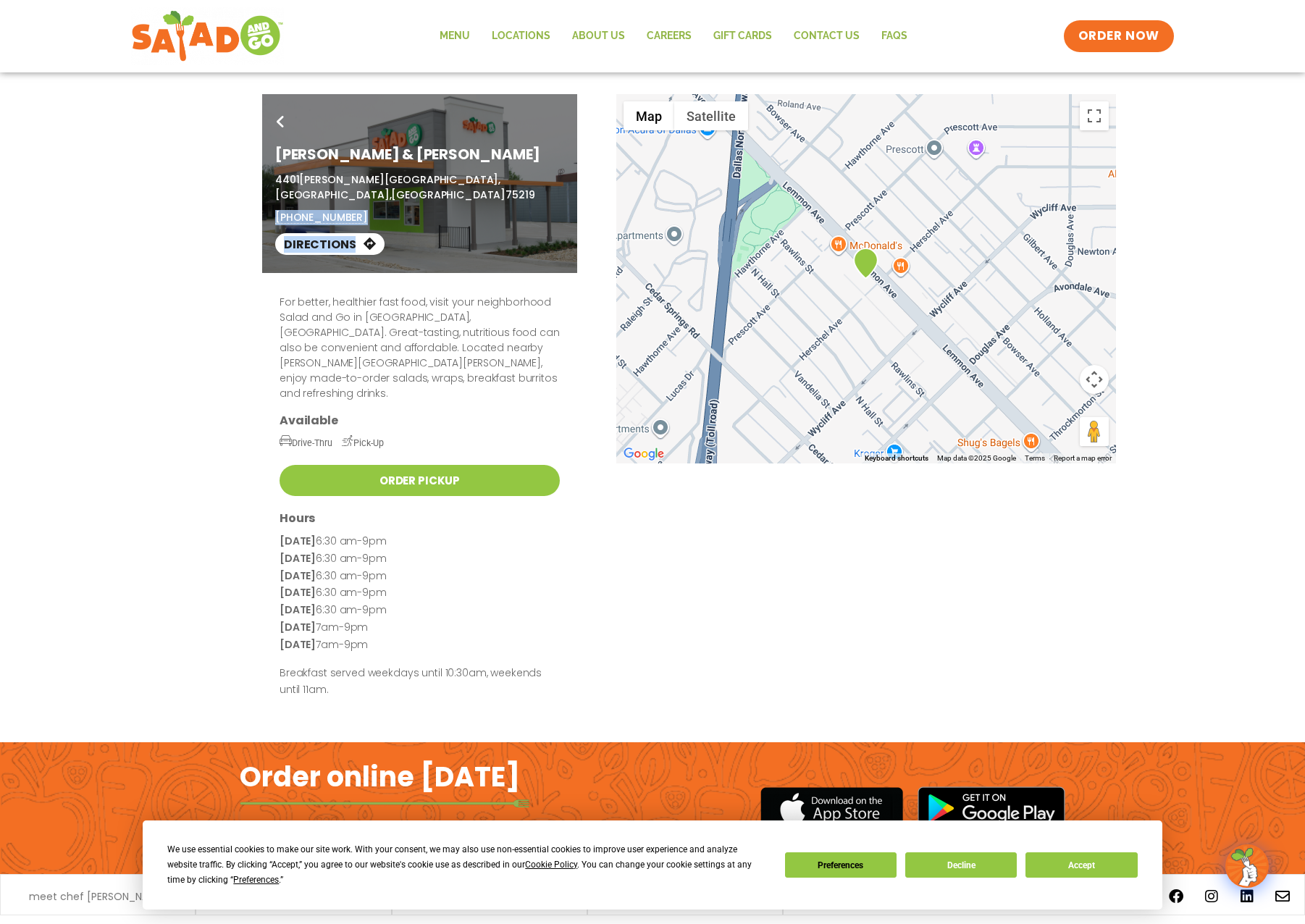
click at [275, 196] on div "Go Back [PERSON_NAME] & [PERSON_NAME] [STREET_ADDRESS][PERSON_NAME] (214) 306-5…" at bounding box center [420, 184] width 315 height 179
copy div "[PHONE_NUMBER] Directions"
click at [287, 116] on link "Go Back" at bounding box center [280, 124] width 33 height 34
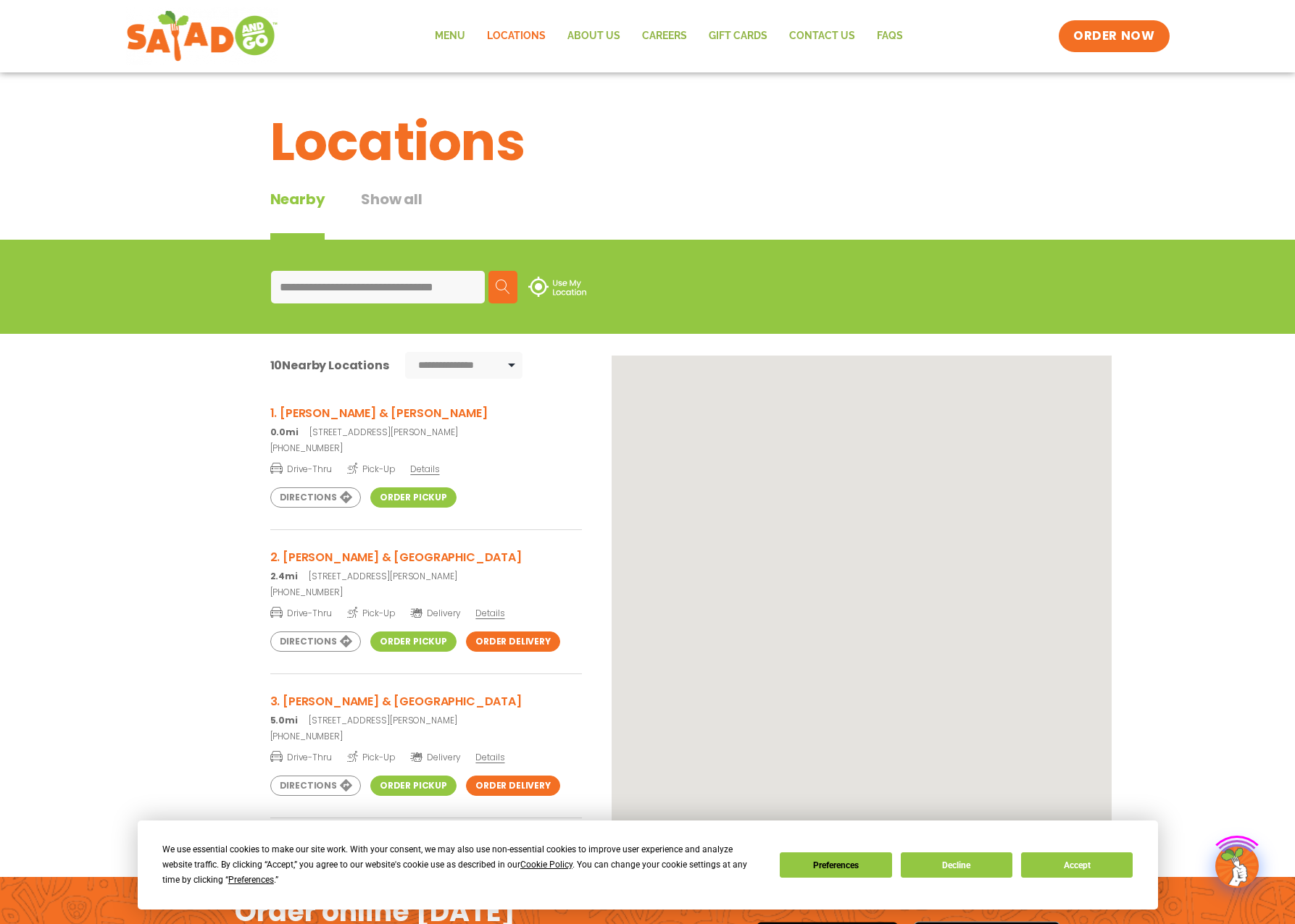
click at [294, 284] on input "**********" at bounding box center [377, 286] width 213 height 33
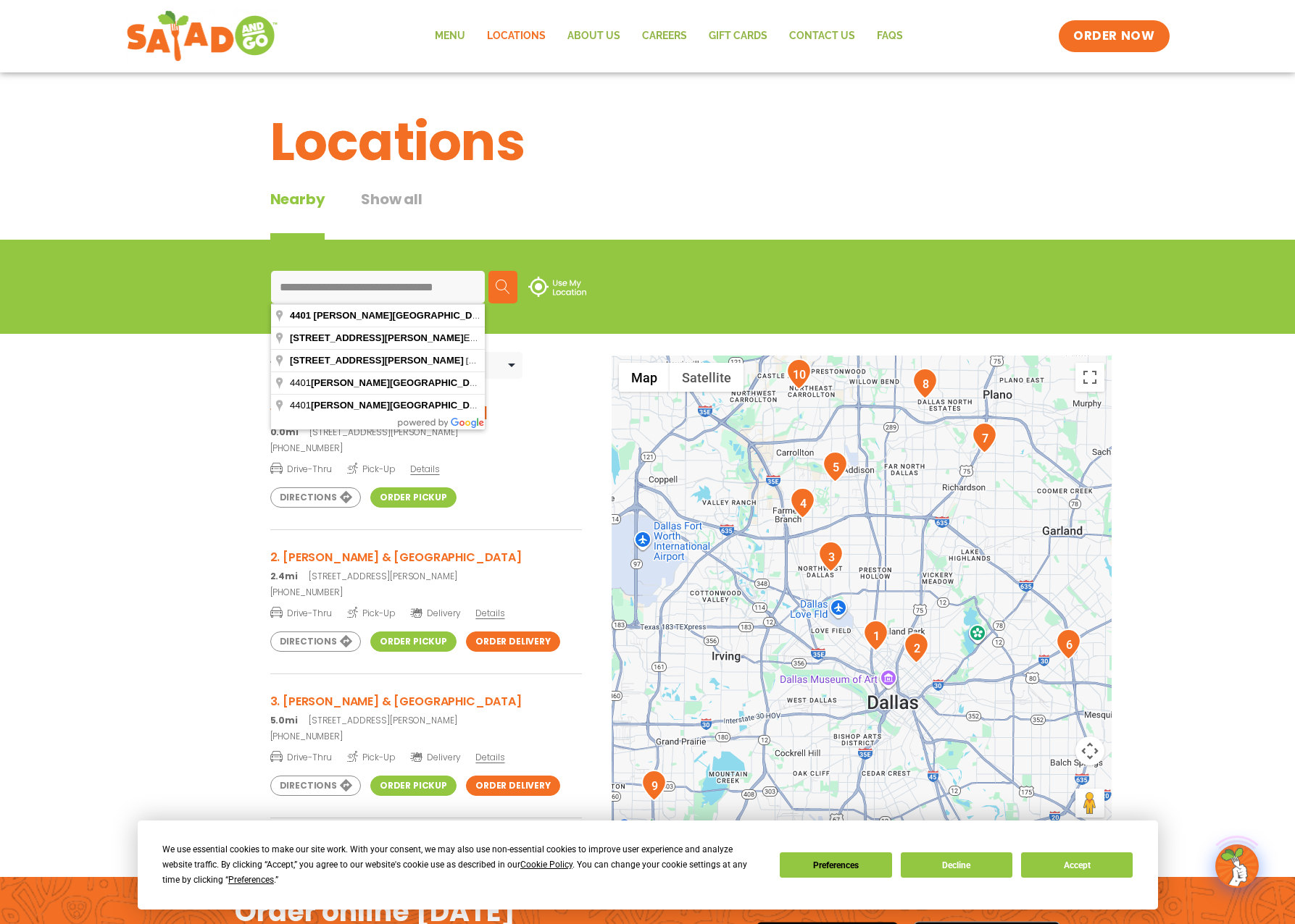
scroll to position [0, 13]
drag, startPoint x: 294, startPoint y: 284, endPoint x: 494, endPoint y: 295, distance: 200.3
click at [494, 295] on div "**********" at bounding box center [648, 286] width 754 height 33
paste input
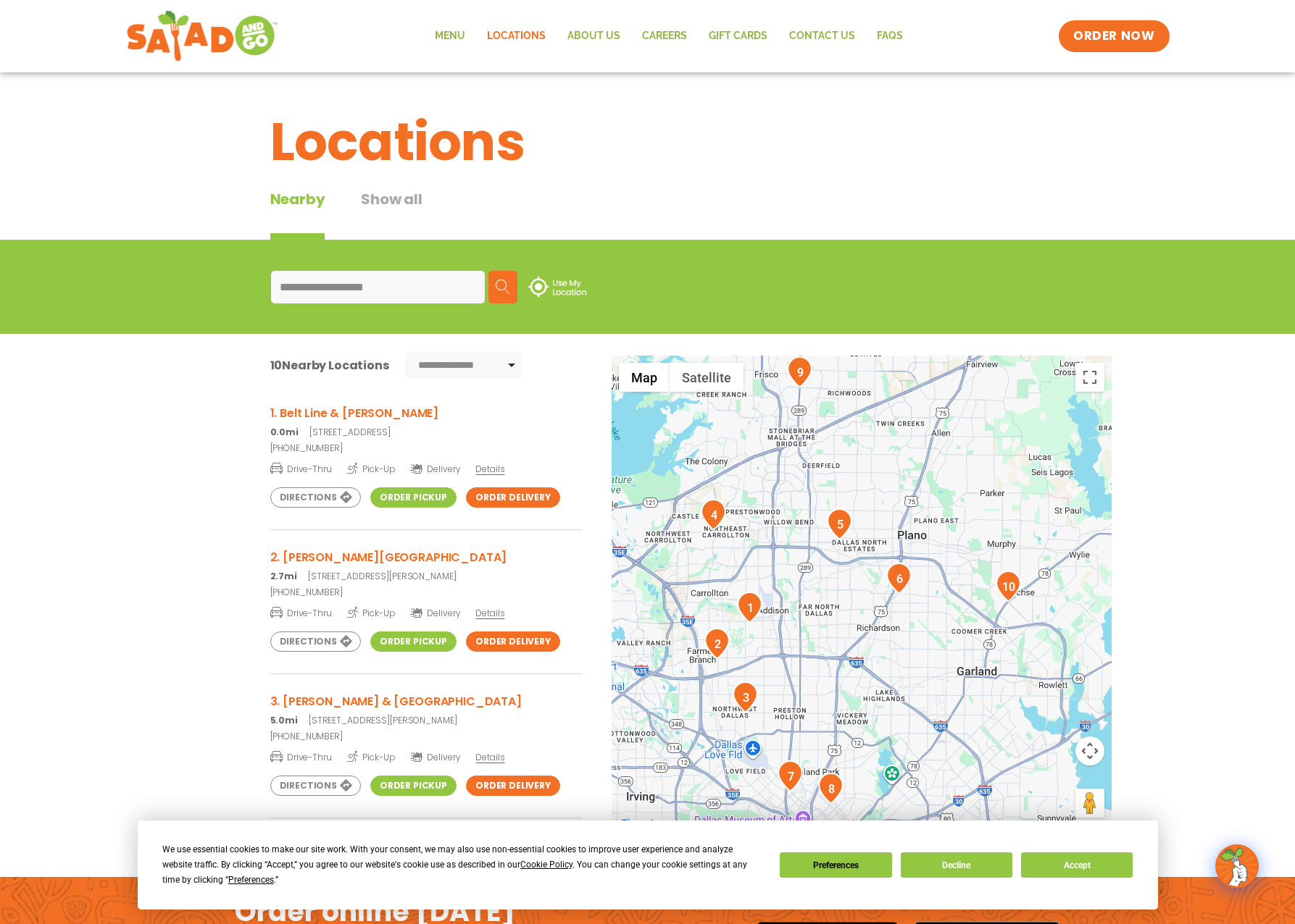
type input "**********"
click at [490, 472] on span "Details" at bounding box center [490, 469] width 29 height 13
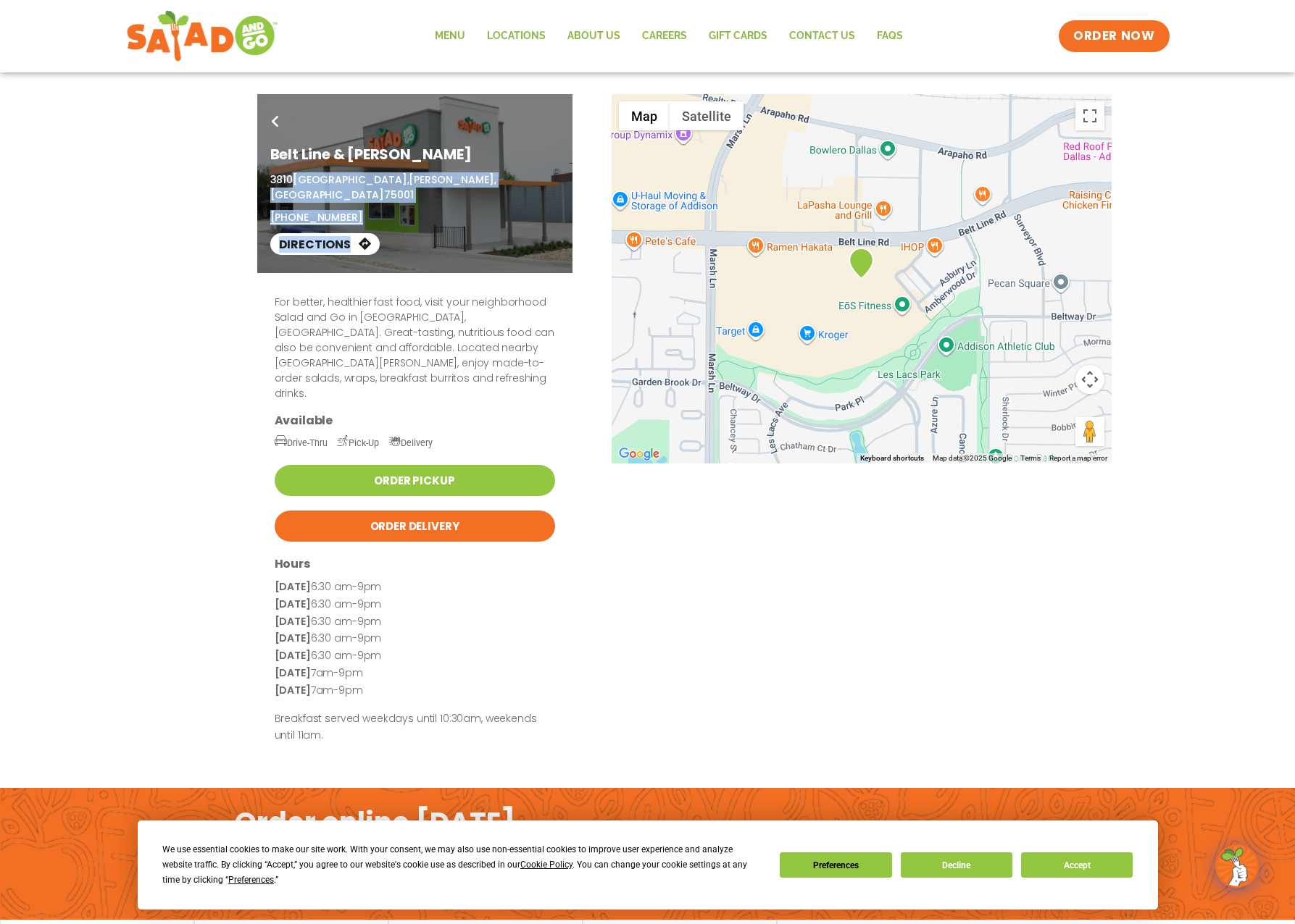
drag, startPoint x: 266, startPoint y: 178, endPoint x: 292, endPoint y: 177, distance: 26.0
click at [292, 177] on div "Go Back Belt Line & [PERSON_NAME] [STREET_ADDRESS] (469) 868-9764 Directions" at bounding box center [414, 184] width 315 height 179
drag, startPoint x: 292, startPoint y: 177, endPoint x: 249, endPoint y: 174, distance: 43.1
click at [218, 174] on div "Go Back Belt Line & Marsh 3810 Belt Line Road, Addison, TX 75001 (469) 868-9764…" at bounding box center [648, 184] width 1295 height 179
drag, startPoint x: 271, startPoint y: 179, endPoint x: 464, endPoint y: 179, distance: 193.0
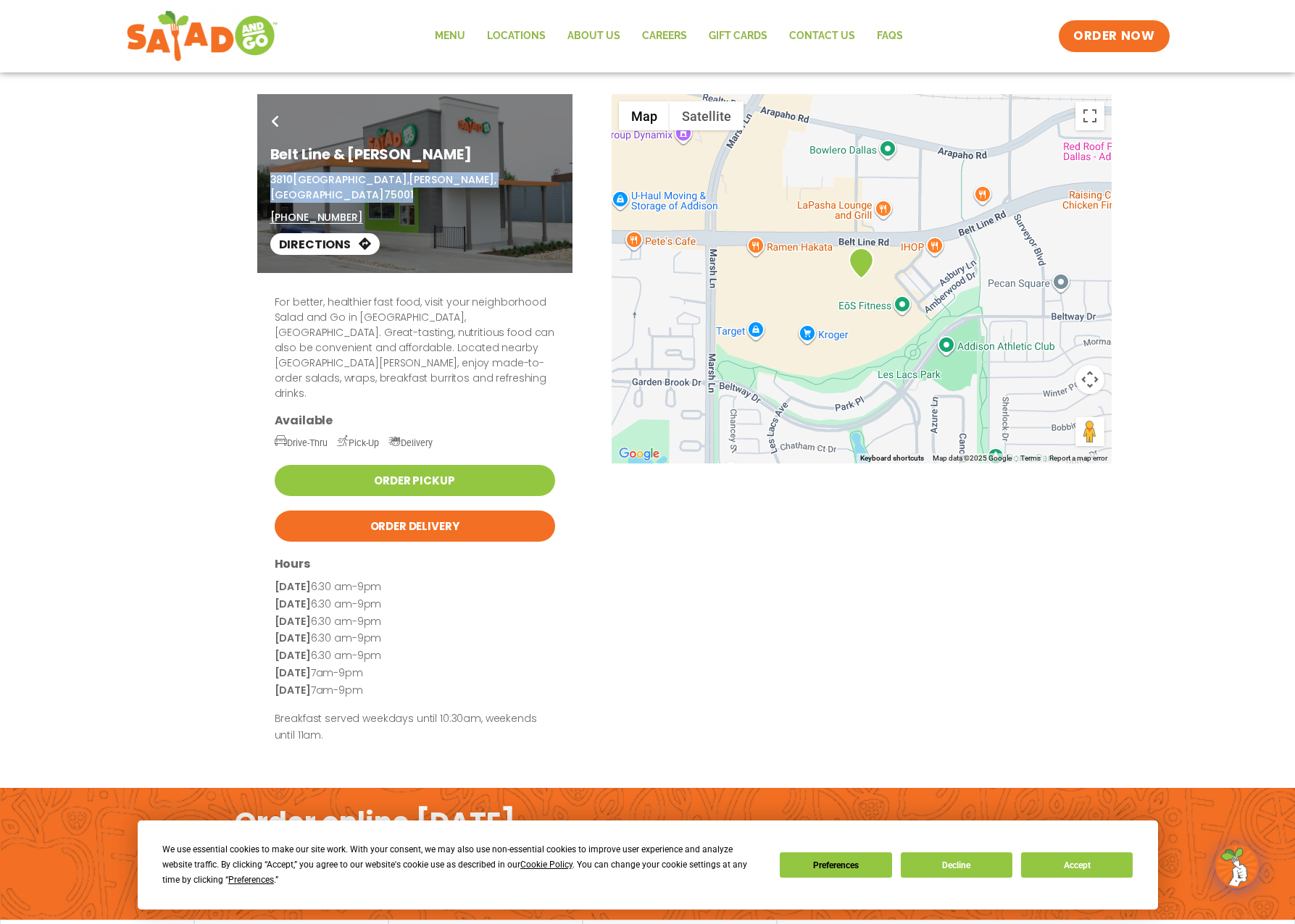
click at [464, 179] on p "3810 Belt Line Road, Addison, TX 75001" at bounding box center [415, 187] width 289 height 30
copy p "3810 Belt Line Road, Addison, TX 75001"
click at [175, 223] on div "Go Back Belt Line & Marsh 3810 Belt Line Road, Addison, TX 75001 (469) 868-9764…" at bounding box center [648, 184] width 1295 height 179
drag, startPoint x: 355, startPoint y: 199, endPoint x: 271, endPoint y: 201, distance: 84.0
click at [271, 201] on div "3810 Belt Line Road, Addison, TX 75001 (469) 868-9764" at bounding box center [415, 198] width 289 height 53
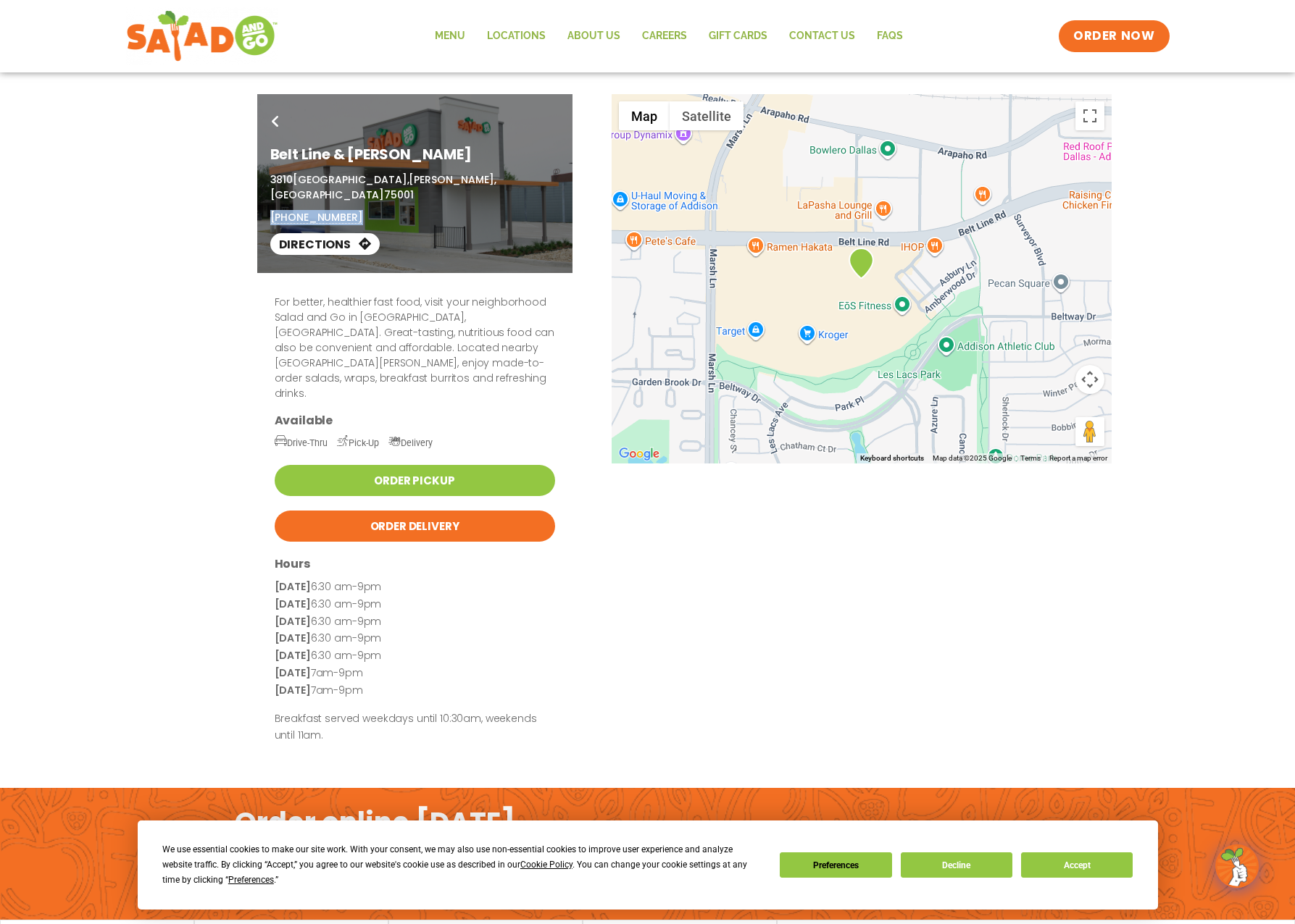
copy link "[PHONE_NUMBER]"
click at [272, 115] on link "Go Back" at bounding box center [275, 124] width 33 height 34
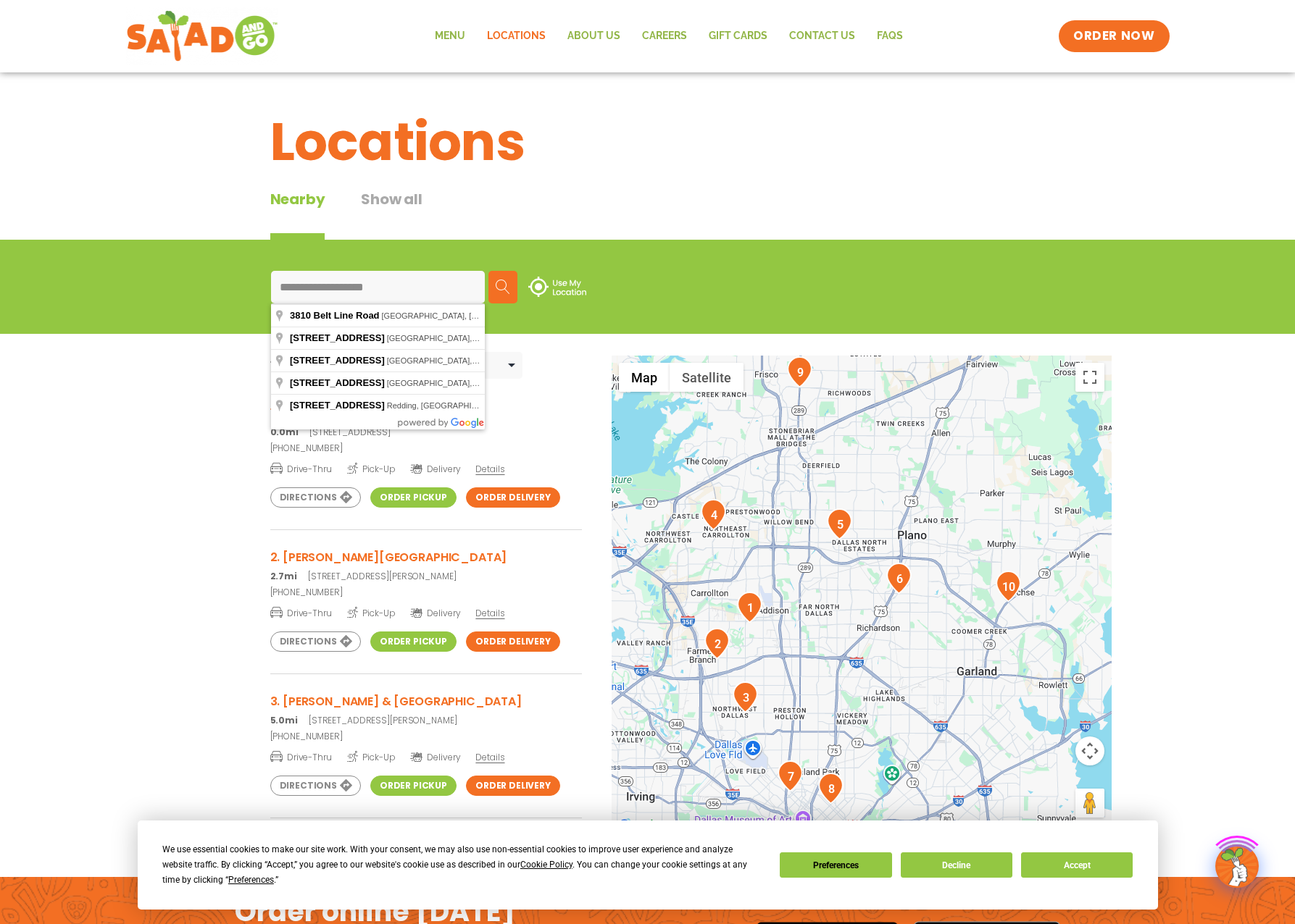
drag, startPoint x: 407, startPoint y: 289, endPoint x: 90, endPoint y: 270, distance: 317.6
click at [90, 270] on div "**********" at bounding box center [648, 286] width 1295 height 94
paste input
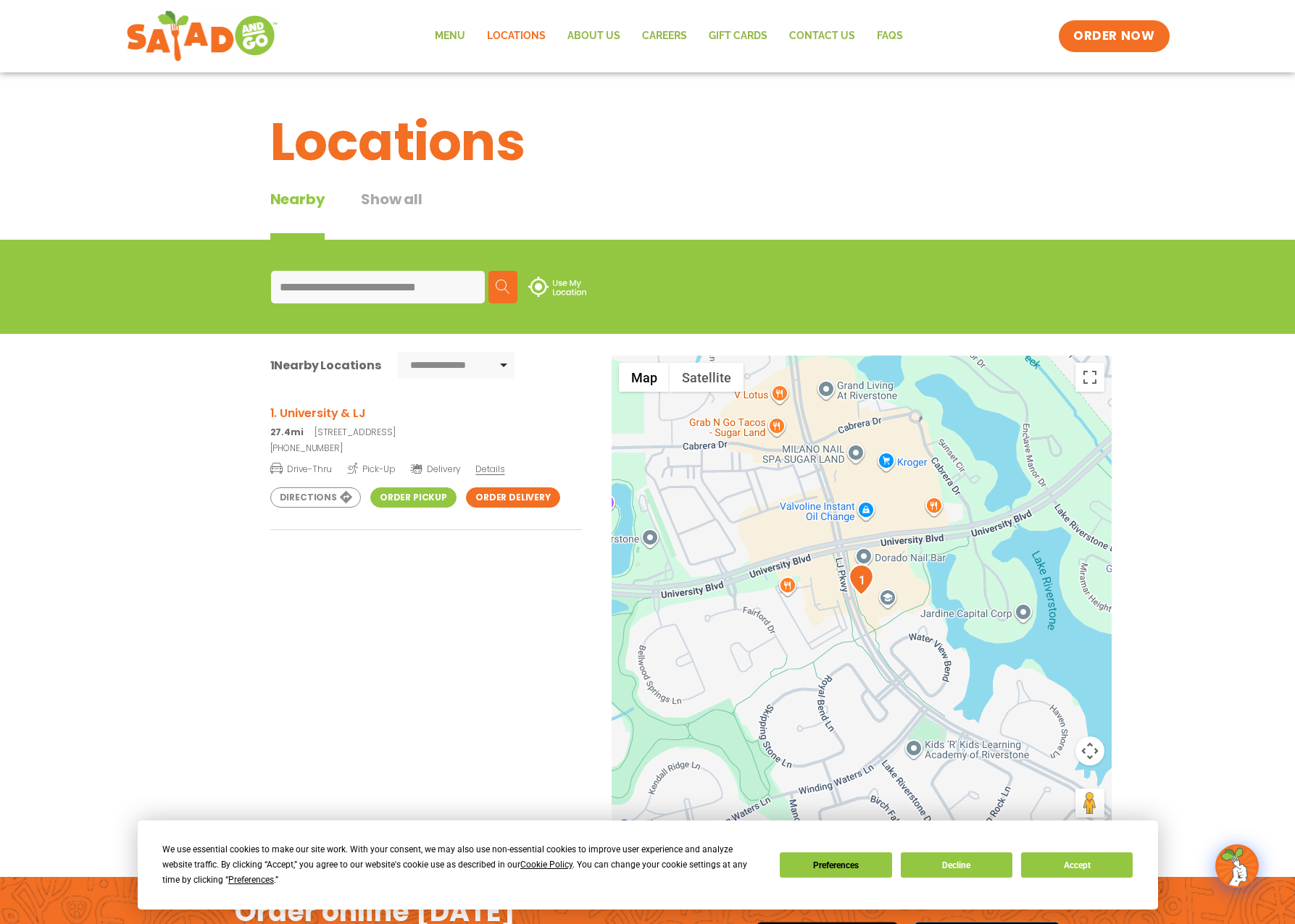
click at [298, 286] on input "**********" at bounding box center [377, 286] width 213 height 33
type input "**********"
click at [174, 387] on div "← Move left → Move right ↑ Move up ↓ Move down + Zoom in - Zoom out Home Jump l…" at bounding box center [648, 623] width 970 height 536
click at [410, 206] on button "Show all" at bounding box center [391, 213] width 61 height 52
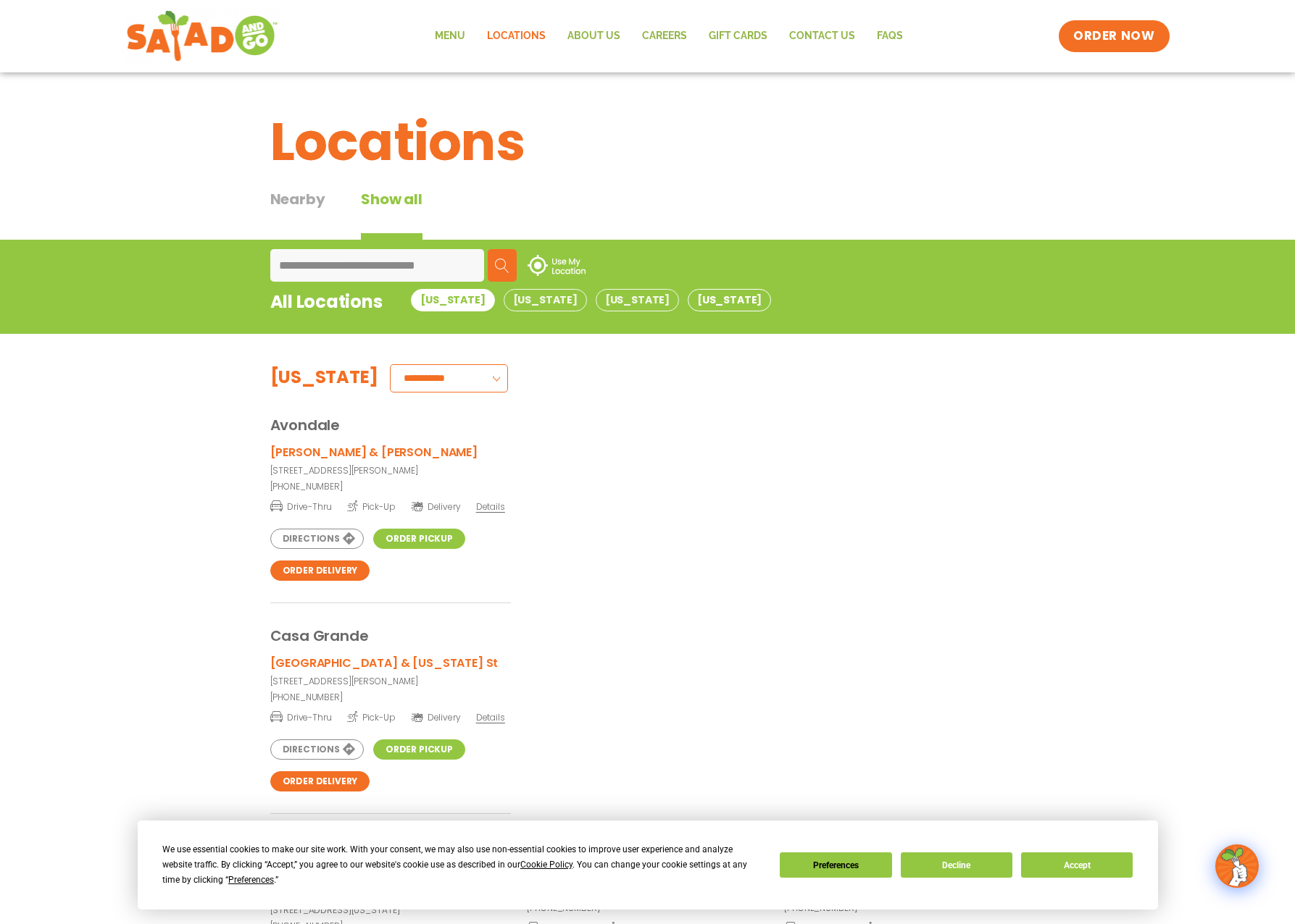
click at [687, 301] on button "Texas" at bounding box center [728, 300] width 83 height 22
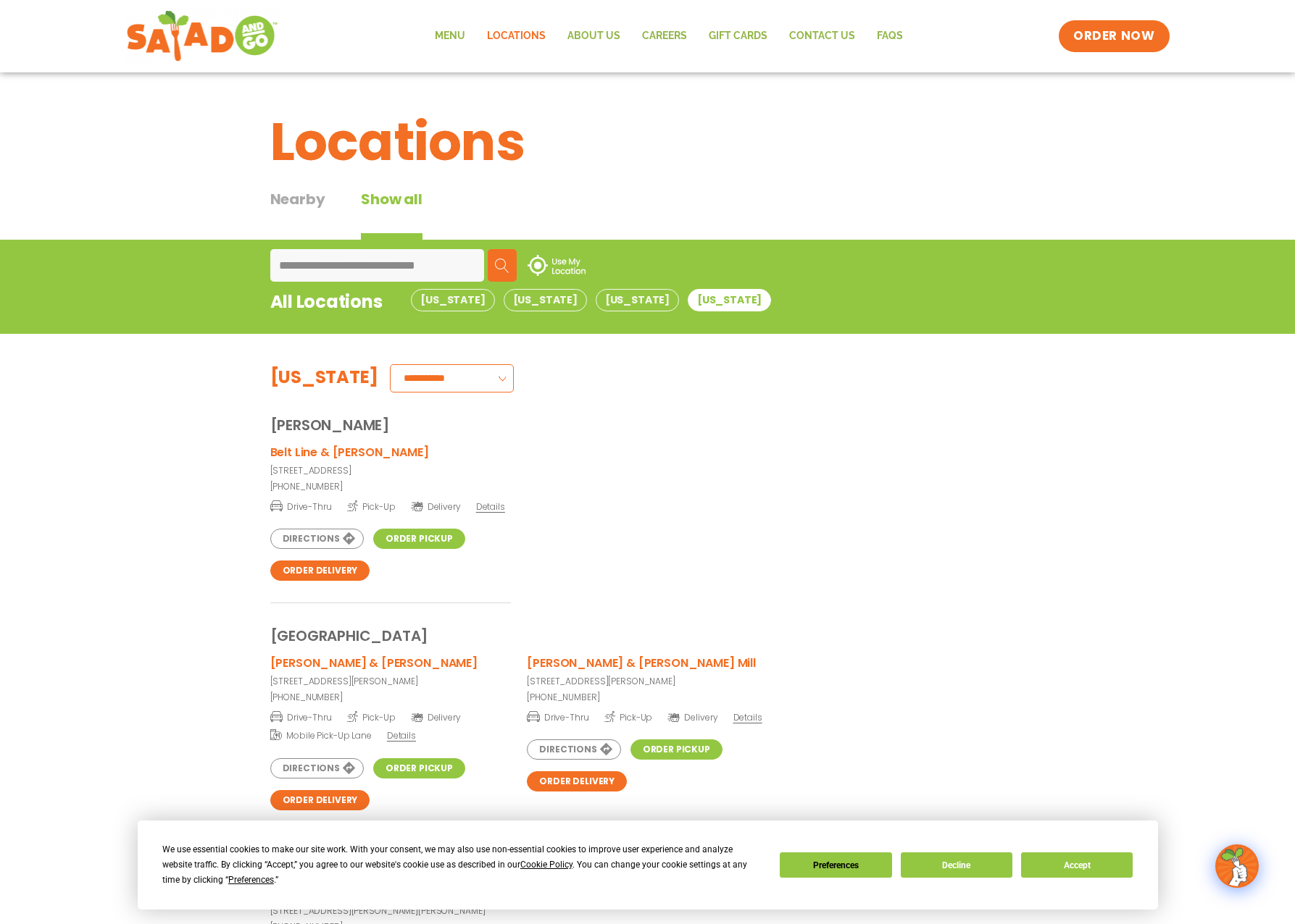
drag, startPoint x: 389, startPoint y: 265, endPoint x: 195, endPoint y: 263, distance: 194.0
click at [195, 263] on div "**********" at bounding box center [648, 286] width 1295 height 94
paste input
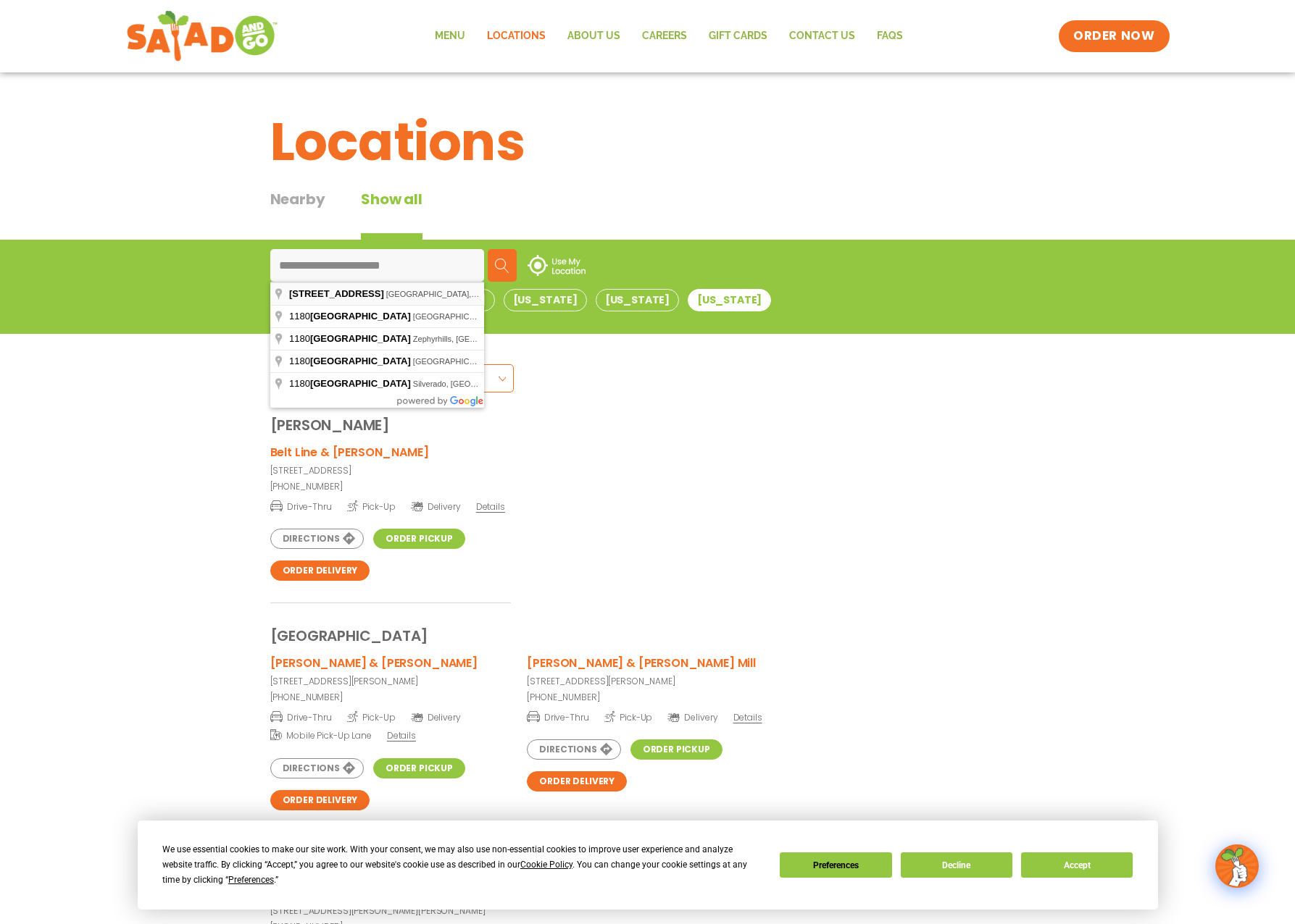
type input "**********"
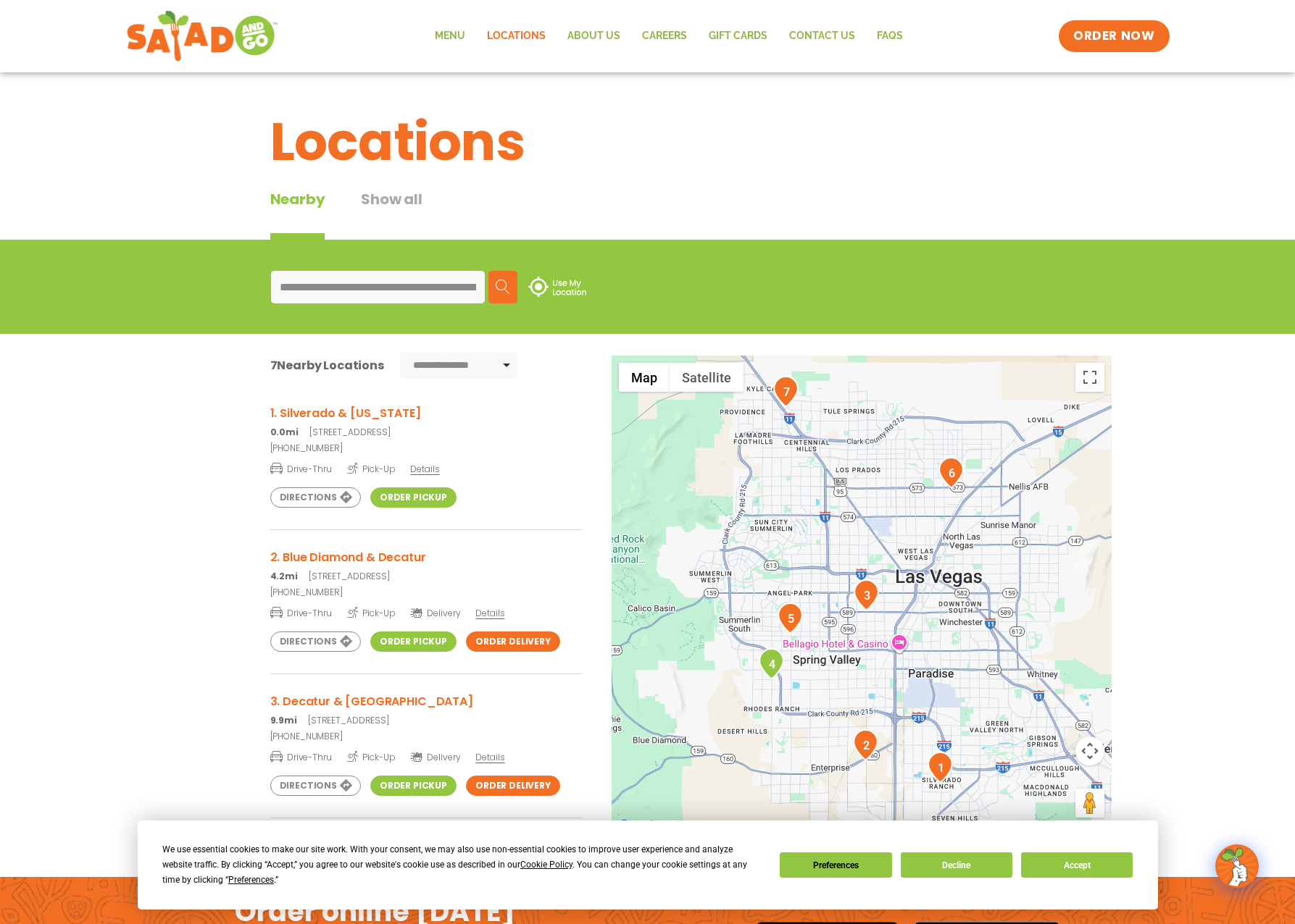
click at [426, 469] on span "Details" at bounding box center [425, 469] width 29 height 13
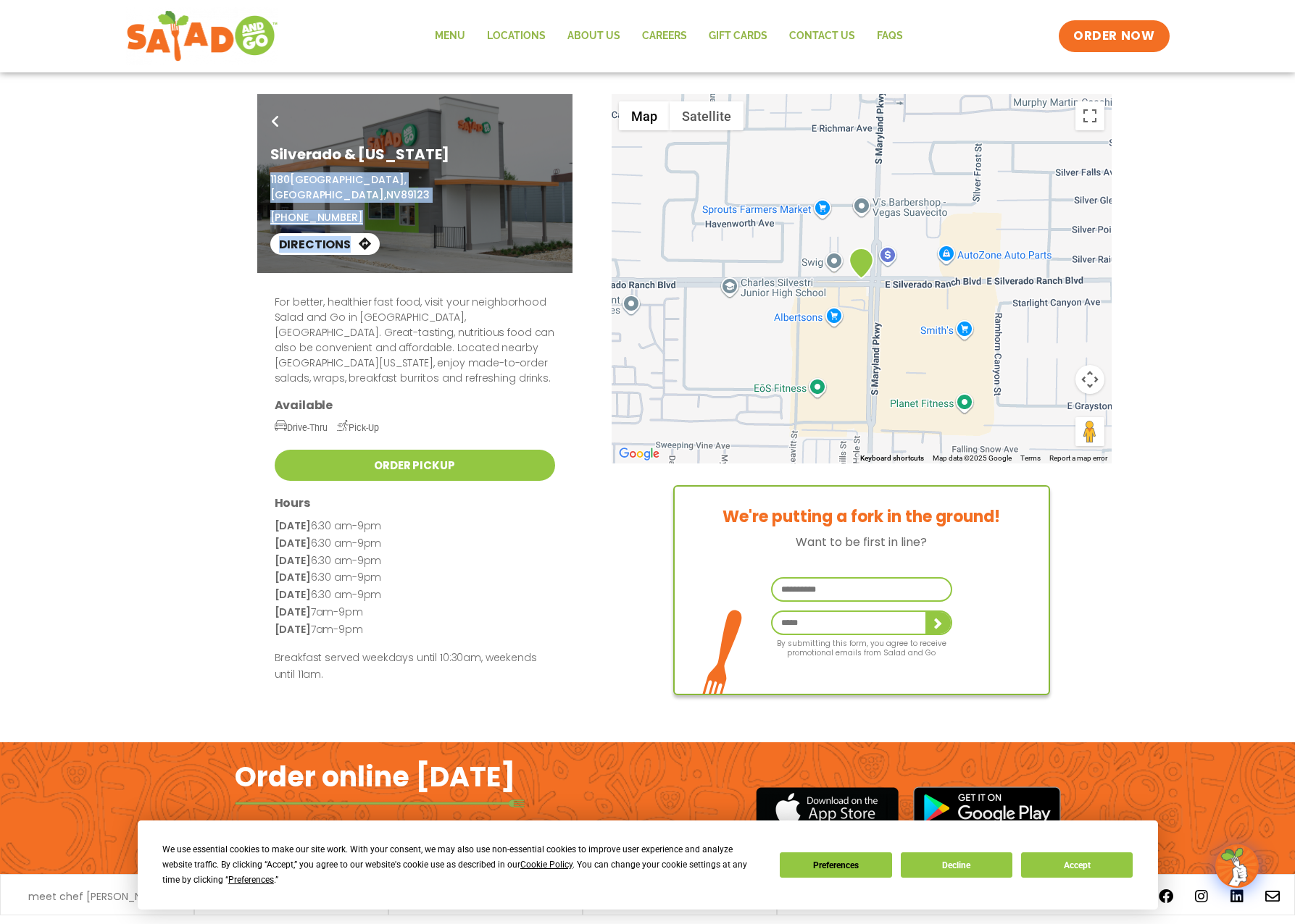
drag, startPoint x: 271, startPoint y: 178, endPoint x: 559, endPoint y: 182, distance: 288.0
click at [559, 182] on div "Go Back Silverado & [US_STATE] [STREET_ADDRESS] (702) 425-3574 Directions" at bounding box center [414, 184] width 315 height 179
copy div "[STREET_ADDRESS] (702) 425-3574 Directions"
click at [893, 278] on div "For better, healthier fast food, visit your neighborhood Salad and Go in [GEOGR…" at bounding box center [648, 487] width 790 height 429
click at [902, 288] on div "For better, healthier fast food, visit your neighborhood Salad and Go in [GEOGR…" at bounding box center [648, 487] width 790 height 429
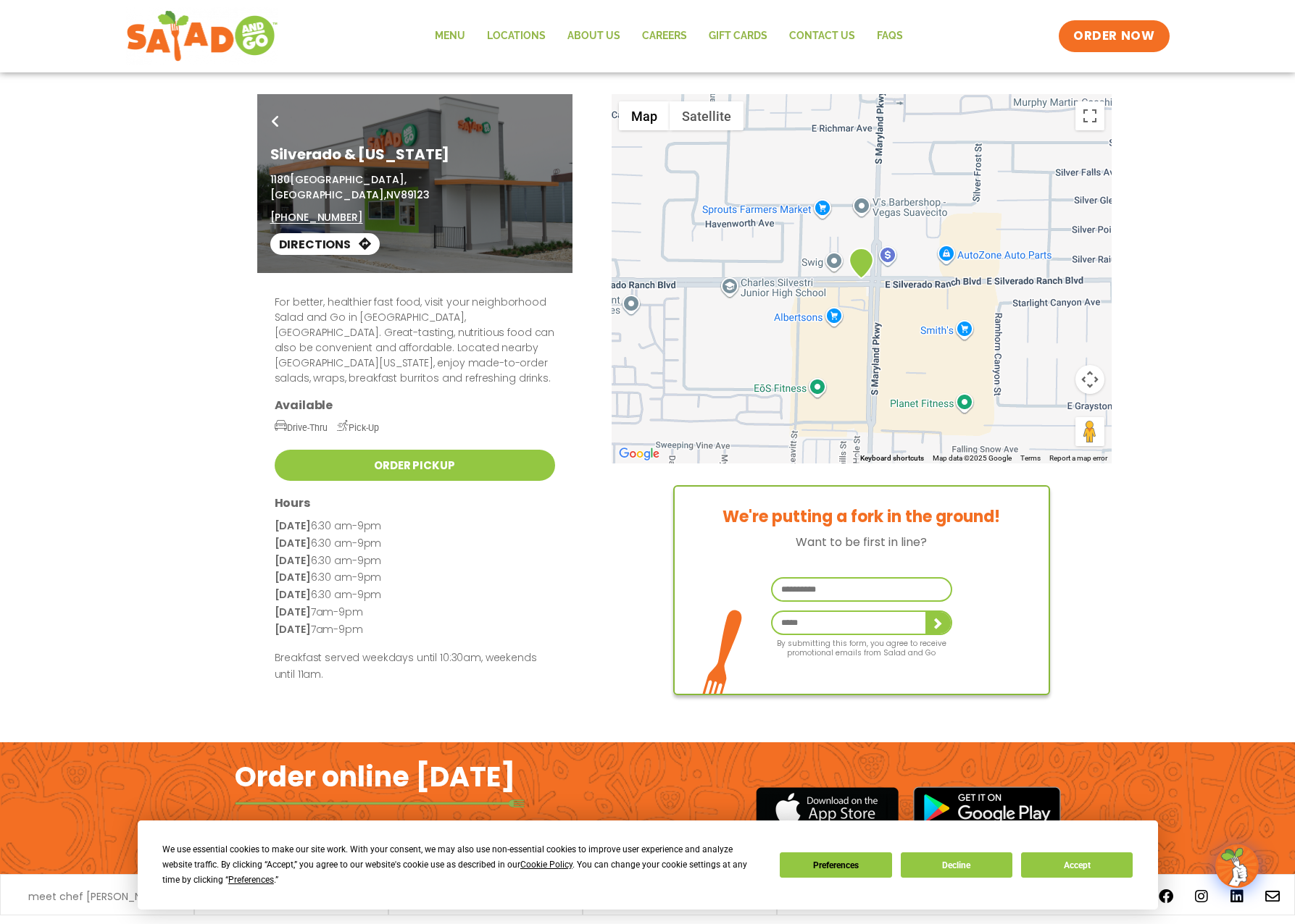
click at [1093, 112] on div "Go Back Silverado & [US_STATE] [STREET_ADDRESS] (702) 425-3574 Directions" at bounding box center [648, 184] width 1295 height 179
click at [1086, 119] on div "Go Back Silverado & [US_STATE] [STREET_ADDRESS] (702) 425-3574 Directions" at bounding box center [648, 184] width 1295 height 179
drag, startPoint x: 1080, startPoint y: 439, endPoint x: 863, endPoint y: 270, distance: 275.0
click at [863, 270] on div "Go Back Silverado & [US_STATE] [STREET_ADDRESS] (702) 425-3574 Directions For b…" at bounding box center [648, 405] width 1295 height 623
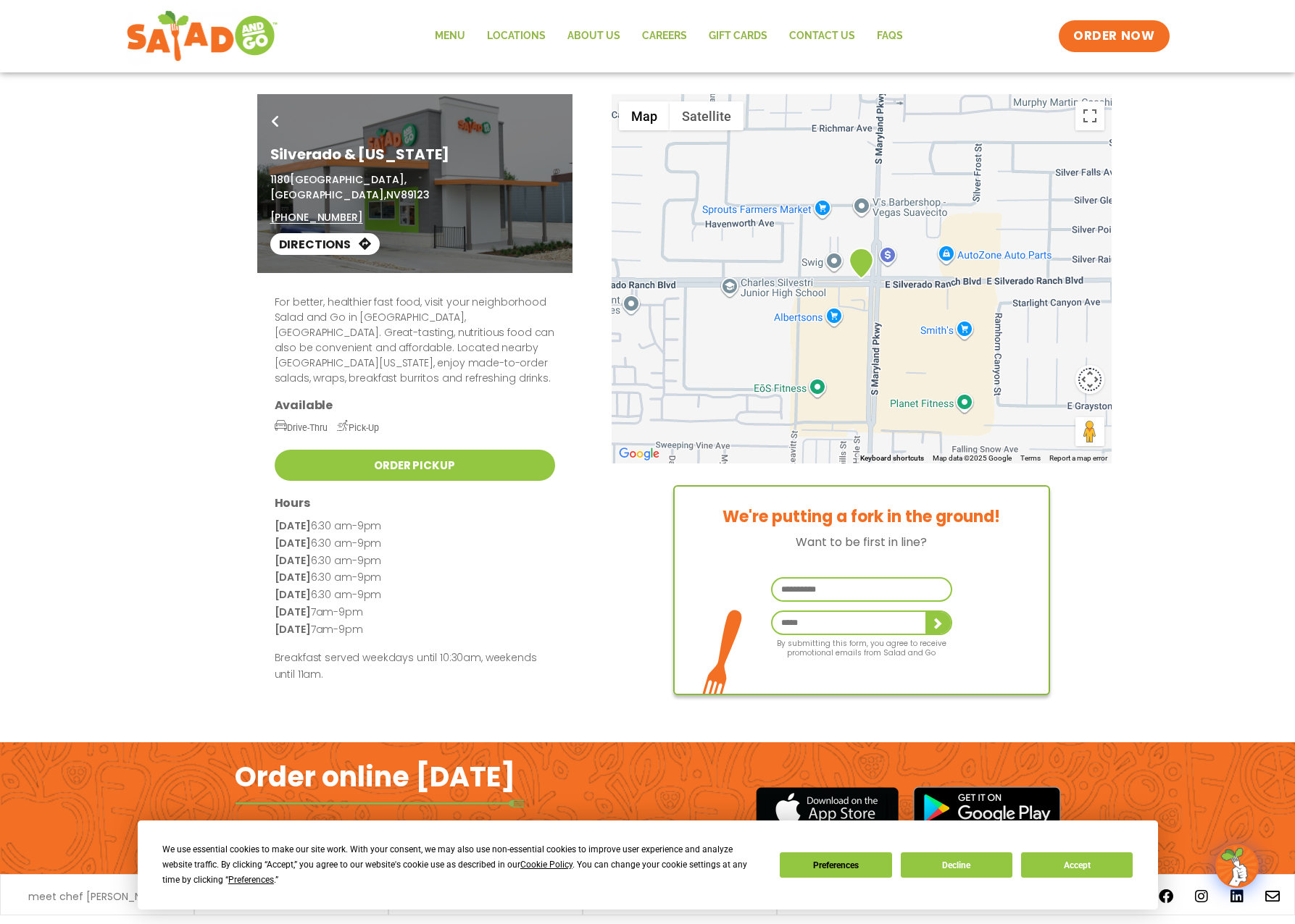
click at [1089, 379] on button "Map camera controls" at bounding box center [1089, 379] width 29 height 29
click at [1062, 351] on button "Zoom in" at bounding box center [1053, 343] width 29 height 29
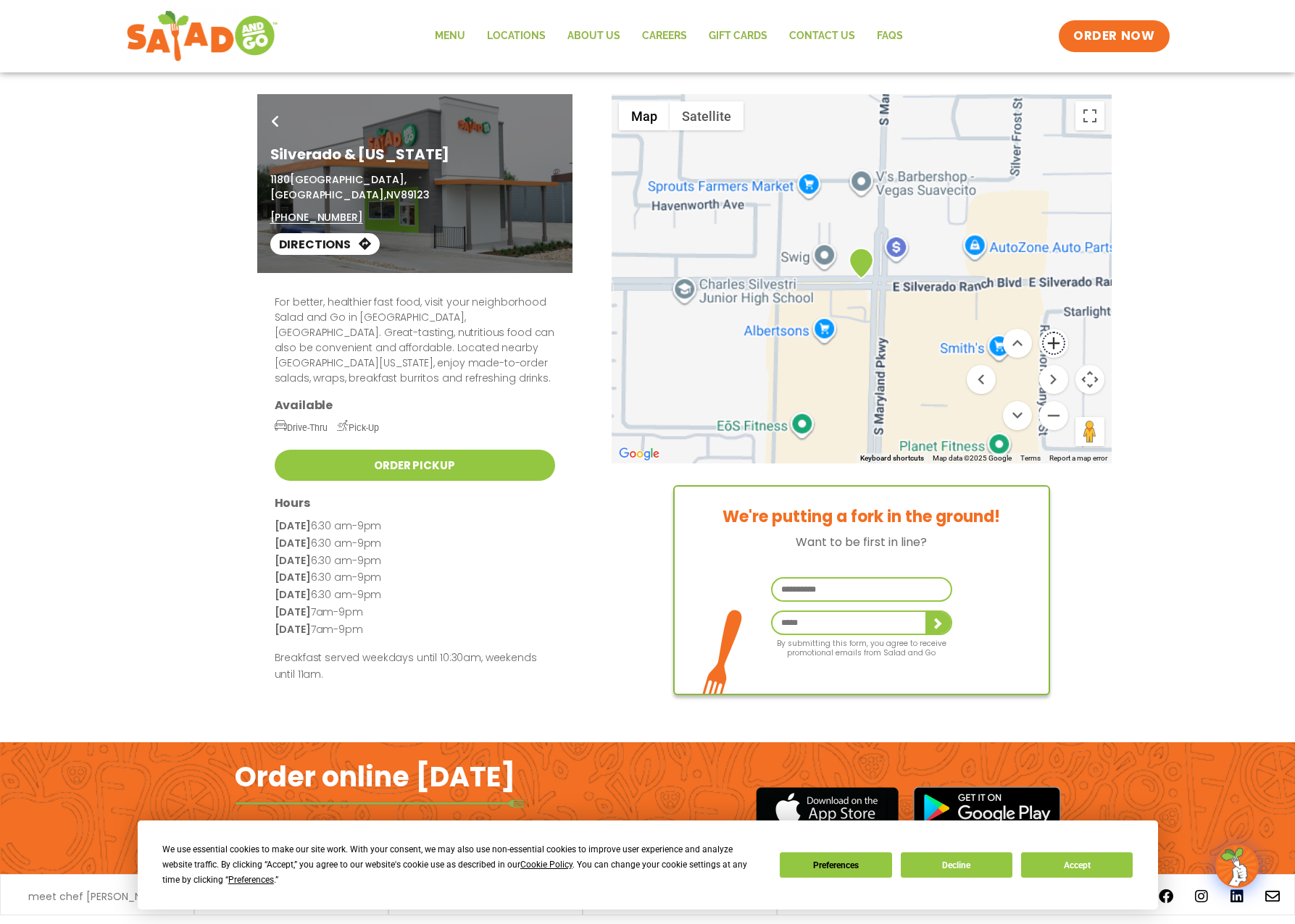
click at [1062, 351] on button "Zoom in" at bounding box center [1053, 343] width 29 height 29
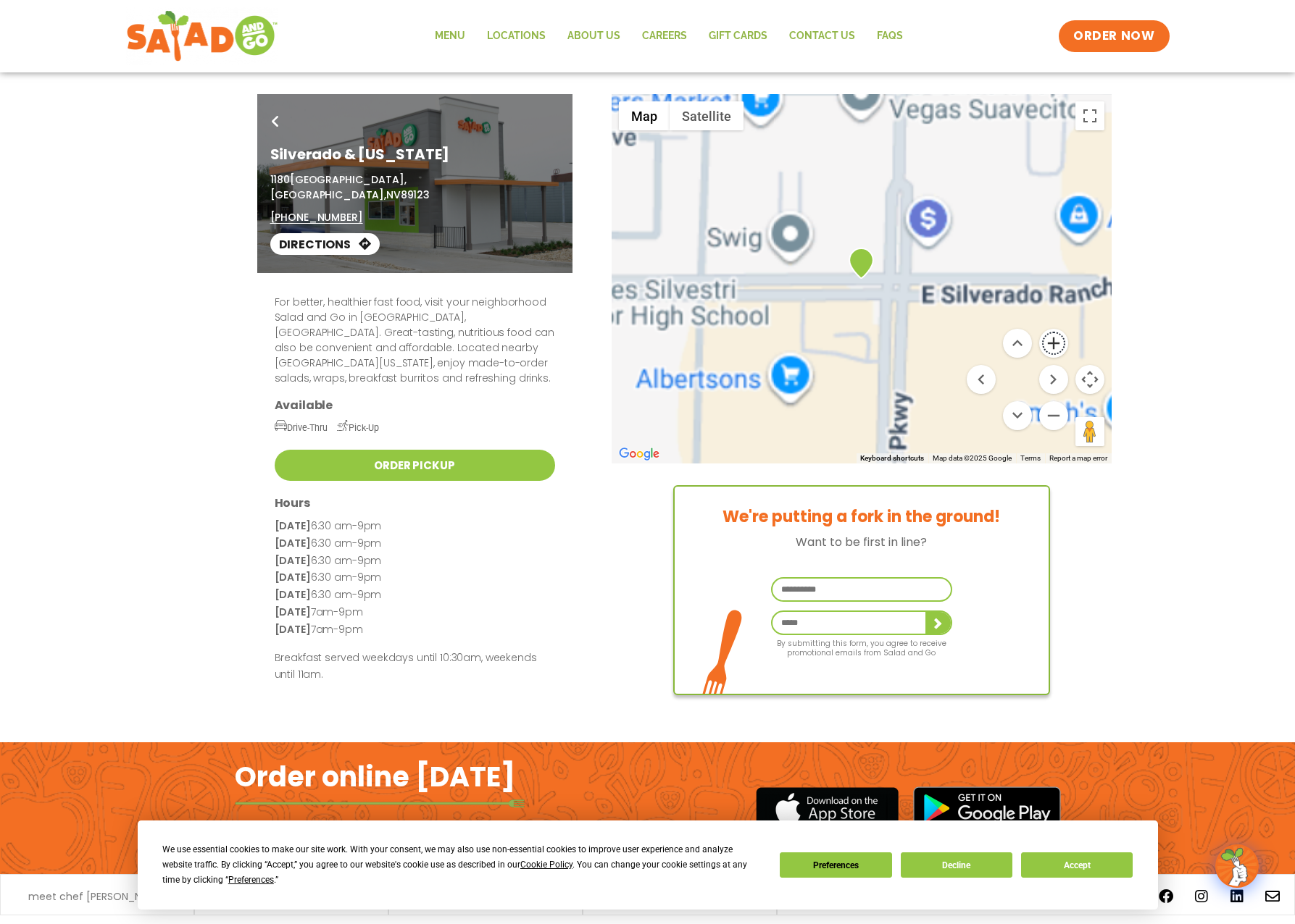
click at [1062, 351] on button "Zoom in" at bounding box center [1053, 343] width 29 height 29
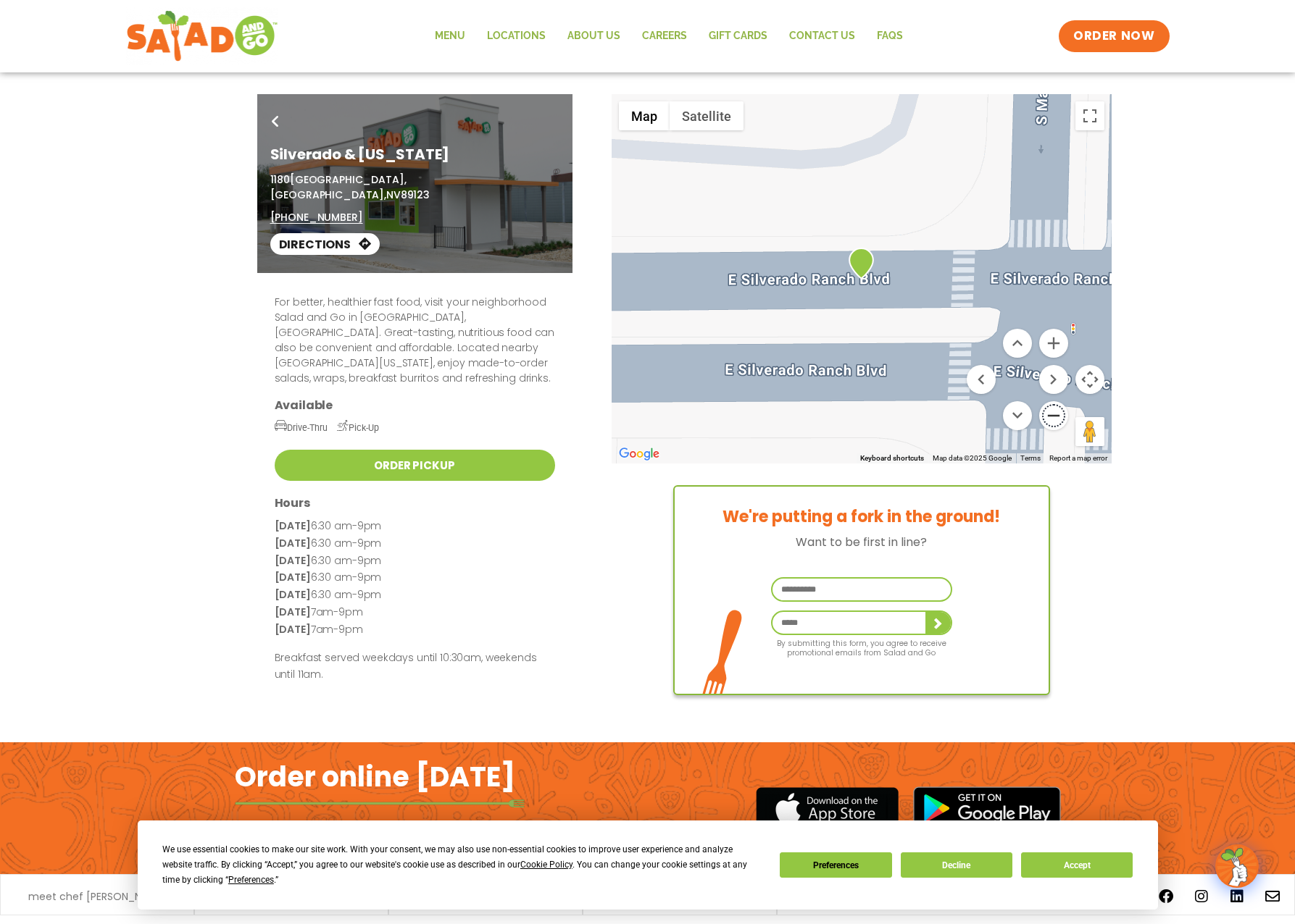
click at [1048, 423] on button "Zoom out" at bounding box center [1053, 416] width 29 height 29
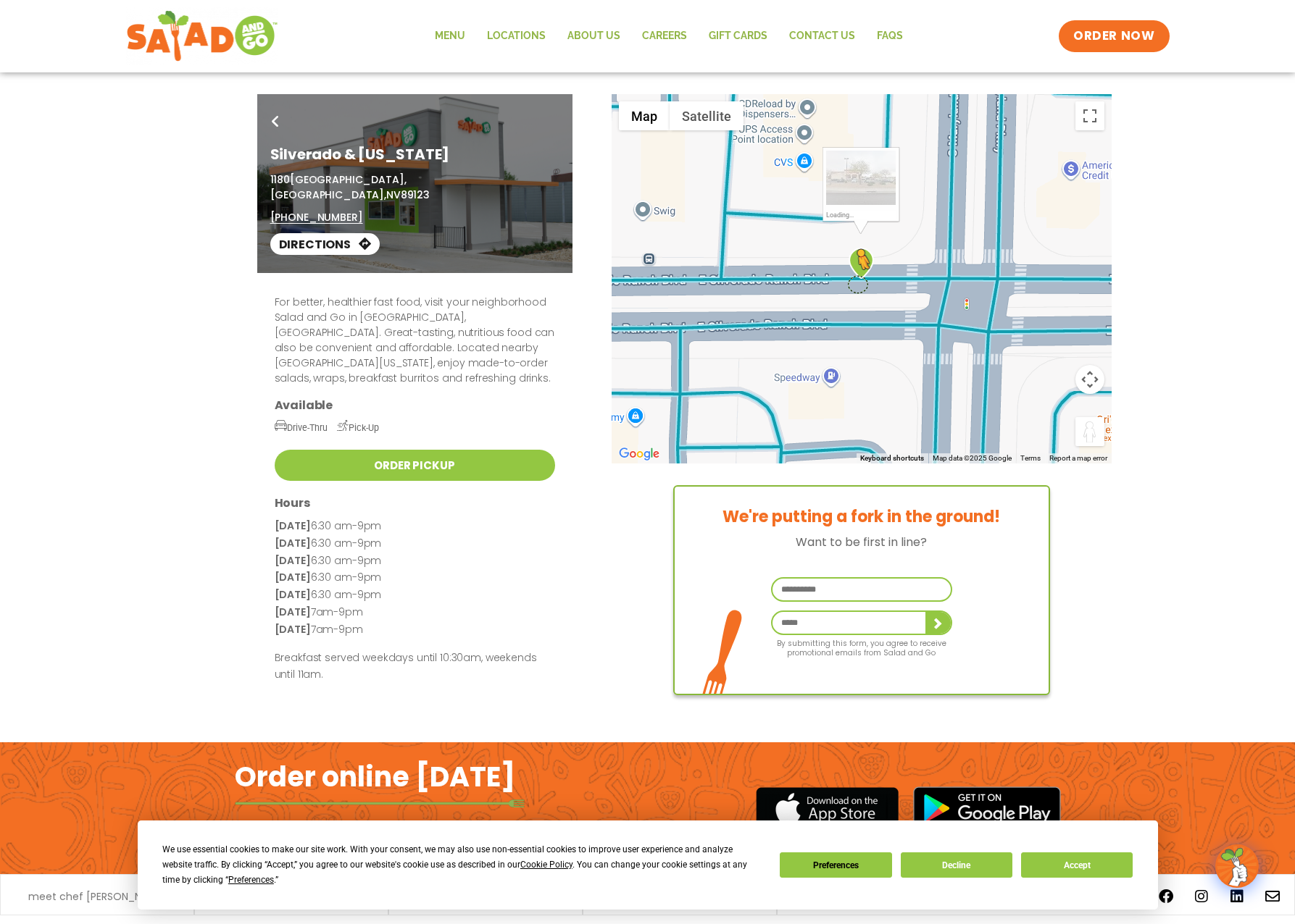
drag, startPoint x: 1098, startPoint y: 429, endPoint x: 856, endPoint y: 284, distance: 282.1
click at [856, 284] on div "Go Back Silverado & Maryland 1180 East Silverado Ranch Boulevard, Las Vegas, NV…" at bounding box center [648, 405] width 1295 height 623
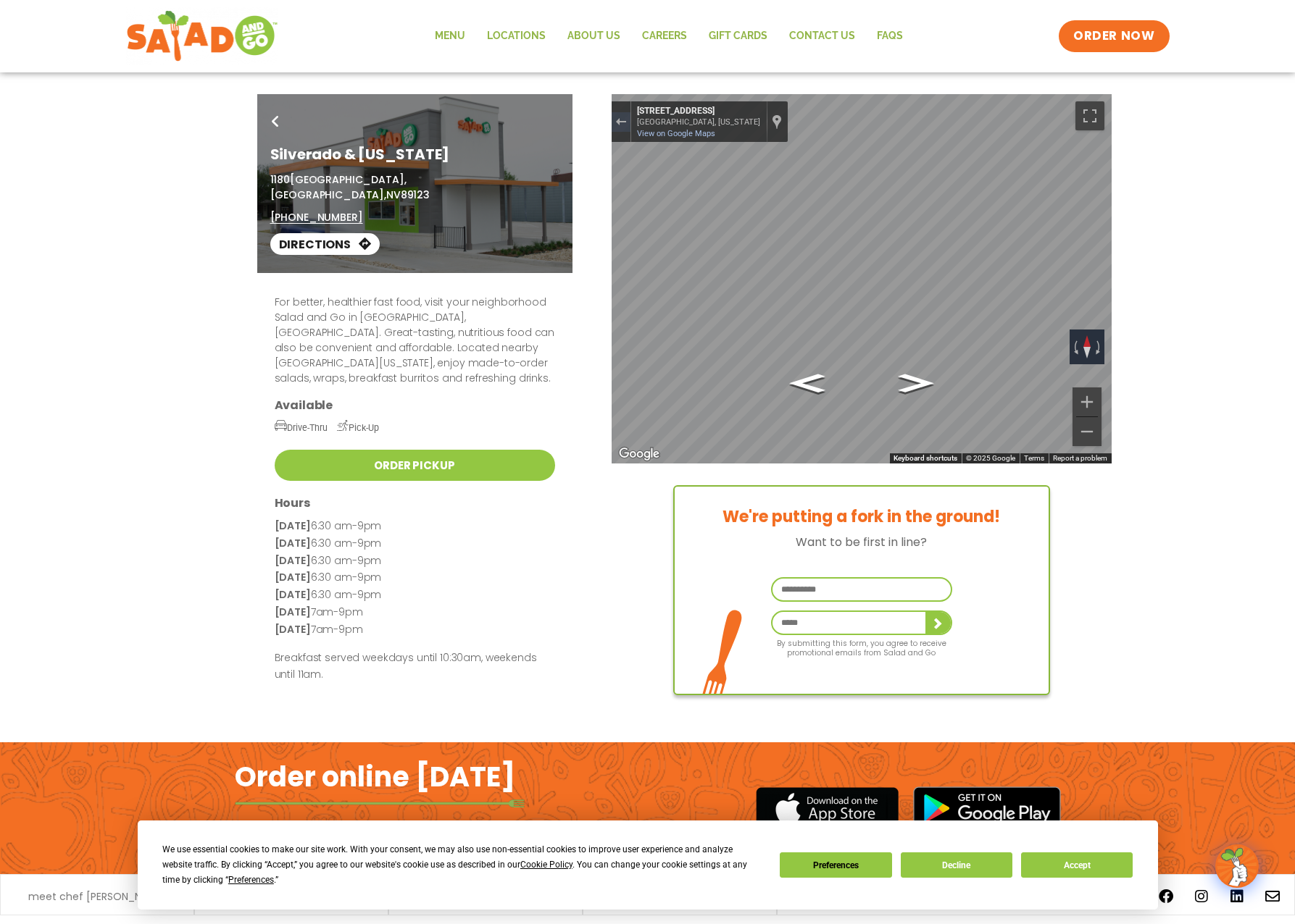
drag, startPoint x: 918, startPoint y: 288, endPoint x: 679, endPoint y: 297, distance: 239.2
click at [679, 297] on div "For better, healthier fast food, visit your neighborhood Salad and Go in Las Ve…" at bounding box center [648, 487] width 790 height 429
drag, startPoint x: 877, startPoint y: 282, endPoint x: 741, endPoint y: 276, distance: 136.1
click at [741, 276] on div "For better, healthier fast food, visit your neighborhood Salad and Go in Las Ve…" at bounding box center [648, 487] width 790 height 429
drag, startPoint x: 839, startPoint y: 274, endPoint x: 882, endPoint y: 322, distance: 64.4
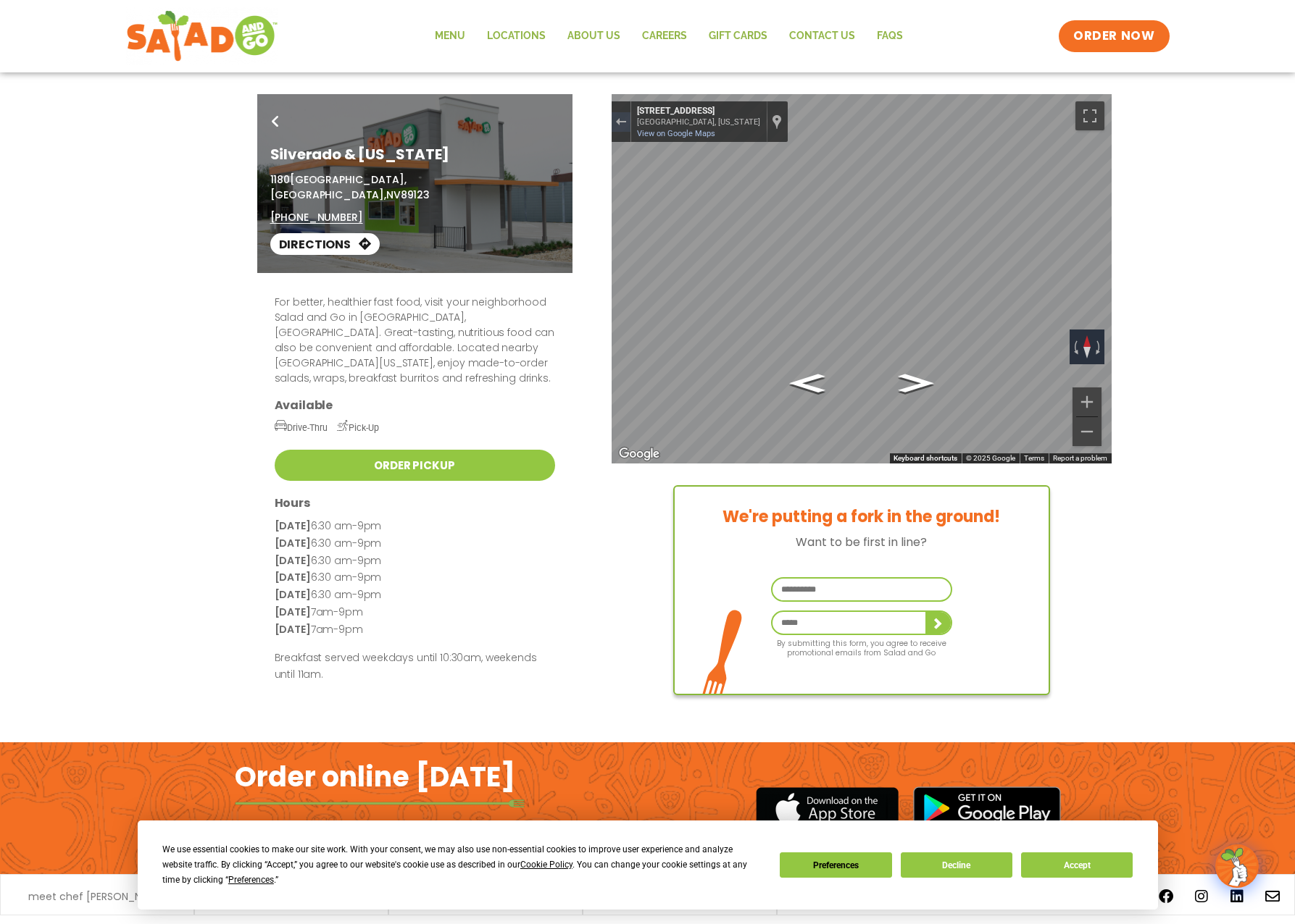
click at [846, 282] on div "For better, healthier fast food, visit your neighborhood Salad and Go in Las Ve…" at bounding box center [648, 487] width 790 height 429
click at [916, 378] on div "For better, healthier fast food, visit your neighborhood Salad and Go in Las Ve…" at bounding box center [648, 487] width 790 height 429
click at [904, 383] on div "For better, healthier fast food, visit your neighborhood Salad and Go in Las Ve…" at bounding box center [648, 487] width 790 height 429
drag, startPoint x: 914, startPoint y: 371, endPoint x: 919, endPoint y: 386, distance: 15.8
click at [914, 372] on div "For better, healthier fast food, visit your neighborhood Salad and Go in Las Ve…" at bounding box center [648, 487] width 790 height 429
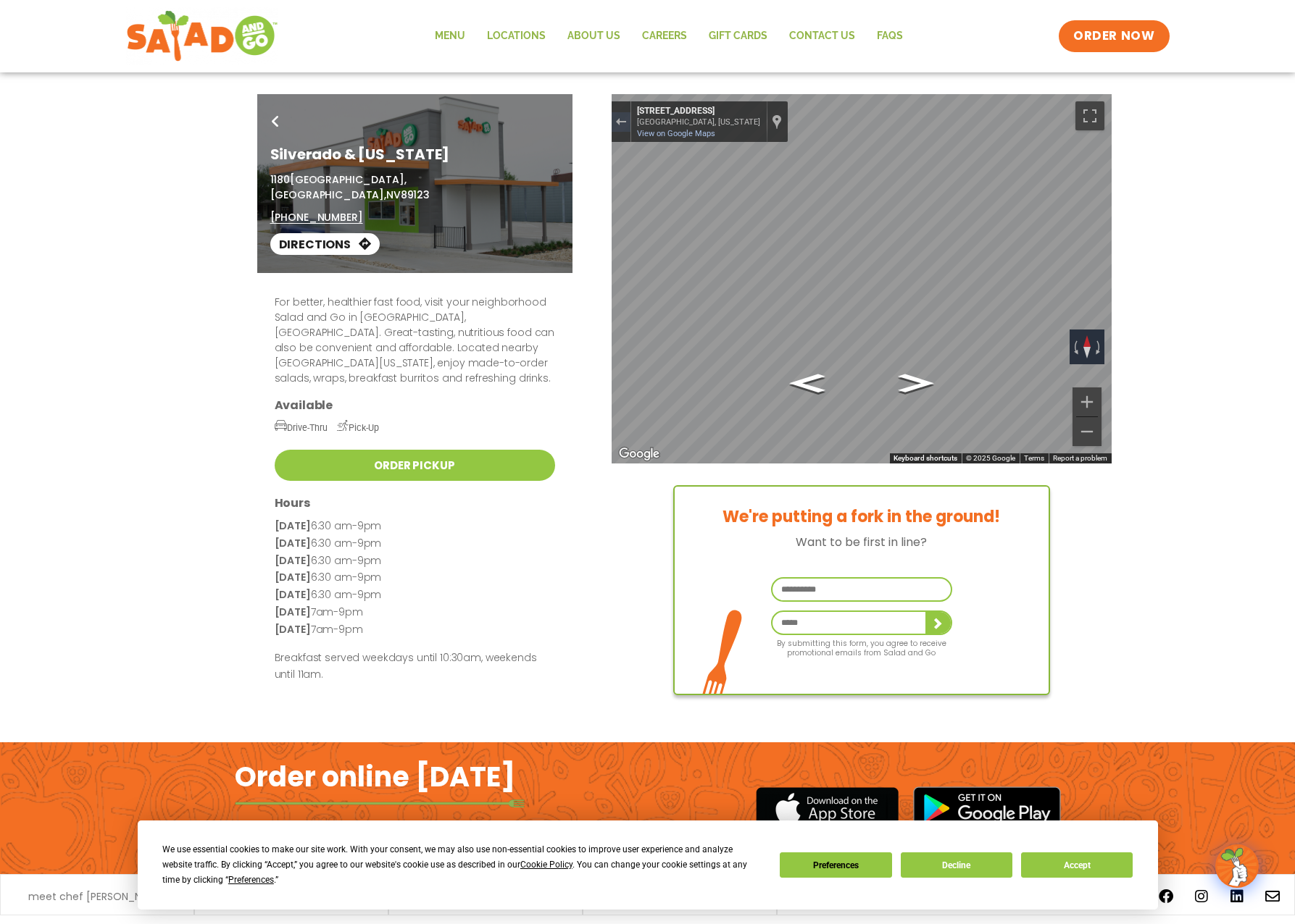
drag, startPoint x: 919, startPoint y: 386, endPoint x: 872, endPoint y: 387, distance: 47.0
click at [914, 389] on div "For better, healthier fast food, visit your neighborhood Salad and Go in Las Ve…" at bounding box center [648, 487] width 790 height 429
click at [813, 385] on div "For better, healthier fast food, visit your neighborhood Salad and Go in Las Ve…" at bounding box center [648, 487] width 790 height 429
drag, startPoint x: 813, startPoint y: 385, endPoint x: 925, endPoint y: 385, distance: 112.0
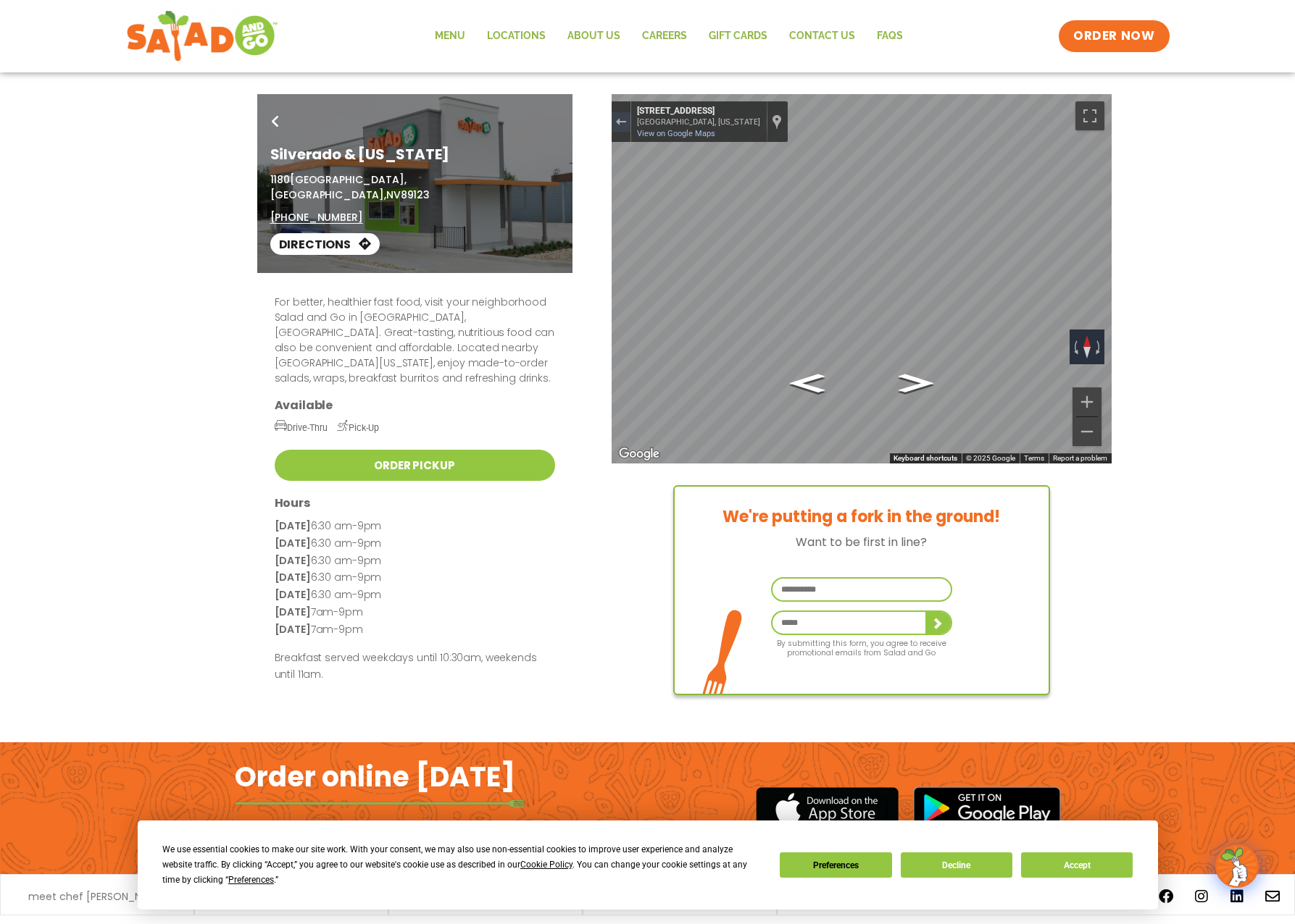
click at [925, 385] on div "For better, healthier fast food, visit your neighborhood Salad and Go in Las Ve…" at bounding box center [648, 487] width 790 height 429
drag, startPoint x: 263, startPoint y: 180, endPoint x: 271, endPoint y: 178, distance: 8.2
click at [271, 178] on div "Go Back Silverado & Maryland 1180 East Silverado Ranch Boulevard, Las Vegas, NV…" at bounding box center [414, 184] width 315 height 179
click at [177, 188] on div "Go Back Silverado & Maryland 1180 East Silverado Ranch Boulevard, Las Vegas, NV…" at bounding box center [648, 184] width 1295 height 179
click at [270, 178] on div "Go Back Silverado & Maryland 1180 East Silverado Ranch Boulevard, Las Vegas, NV…" at bounding box center [414, 184] width 315 height 179
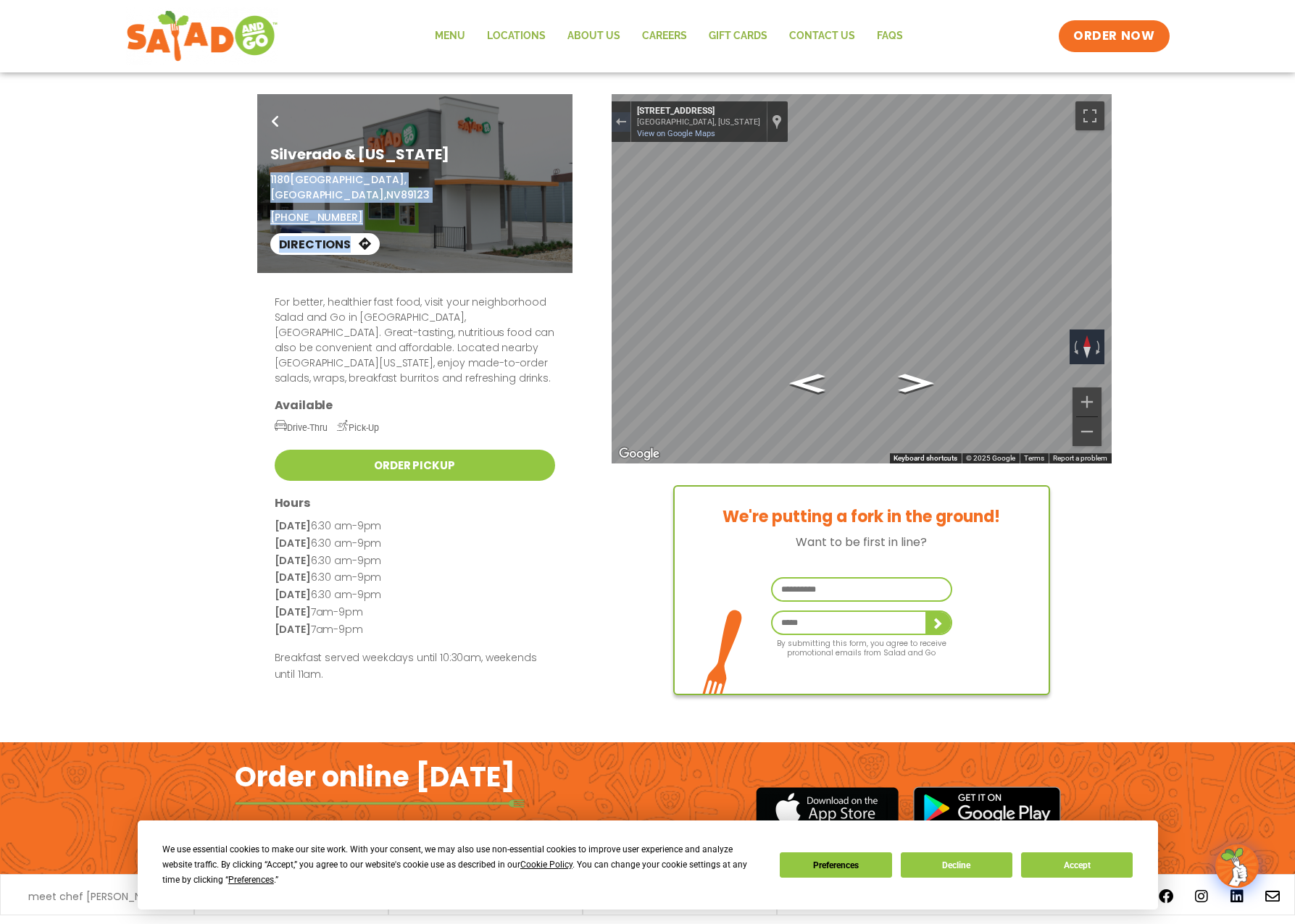
copy div "1180 East Silverado Ranch Boulevard, Las Vegas, NV 89123 (702) 425-3574 Directi…"
click at [1088, 117] on div "Go Back Silverado & Maryland 1180 East Silverado Ranch Boulevard, Las Vegas, NV…" at bounding box center [648, 184] width 1295 height 179
click at [764, 119] on div "Go Back Silverado & Maryland 1180 East Silverado Ranch Boulevard, Las Vegas, NV…" at bounding box center [648, 184] width 790 height 179
click at [271, 201] on div "Go Back Silverado & Maryland 1180 East Silverado Ranch Boulevard, Las Vegas, NV…" at bounding box center [414, 184] width 315 height 179
copy div "(702) 425-3574 Directions"
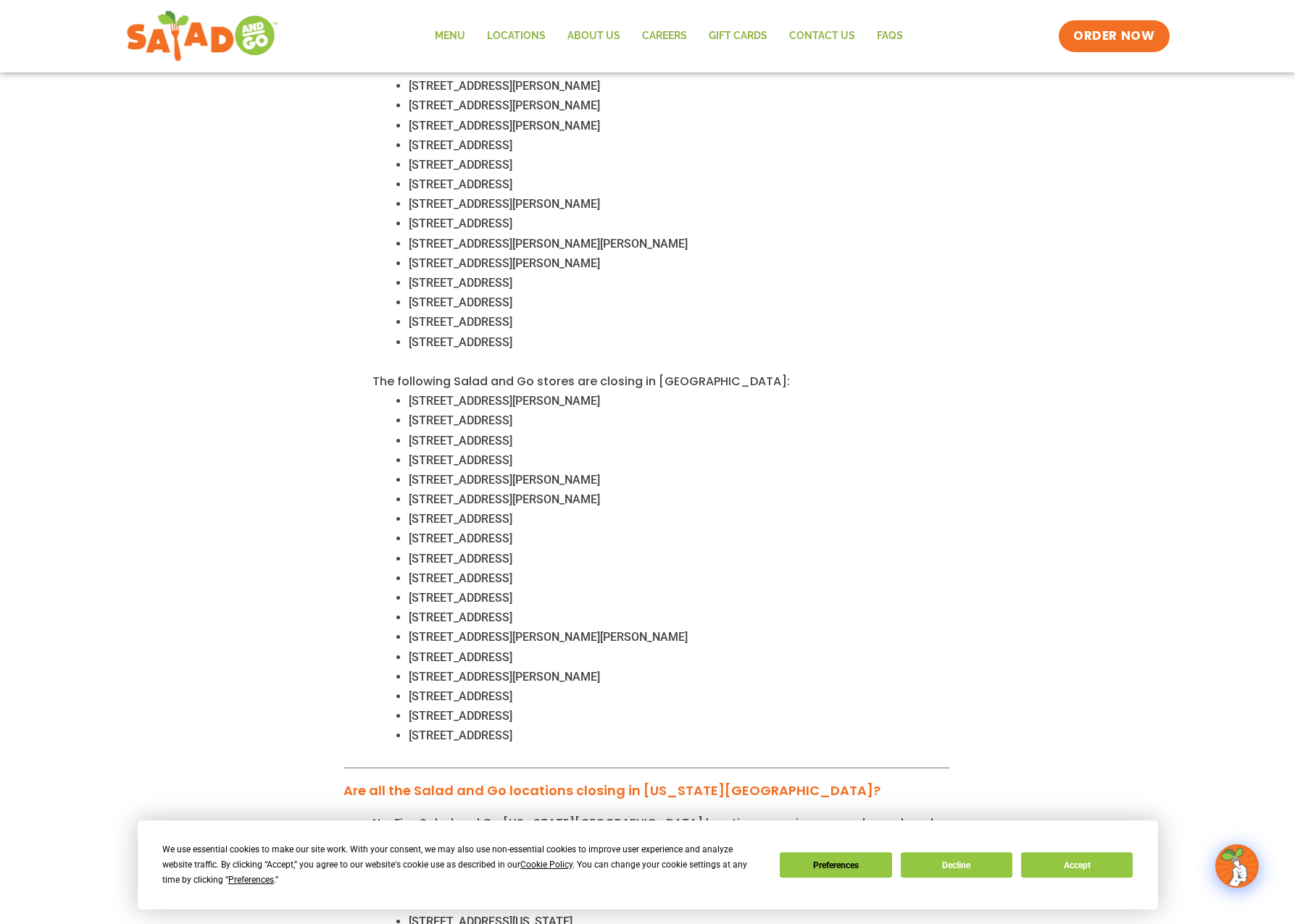
click at [421, 454] on span "[STREET_ADDRESS]" at bounding box center [460, 460] width 104 height 13
drag, startPoint x: 421, startPoint y: 443, endPoint x: 516, endPoint y: 442, distance: 95.0
click at [513, 454] on span "[STREET_ADDRESS]" at bounding box center [460, 460] width 104 height 13
copy span "4620 W University Dr"
click at [426, 473] on span "9500 Summer Creek Dr, Crowley, TX 76036" at bounding box center [504, 479] width 191 height 13
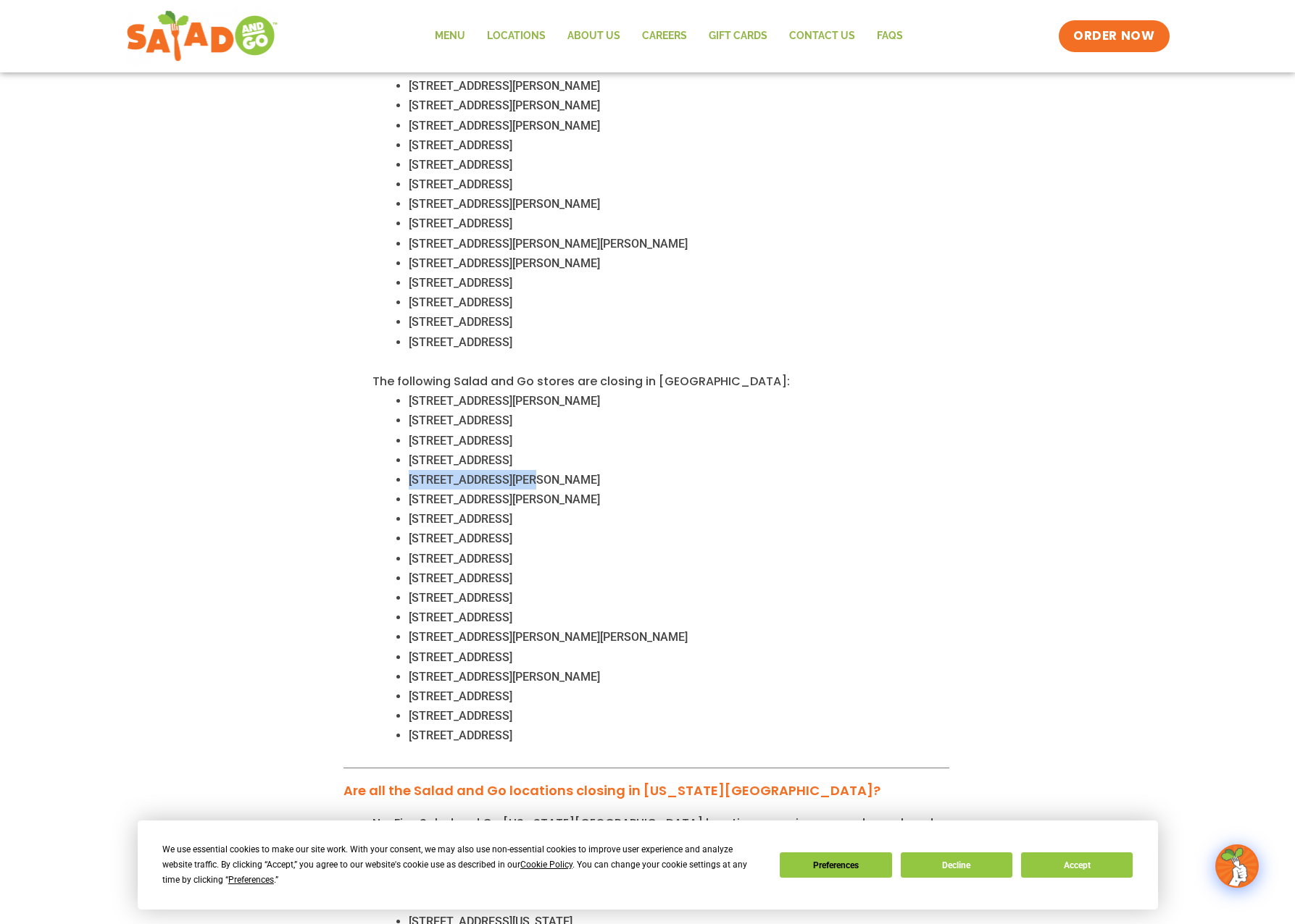
drag, startPoint x: 426, startPoint y: 453, endPoint x: 525, endPoint y: 454, distance: 99.0
click at [525, 473] on span "9500 Summer Creek Dr, Crowley, TX 76036" at bounding box center [504, 479] width 191 height 13
copy span "9500 Summer Creek Dr"
click at [421, 493] on span "4509 W Bailey Boswell Rd, Fort Worth, TX 76179" at bounding box center [504, 499] width 191 height 13
drag, startPoint x: 421, startPoint y: 480, endPoint x: 540, endPoint y: 480, distance: 119.0
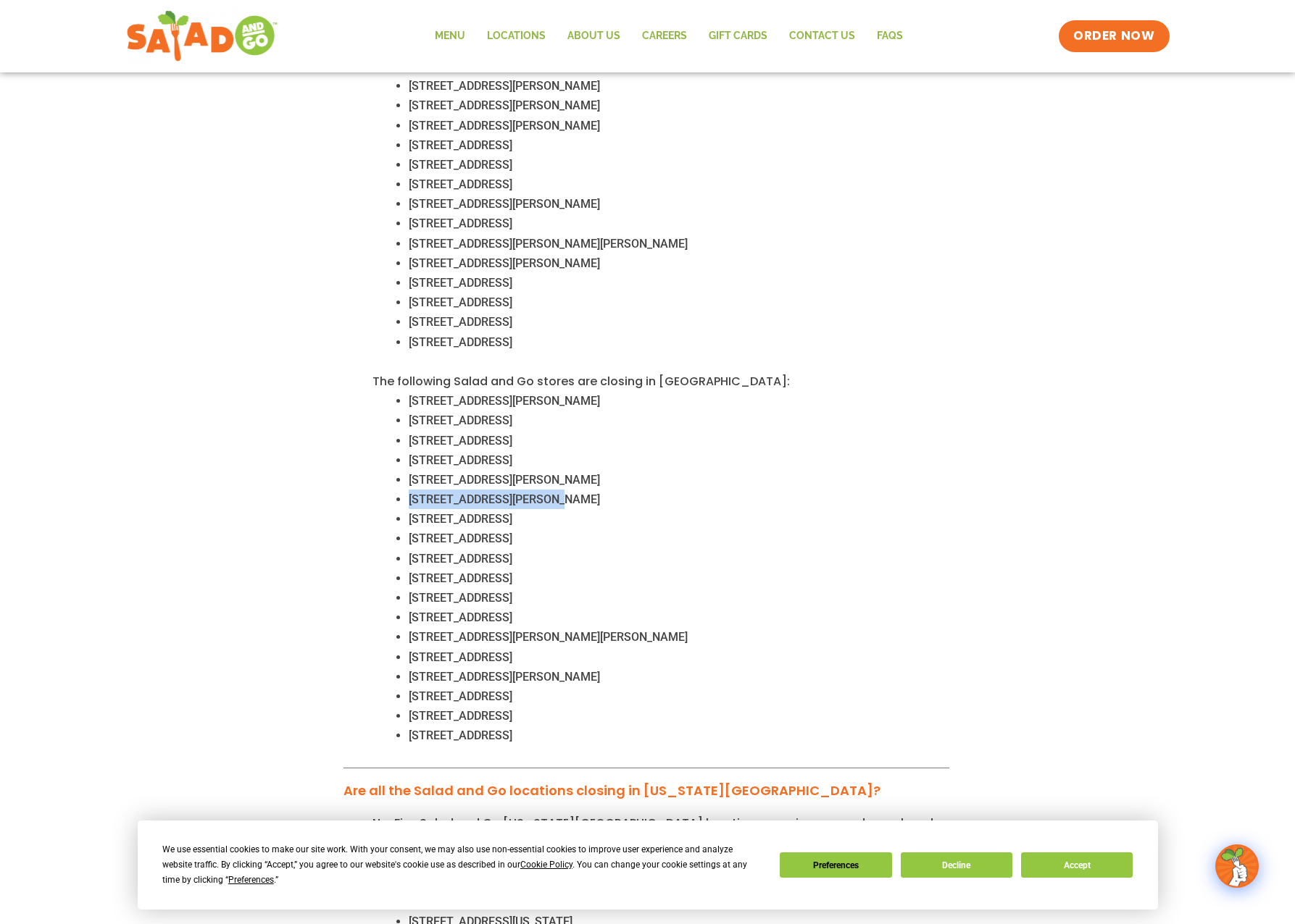
click at [540, 493] on span "4509 W Bailey Boswell Rd, Fort Worth, TX 76179" at bounding box center [504, 499] width 191 height 13
copy span "4509 W Bailey Boswell Rd"
click at [423, 512] on span "3064 N Goliad St, Rockwall, TX 75087" at bounding box center [460, 519] width 104 height 13
drag, startPoint x: 423, startPoint y: 503, endPoint x: 493, endPoint y: 502, distance: 70.0
click at [493, 512] on span "3064 N Goliad St, Rockwall, TX 75087" at bounding box center [460, 519] width 104 height 13
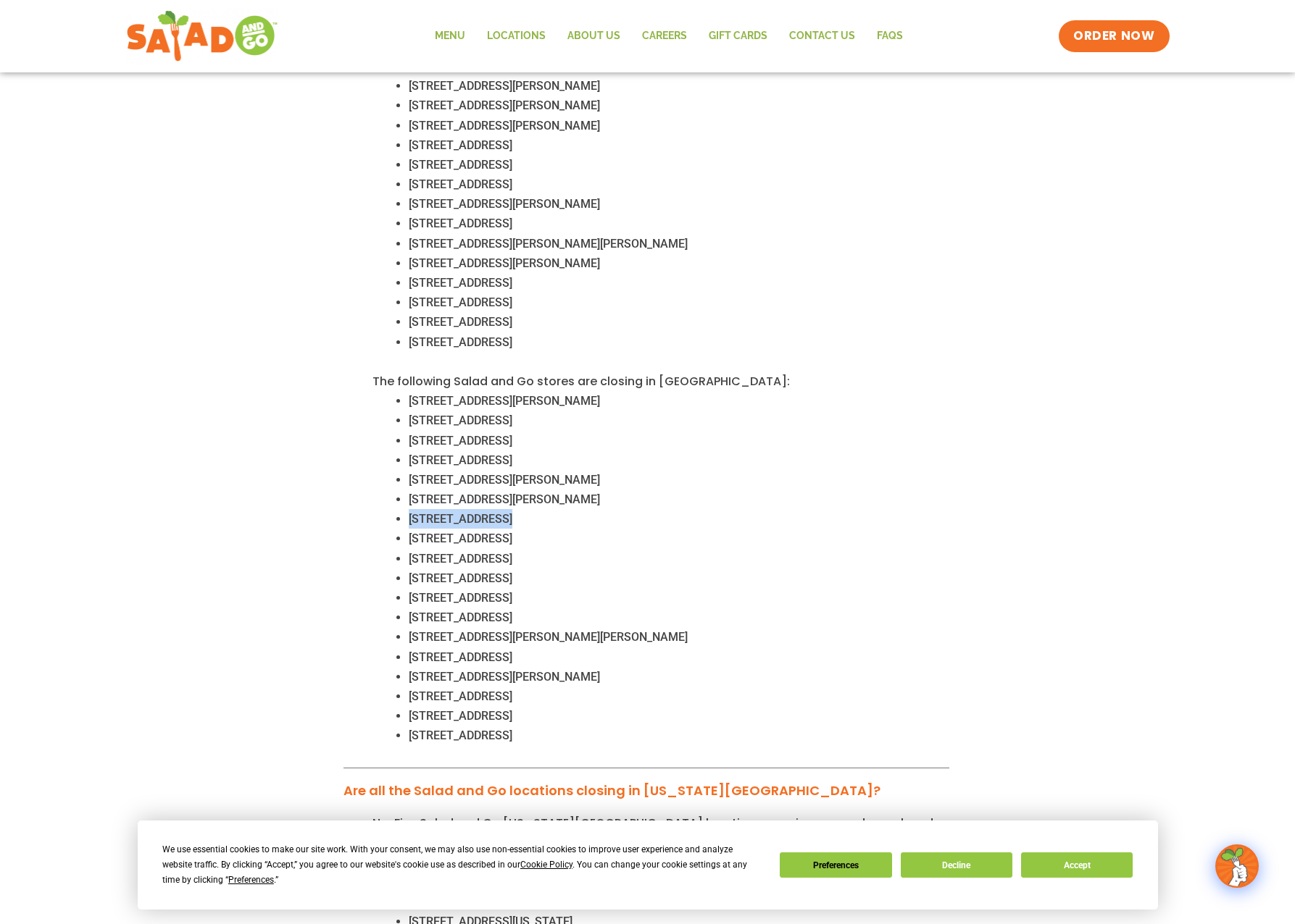
copy span "3064 N Goliad St"
click at [413, 531] on span "355 Lebanon Road, Frisco, TX 75034" at bounding box center [460, 538] width 104 height 13
drag, startPoint x: 413, startPoint y: 516, endPoint x: 503, endPoint y: 520, distance: 90.1
click at [503, 531] on span "355 Lebanon Road, Frisco, TX 75034" at bounding box center [460, 538] width 104 height 13
copy span "355 Lebanon Road,"
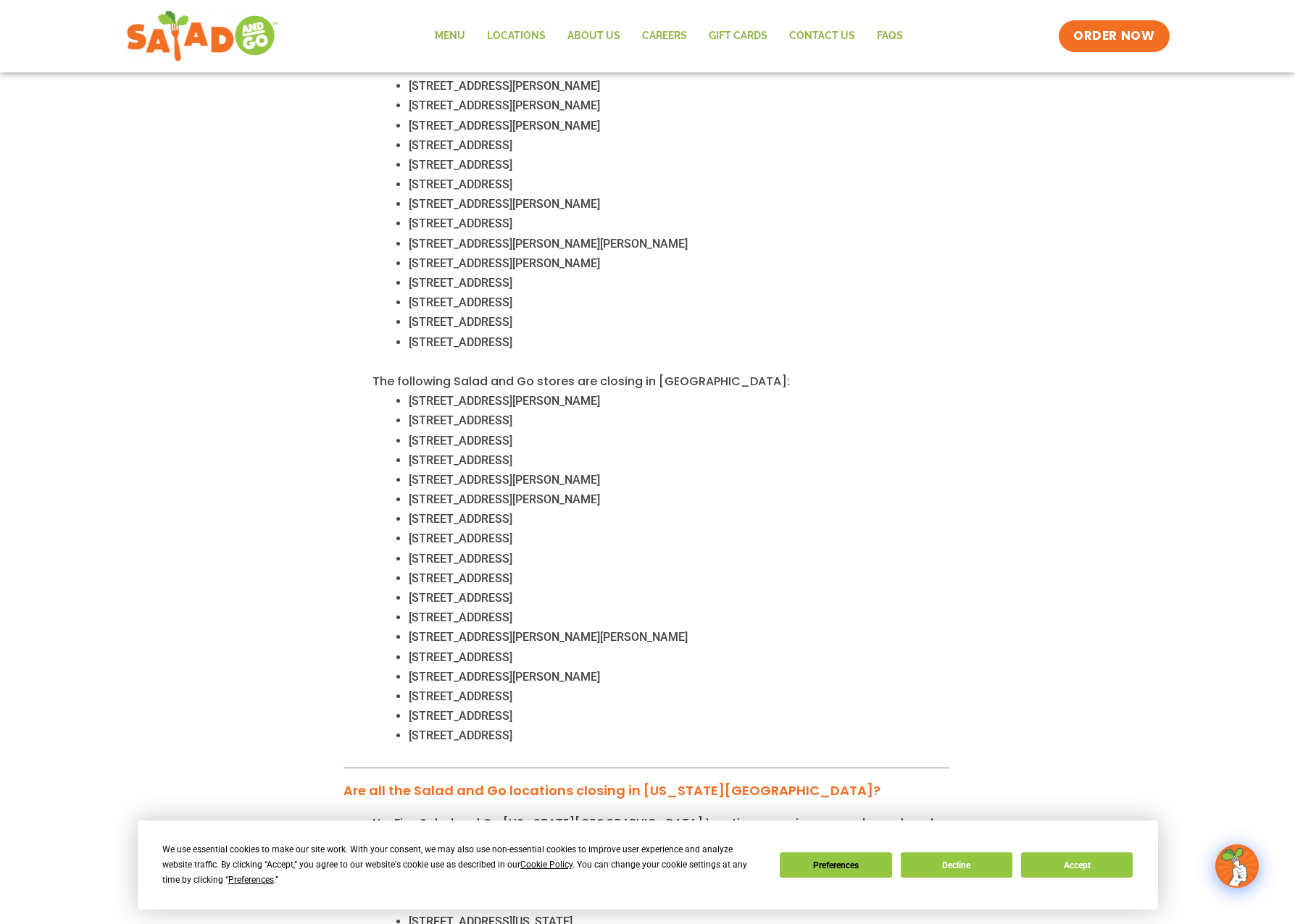
click at [418, 531] on span "355 Lebanon Road, Frisco, TX 75034" at bounding box center [460, 538] width 104 height 13
drag, startPoint x: 418, startPoint y: 516, endPoint x: 575, endPoint y: 513, distance: 157.0
click at [513, 531] on span "355 Lebanon Road, Frisco, TX 75034" at bounding box center [460, 538] width 104 height 13
click at [405, 549] on ul "11150 US 380, Cross Roads, TX 76227" at bounding box center [660, 558] width 577 height 20
drag, startPoint x: 409, startPoint y: 534, endPoint x: 451, endPoint y: 536, distance: 42.0
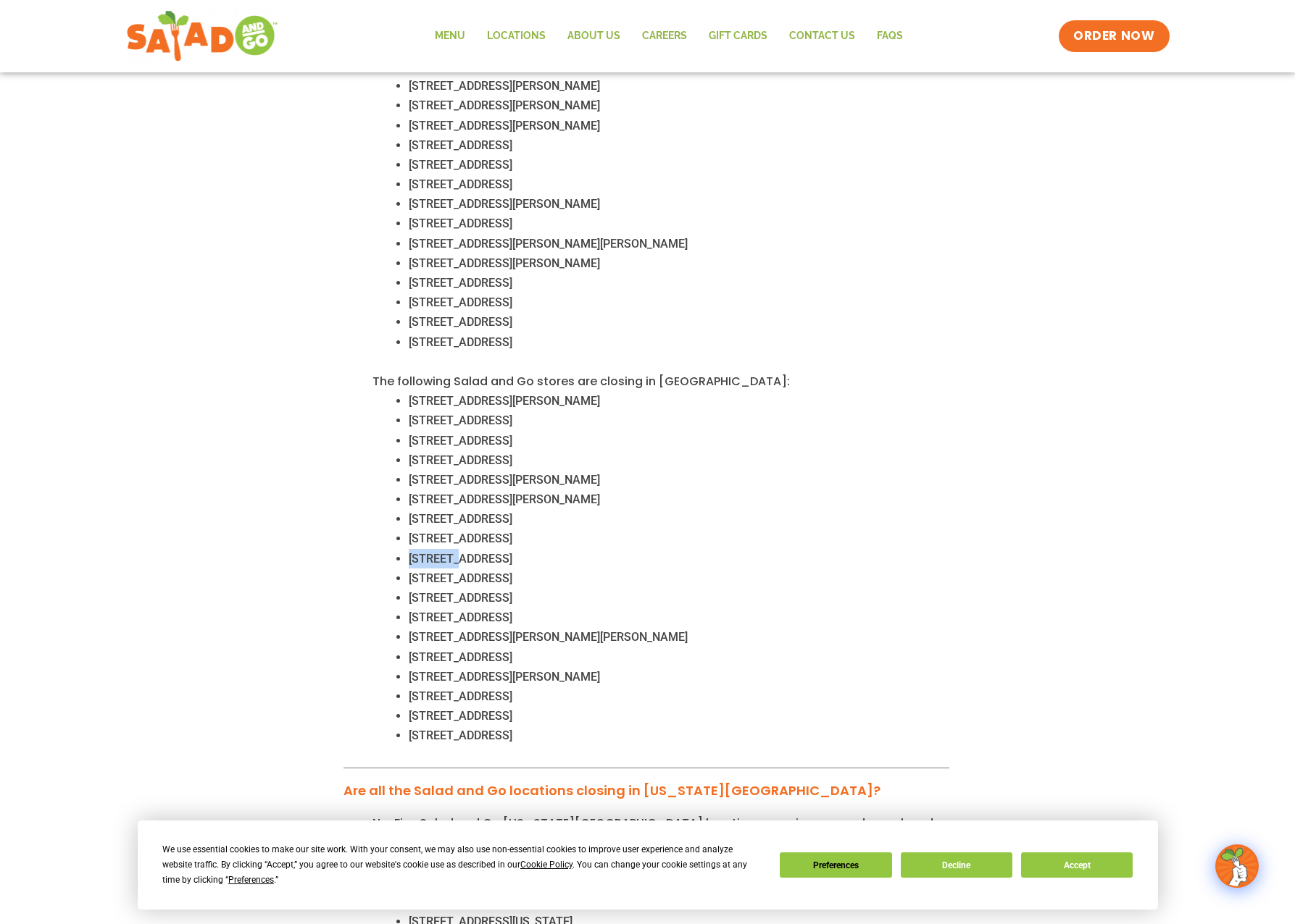
click at [451, 552] on span "11150 US 380, Cross Roads, TX 76227" at bounding box center [460, 558] width 104 height 13
drag, startPoint x: 451, startPoint y: 536, endPoint x: 418, endPoint y: 537, distance: 33.0
click at [418, 552] on span "11150 US 380, Cross Roads, TX 76227" at bounding box center [460, 558] width 104 height 13
drag, startPoint x: 418, startPoint y: 537, endPoint x: 471, endPoint y: 537, distance: 53.0
click at [471, 552] on span "11150 US 380, Cross Roads, TX 76227" at bounding box center [460, 558] width 104 height 13
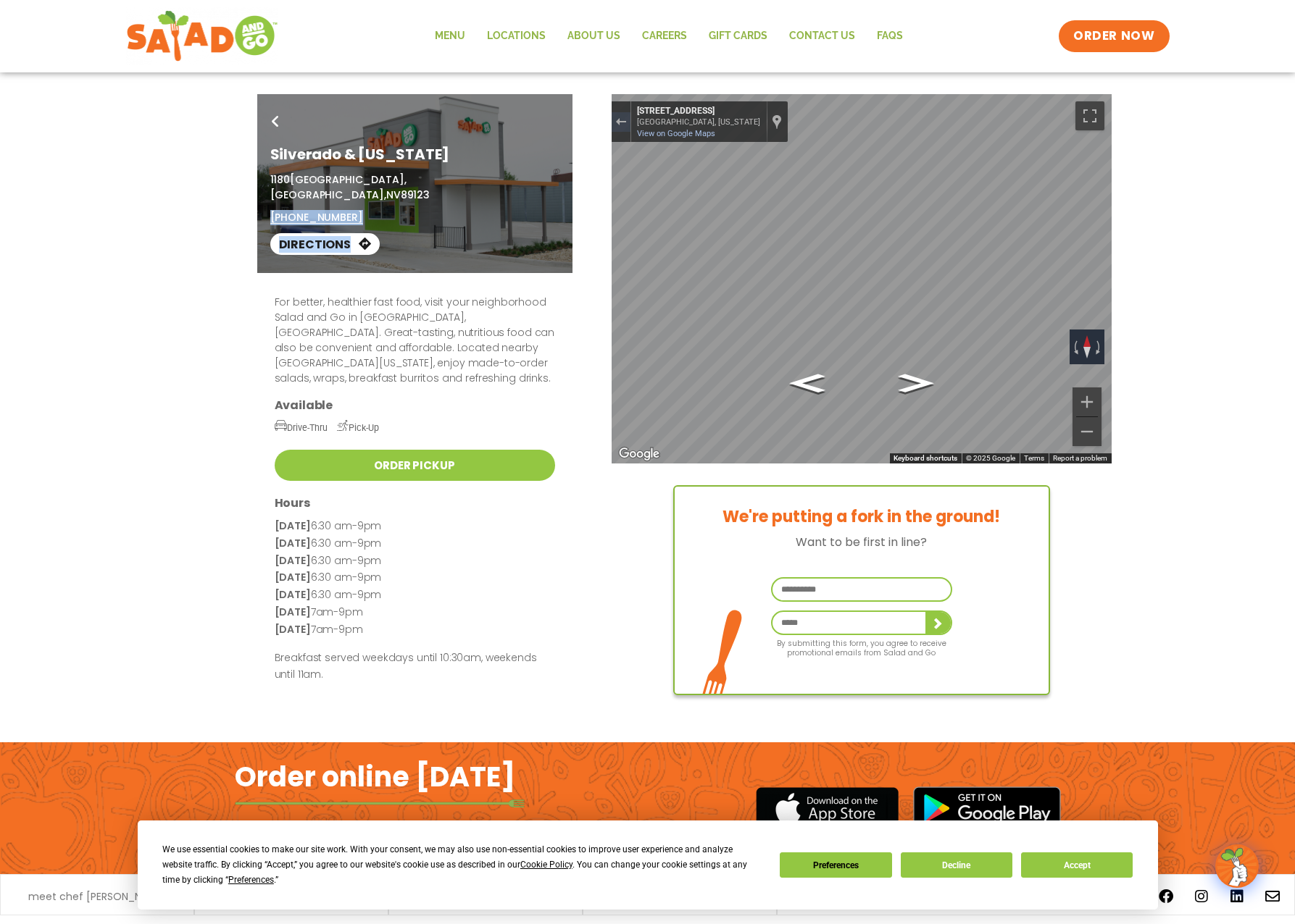
click at [273, 118] on icon at bounding box center [275, 121] width 7 height 12
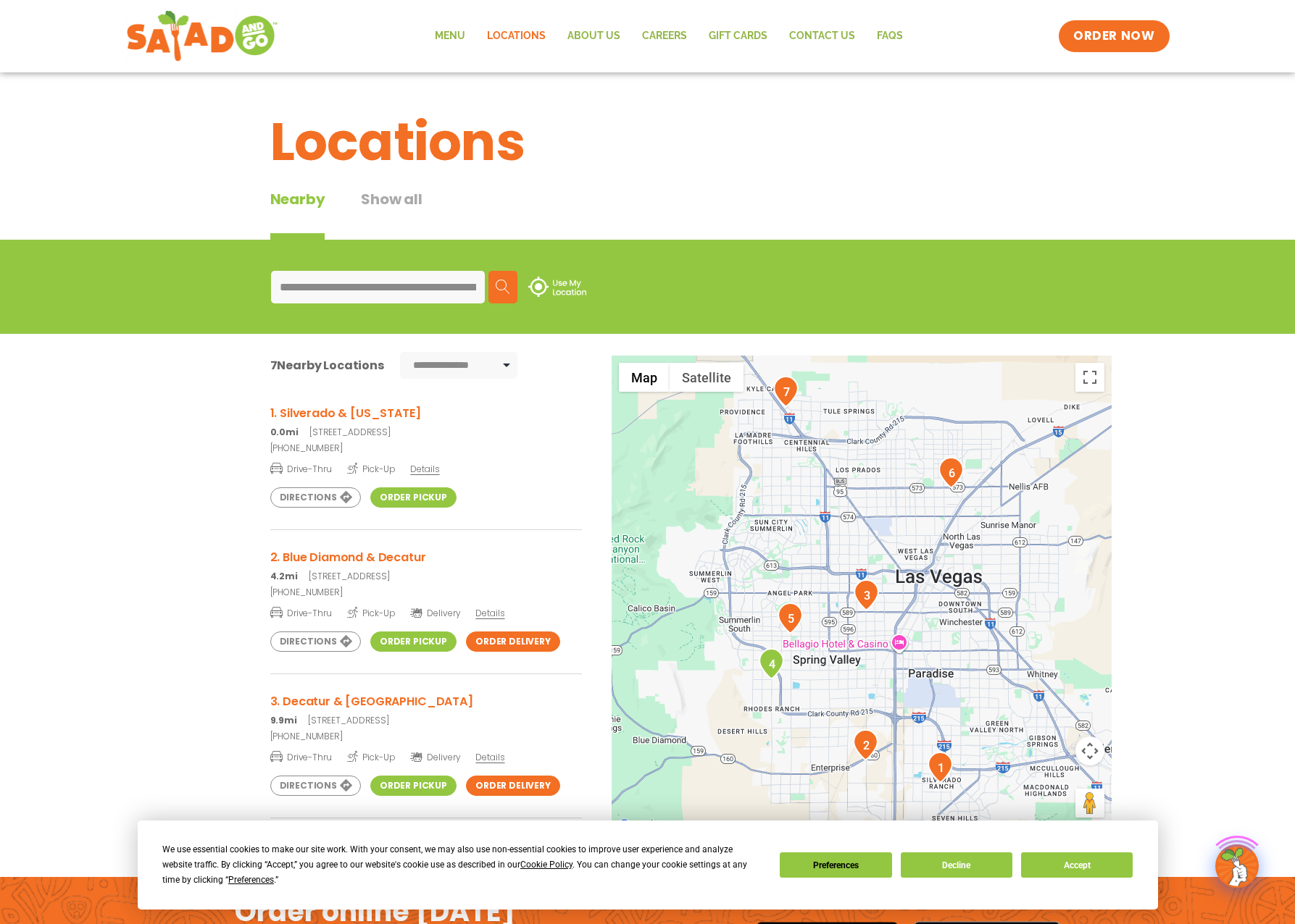
click at [282, 284] on input "**********" at bounding box center [377, 286] width 213 height 33
drag, startPoint x: 283, startPoint y: 283, endPoint x: 463, endPoint y: 282, distance: 180.0
click at [463, 282] on input "**********" at bounding box center [377, 286] width 213 height 33
type input "**********"
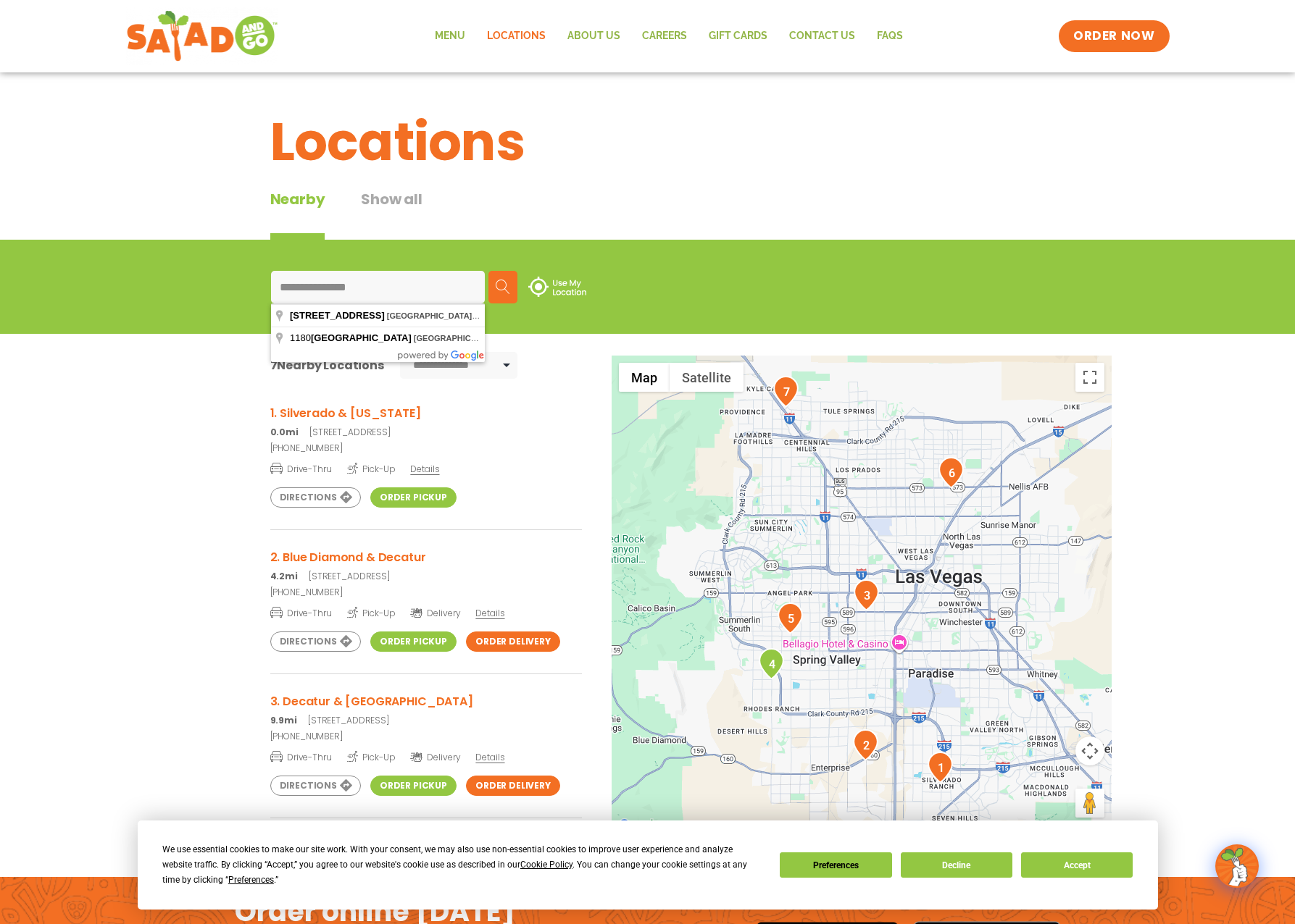
scroll to position [0, 0]
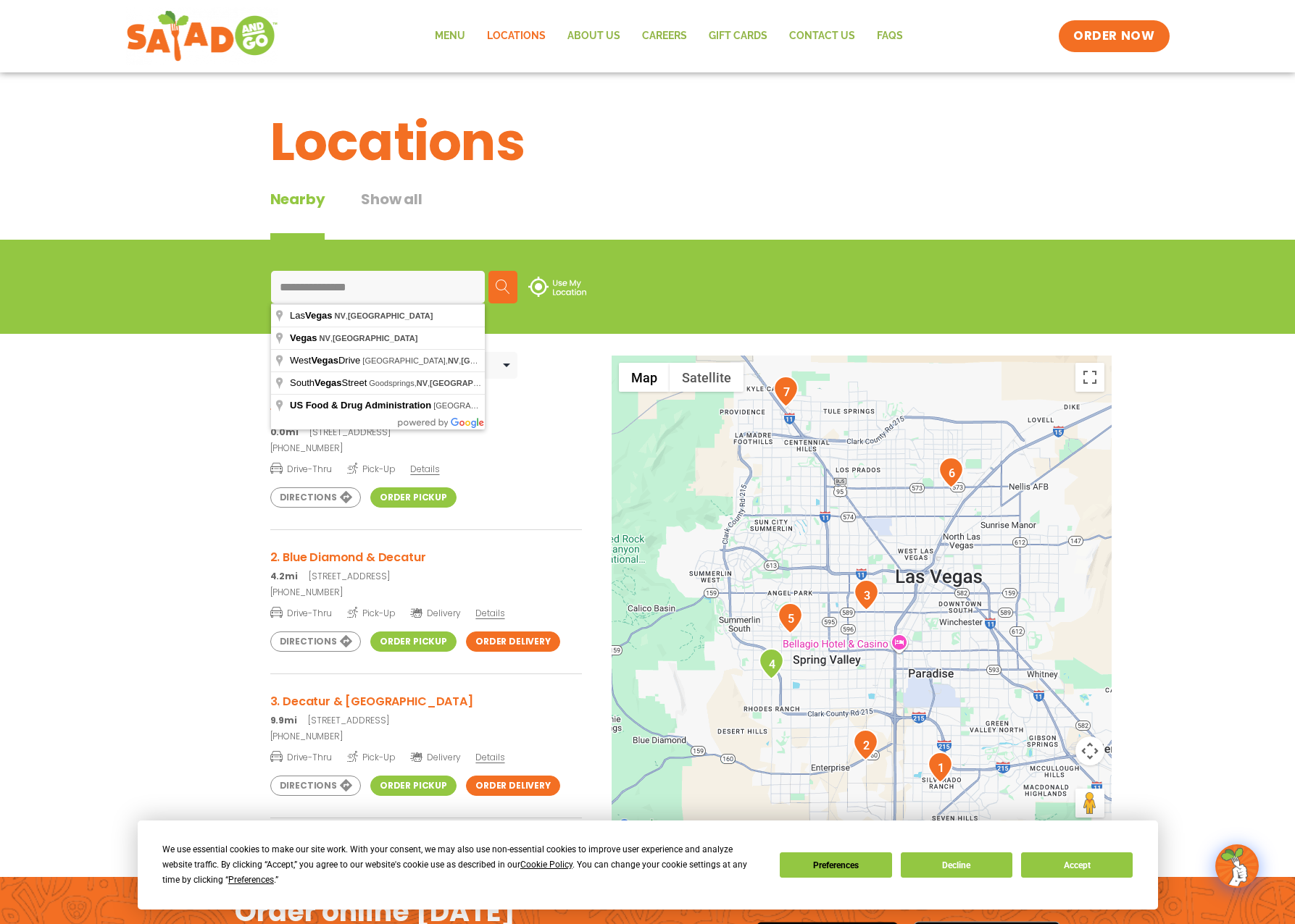
drag, startPoint x: 381, startPoint y: 291, endPoint x: 162, endPoint y: 280, distance: 219.3
click at [162, 280] on div "**********" at bounding box center [648, 286] width 1295 height 94
type input "**********"
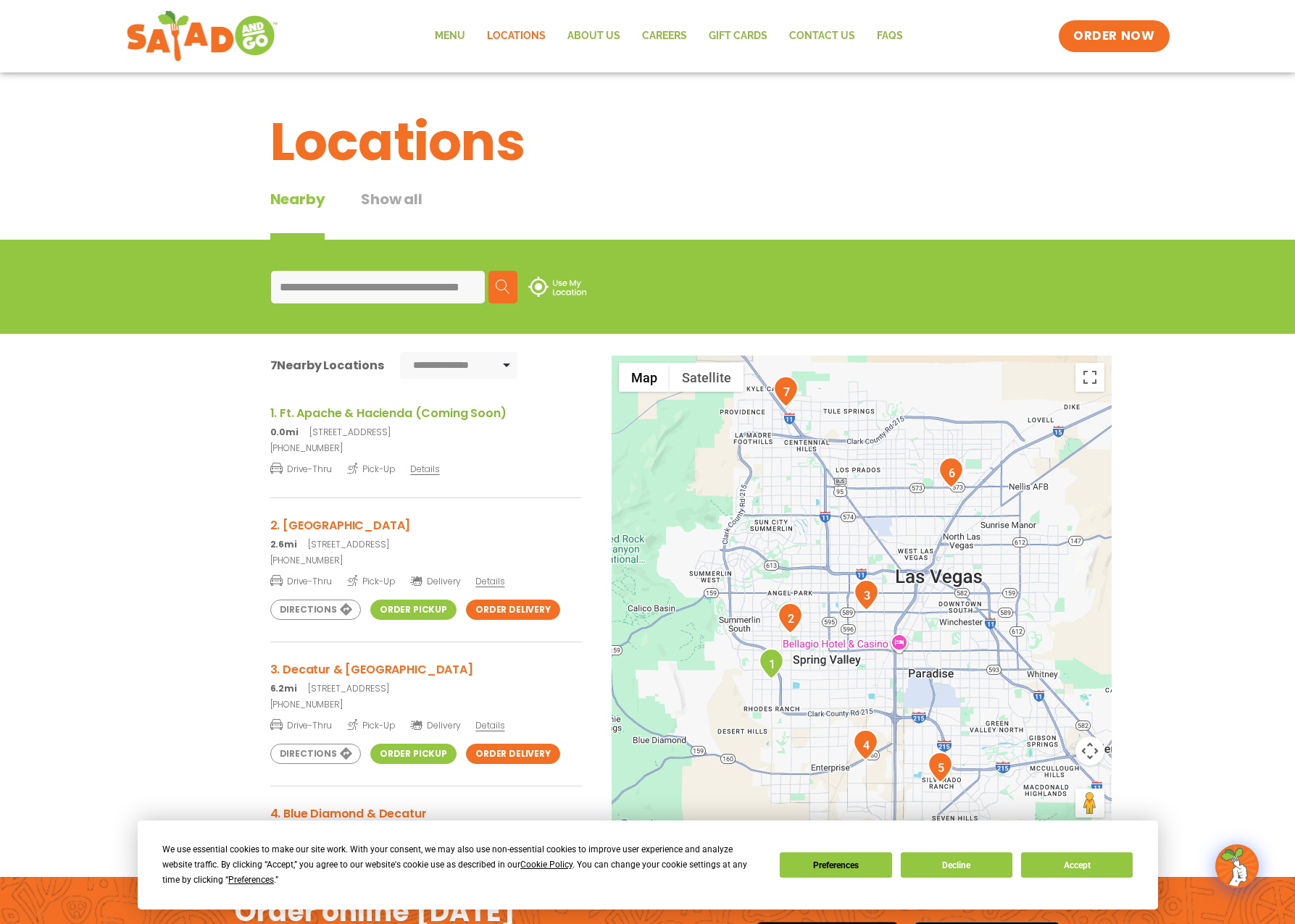
click at [421, 470] on span "Details" at bounding box center [425, 469] width 29 height 13
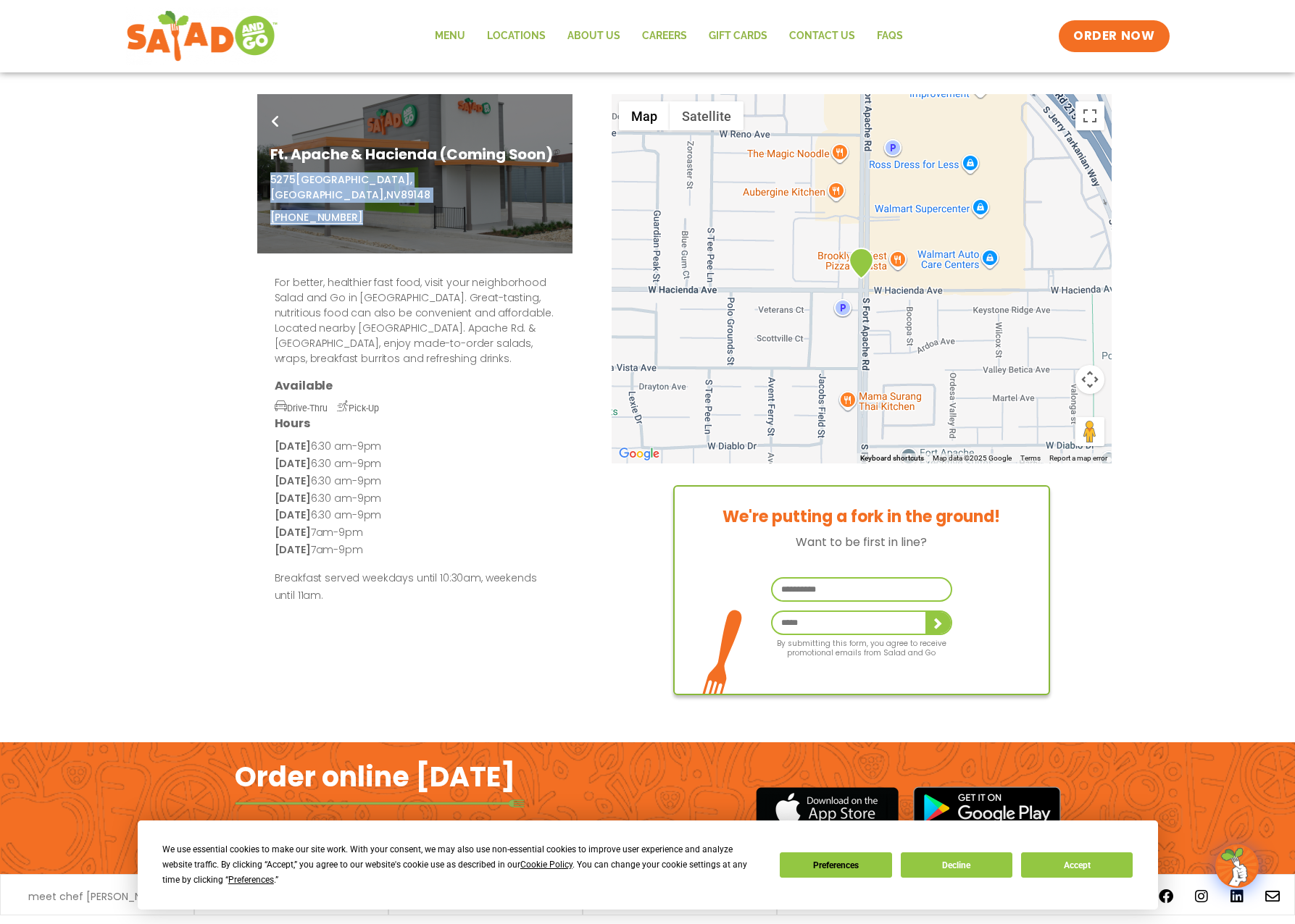
click at [271, 175] on div "Go Back Ft. Apache & Hacienda (Coming Soon) [STREET_ADDRESS] (866) 724 0926" at bounding box center [414, 174] width 315 height 159
copy div "[STREET_ADDRESS] (866) 724 0926"
click at [171, 446] on div "← Move left → Move right ↑ Move up ↓ Move down + Zoom in - Zoom out Home Jump l…" at bounding box center [648, 405] width 970 height 623
